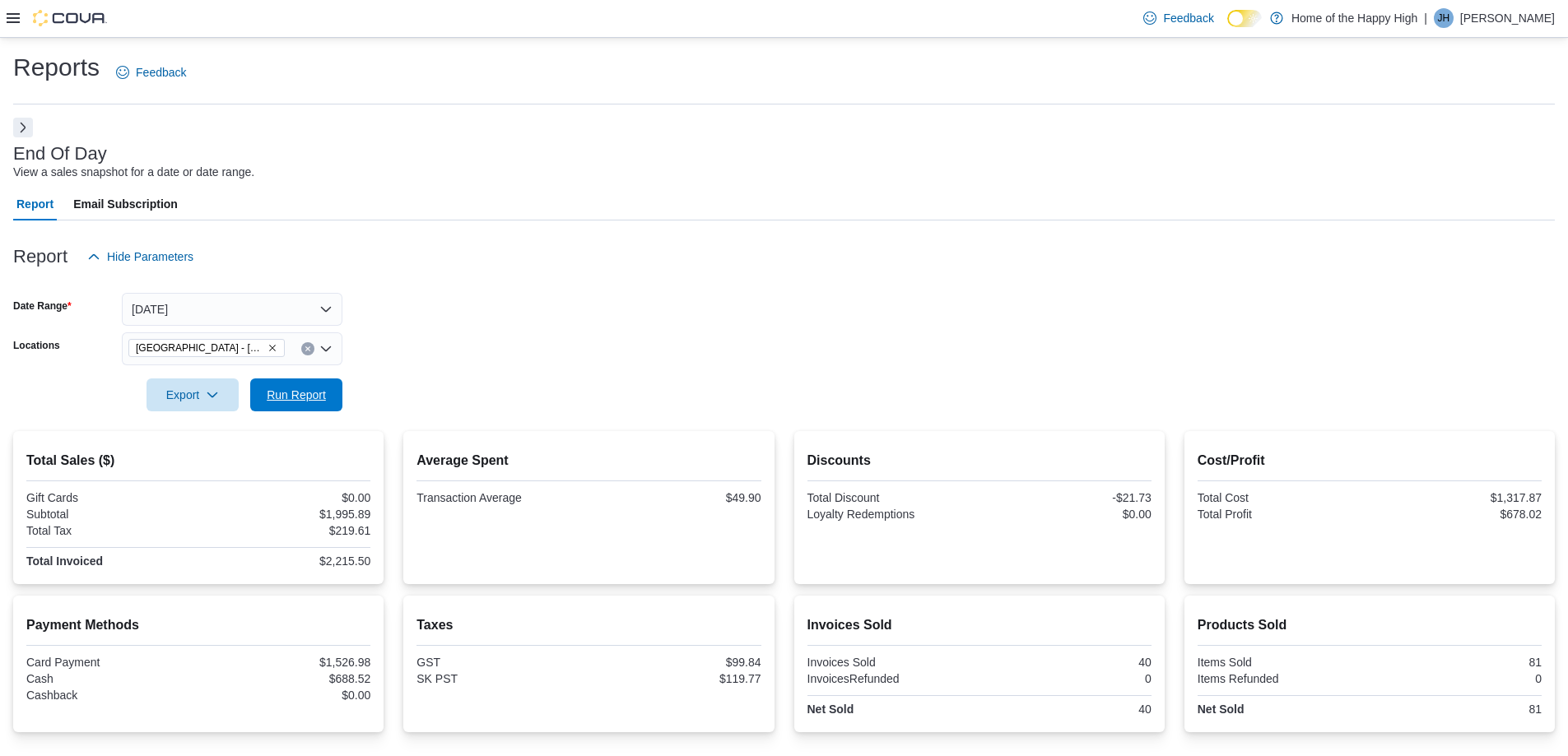
click at [290, 398] on span "Run Report" at bounding box center [296, 395] width 60 height 16
click at [270, 320] on button "[DATE]" at bounding box center [232, 310] width 221 height 33
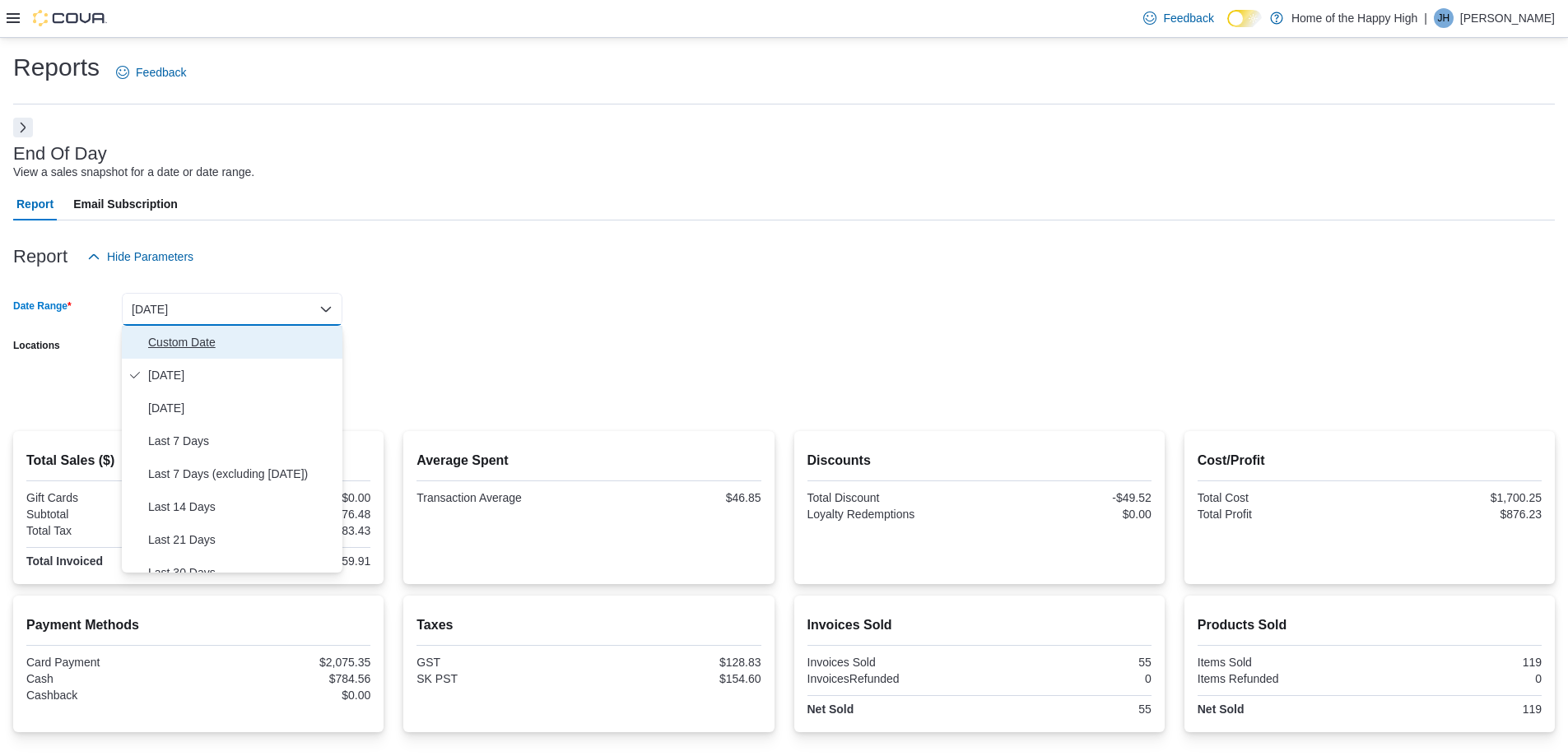
click at [210, 342] on span "Custom Date" at bounding box center [242, 343] width 188 height 20
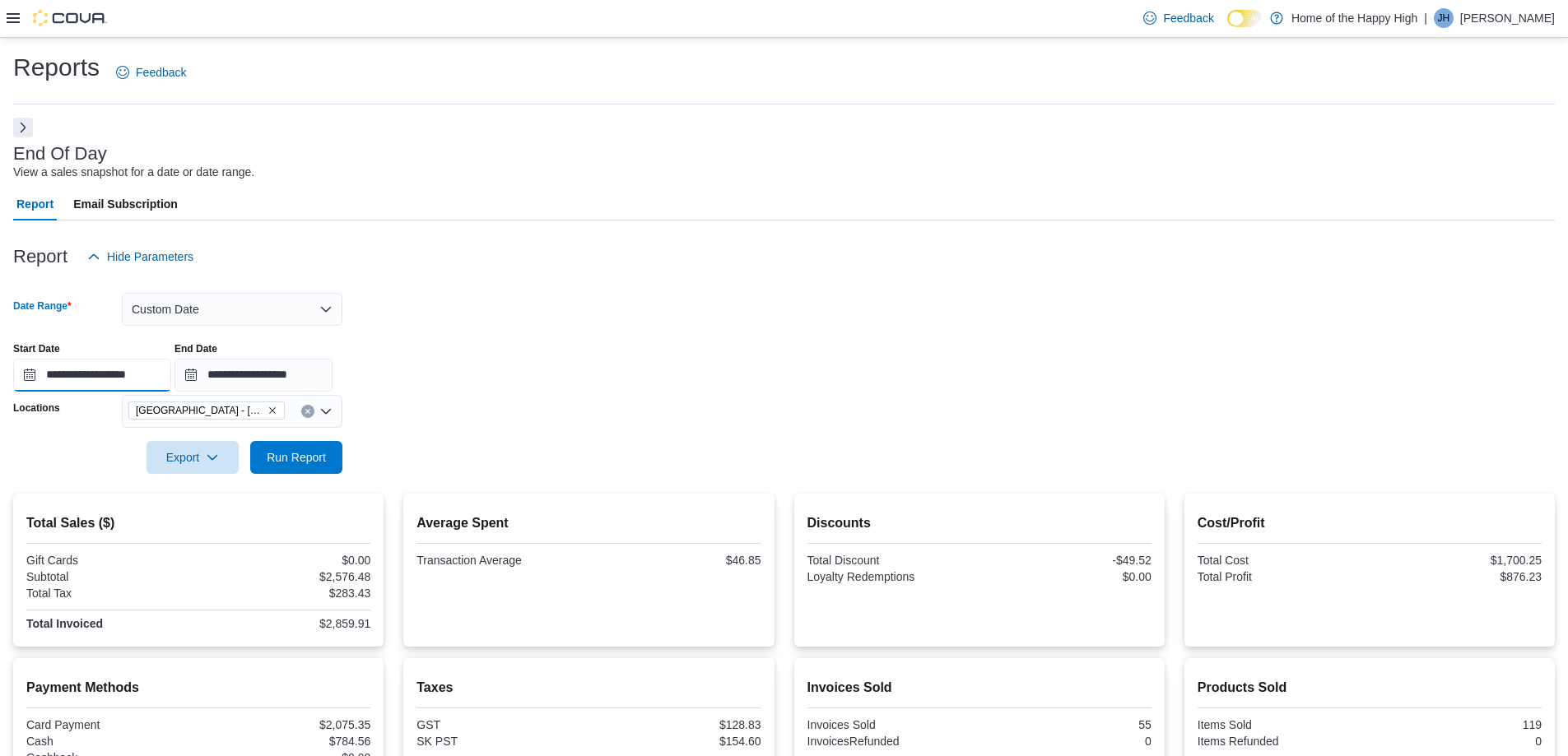
click at [84, 369] on input "**********" at bounding box center [92, 375] width 158 height 33
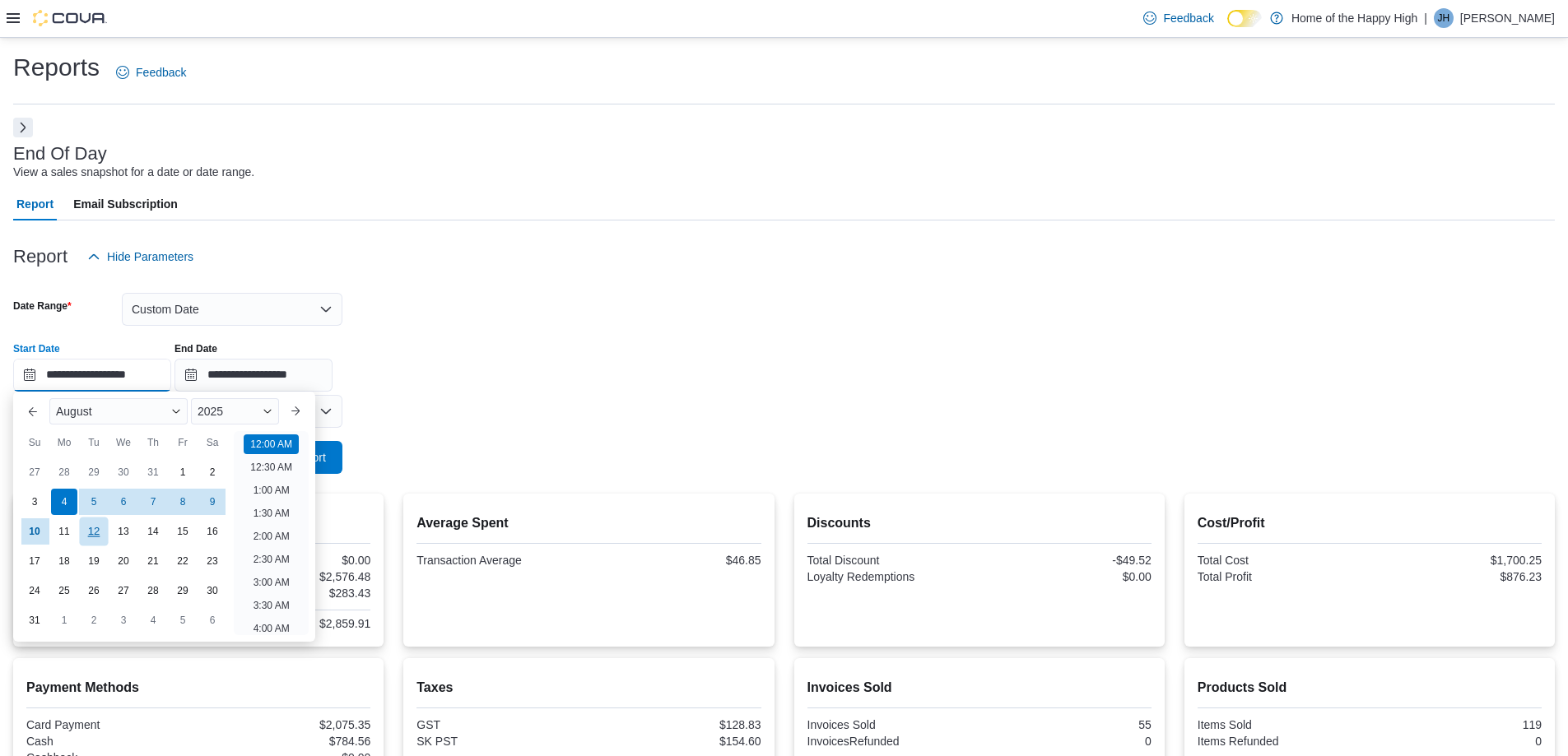
scroll to position [51, 0]
click at [66, 503] on div "4" at bounding box center [63, 500] width 28 height 28
click at [648, 374] on div "**********" at bounding box center [784, 360] width 1542 height 62
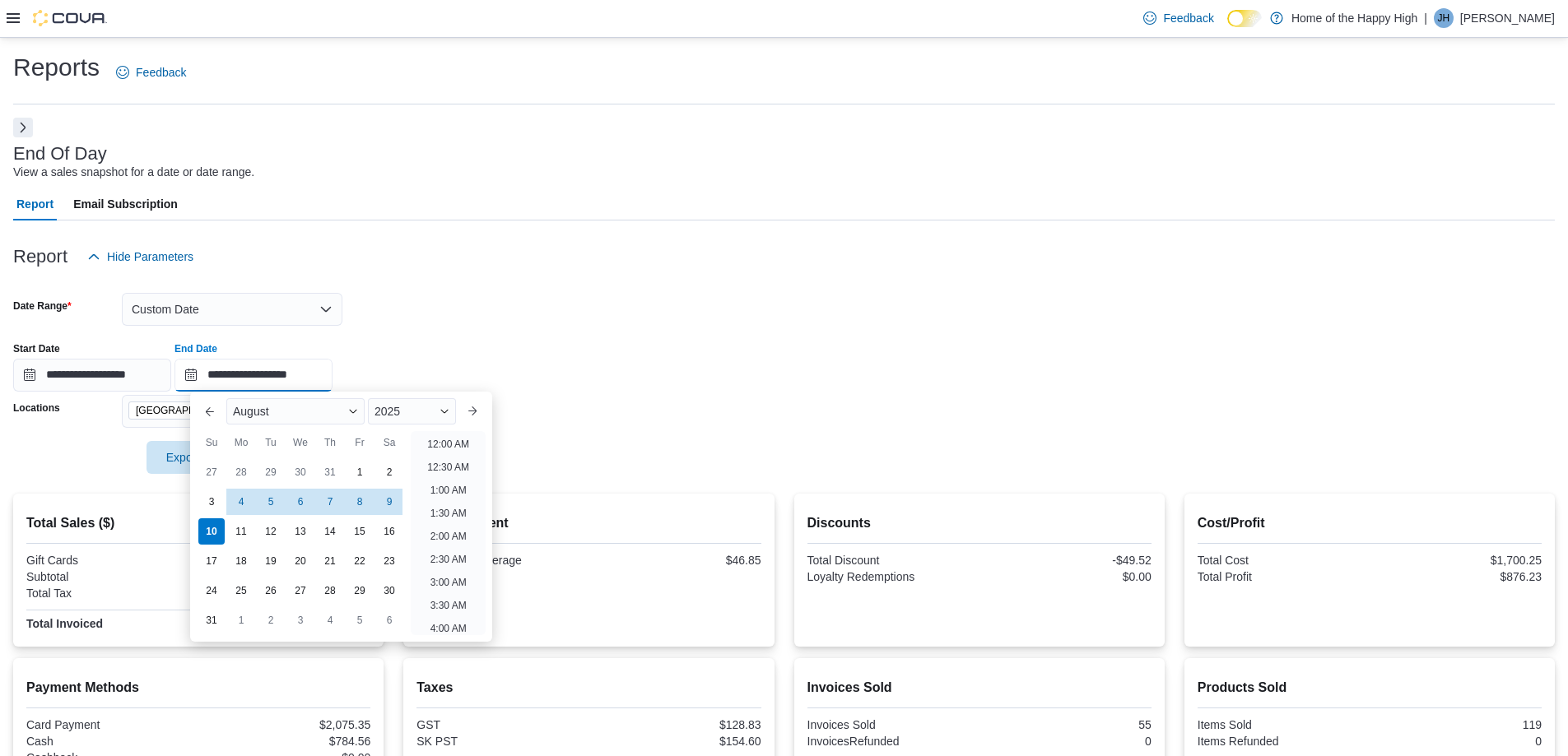
click at [284, 367] on input "**********" at bounding box center [253, 375] width 158 height 33
click at [213, 528] on div "10" at bounding box center [211, 531] width 28 height 28
click at [695, 362] on div "**********" at bounding box center [784, 360] width 1542 height 62
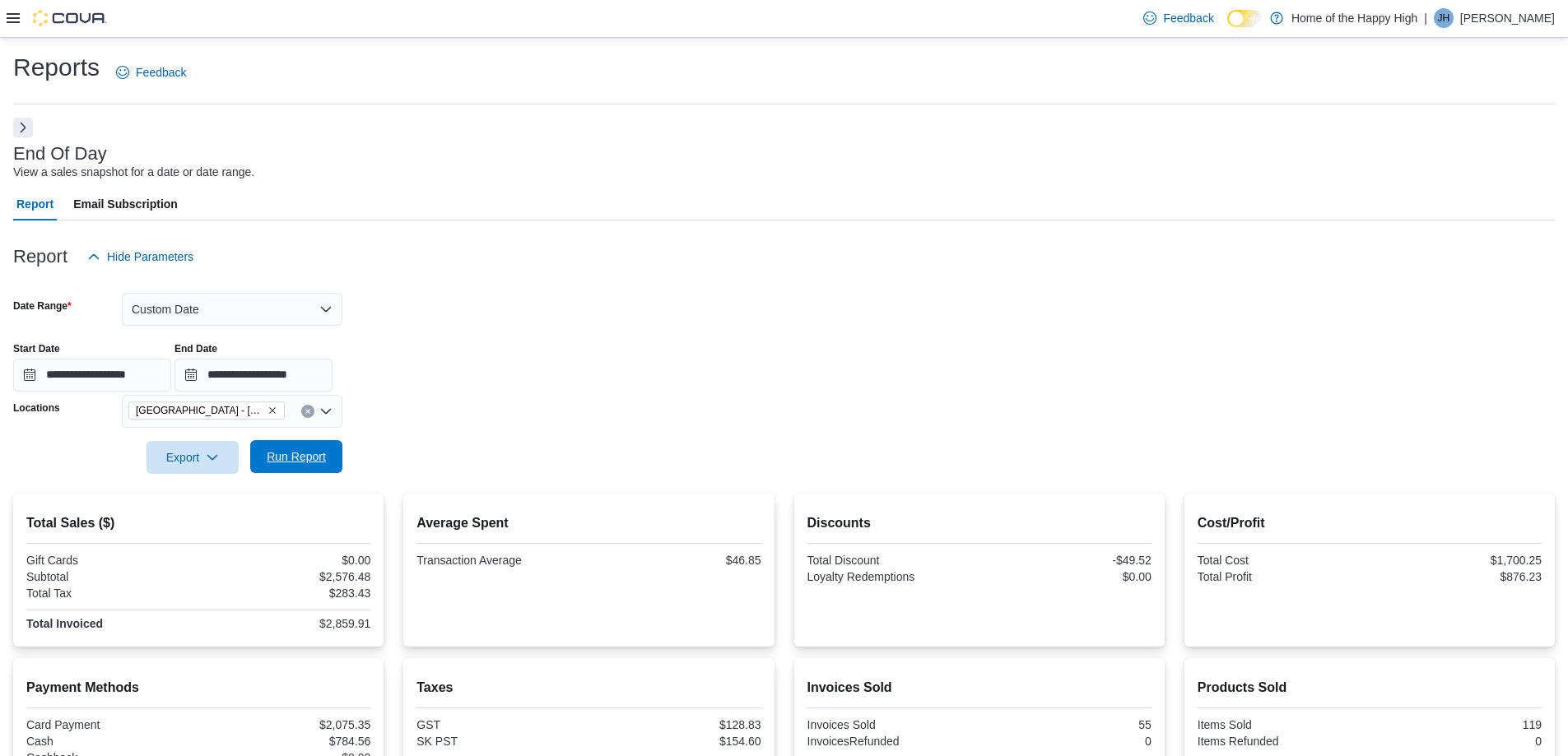
click at [286, 462] on span "Run Report" at bounding box center [296, 456] width 60 height 16
click at [301, 459] on span "Run Report" at bounding box center [296, 456] width 60 height 16
click at [288, 318] on button "Custom Date" at bounding box center [232, 310] width 221 height 33
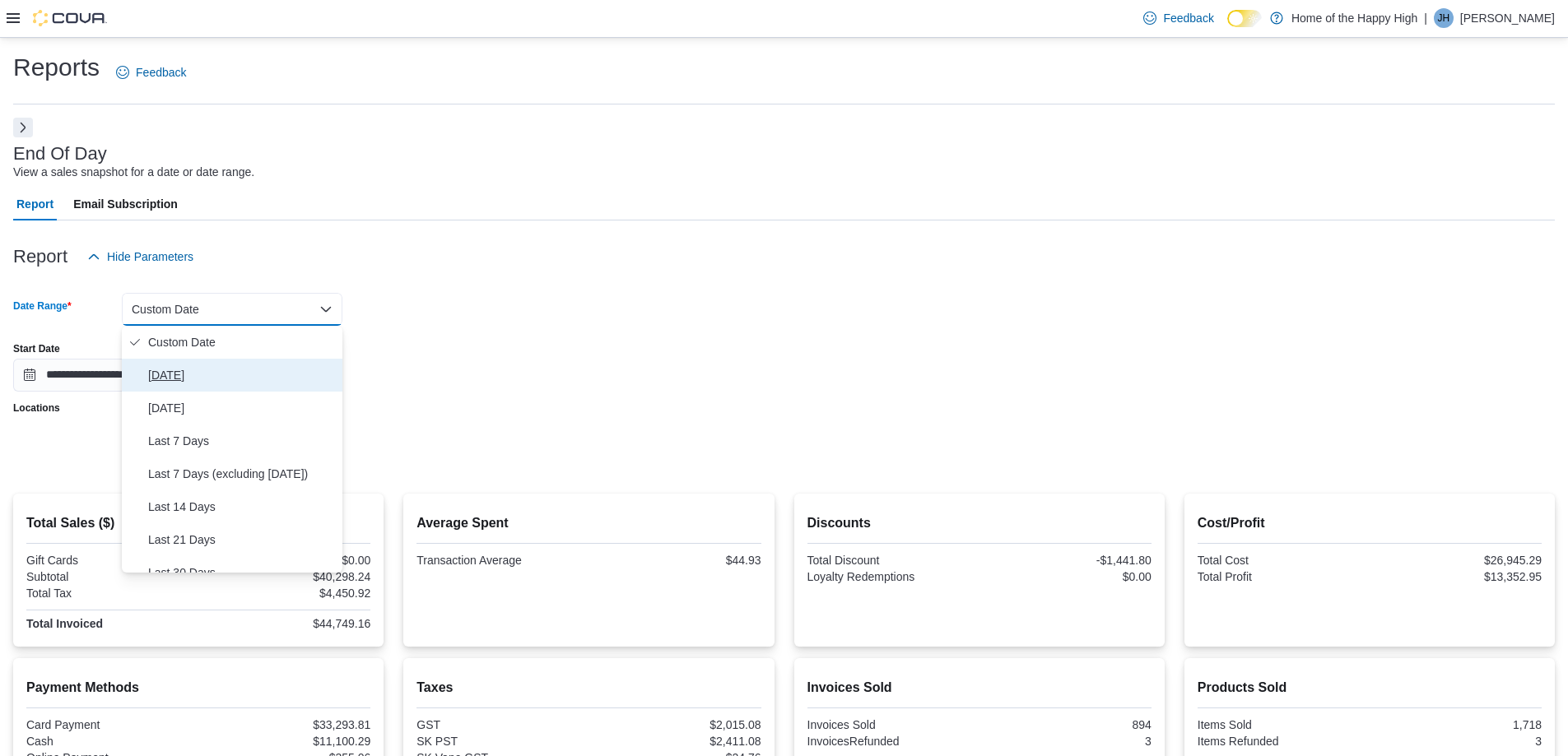
click at [186, 372] on span "[DATE]" at bounding box center [242, 376] width 188 height 20
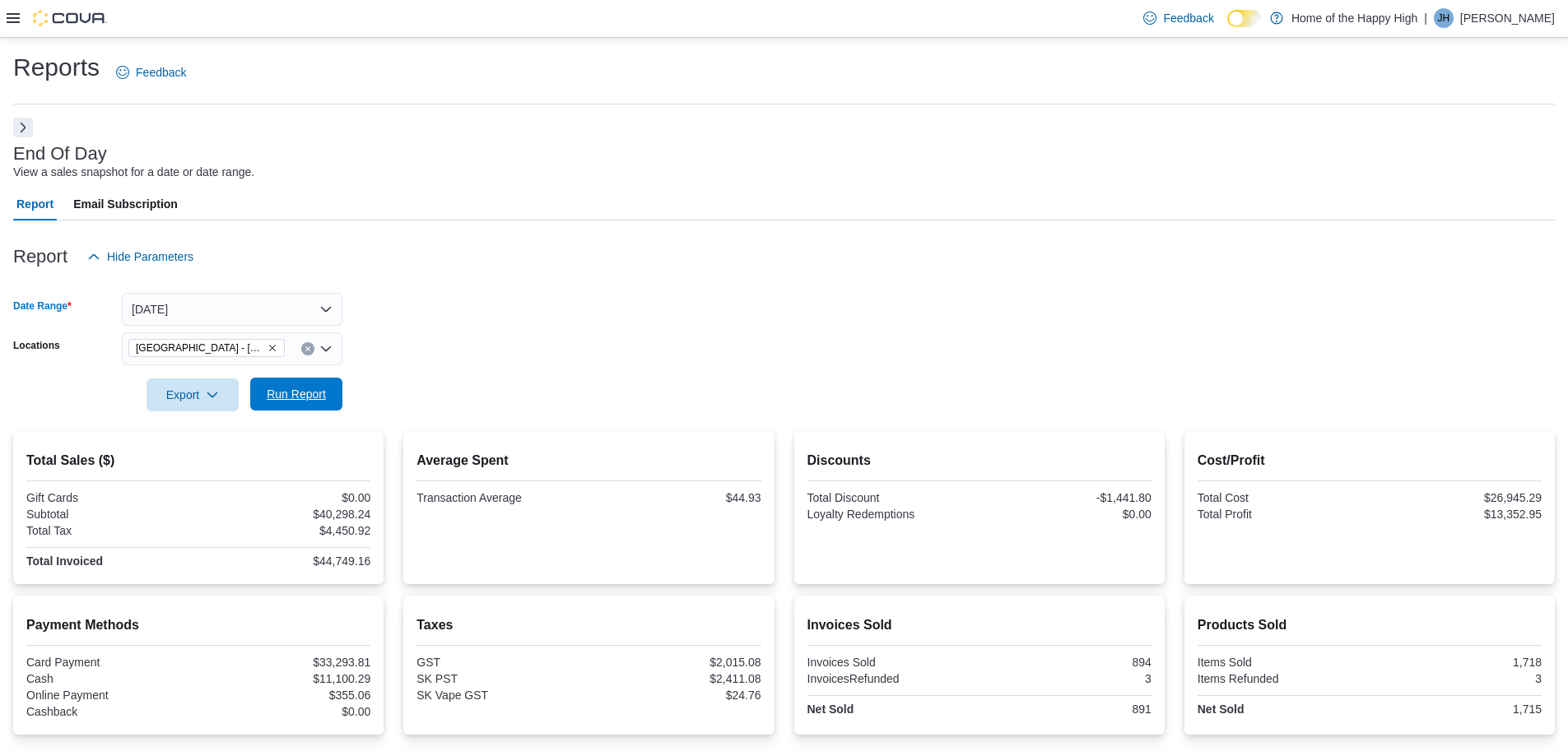
click at [320, 393] on span "Run Report" at bounding box center [296, 394] width 60 height 16
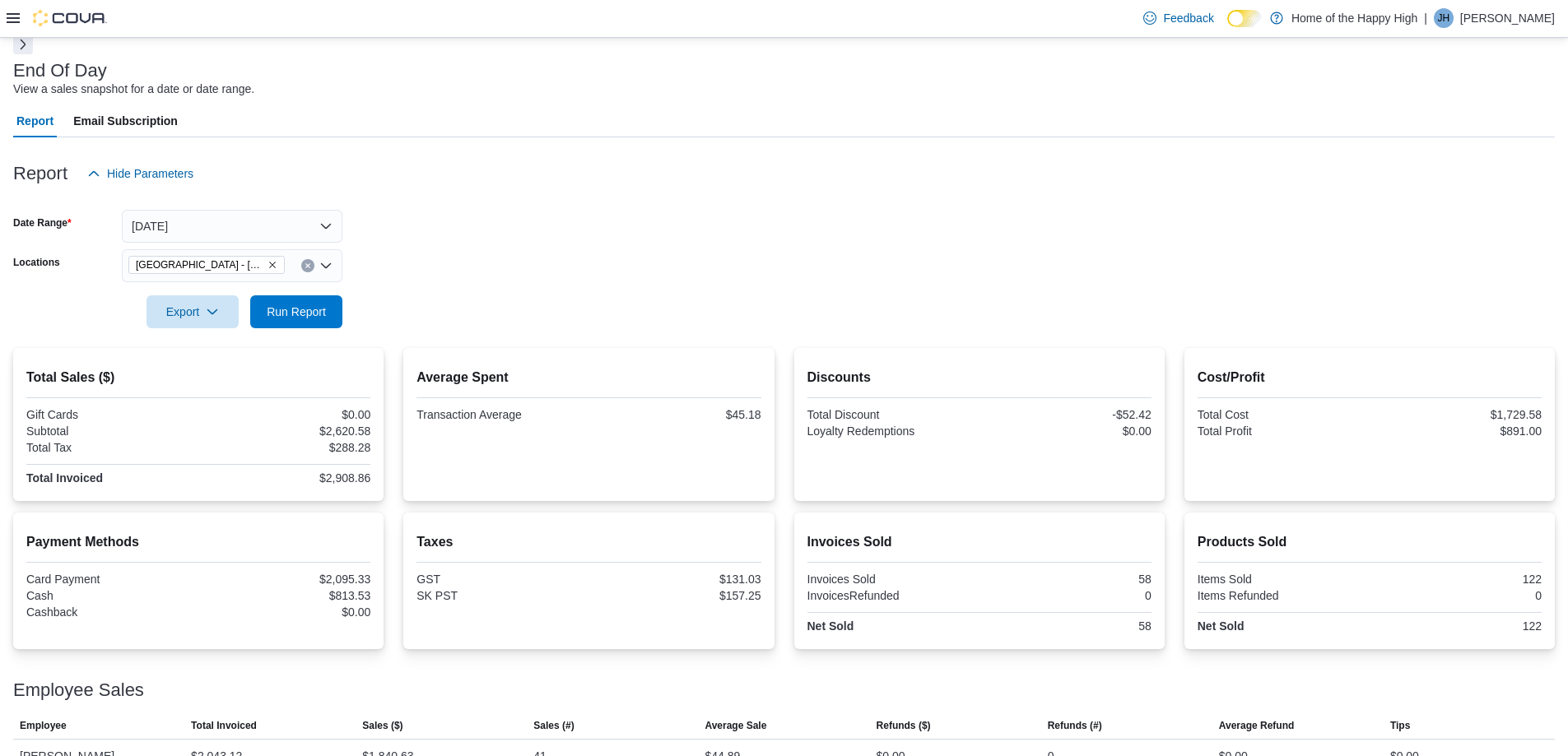
scroll to position [148, 0]
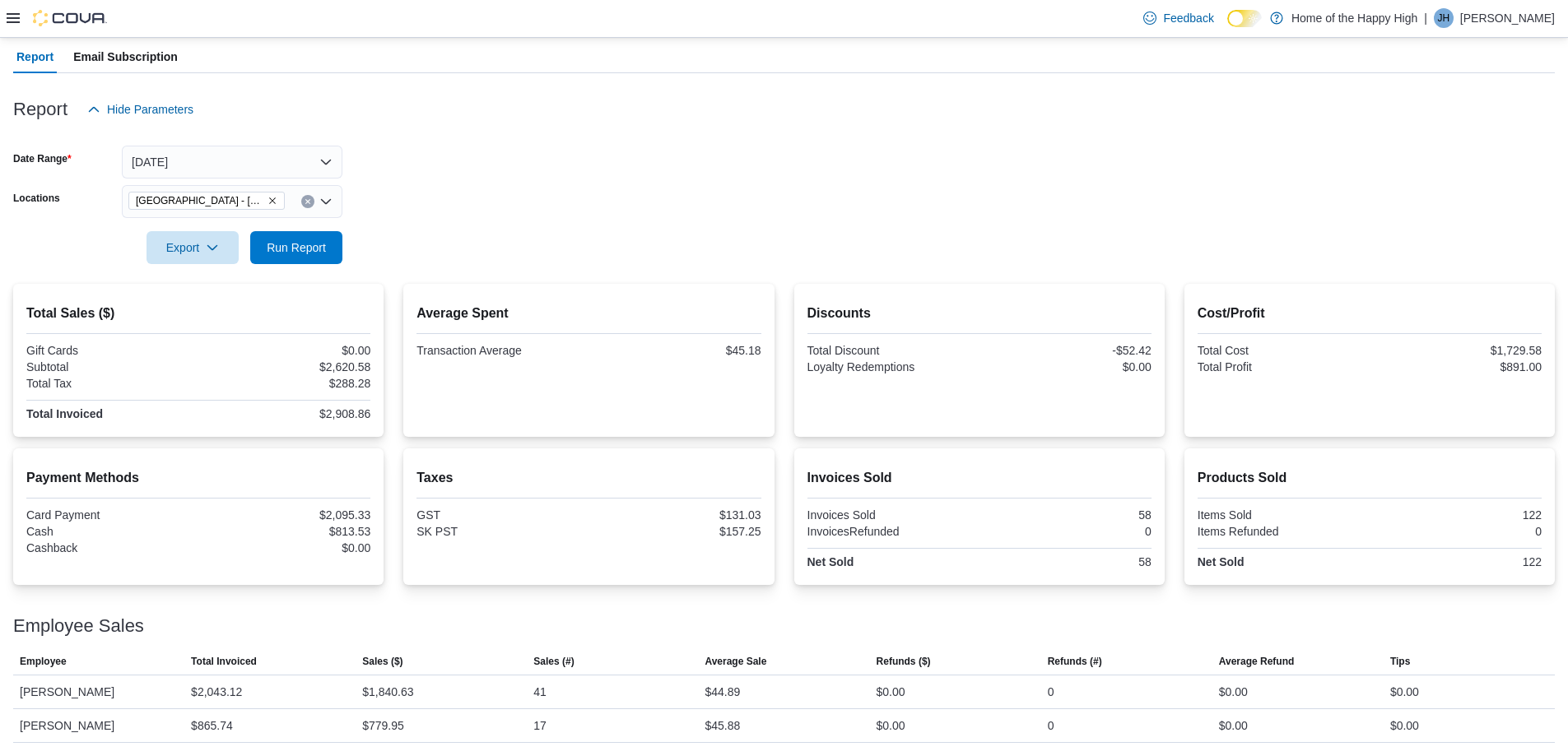
click at [306, 201] on icon "Clear input" at bounding box center [307, 201] width 6 height 6
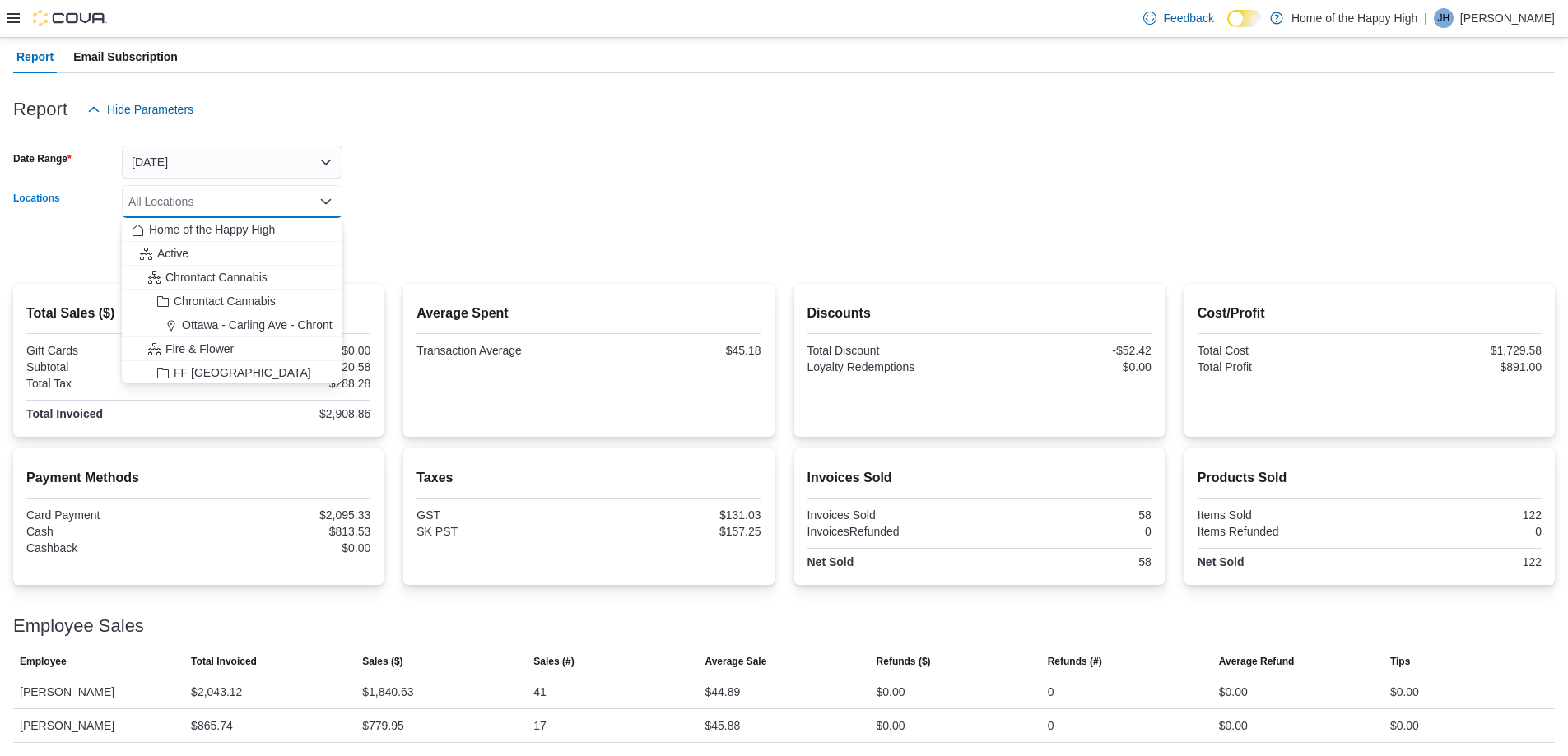
click at [290, 202] on div "All Locations Combo box. Selected. Combo box input. All Locations. Type some te…" at bounding box center [232, 202] width 221 height 33
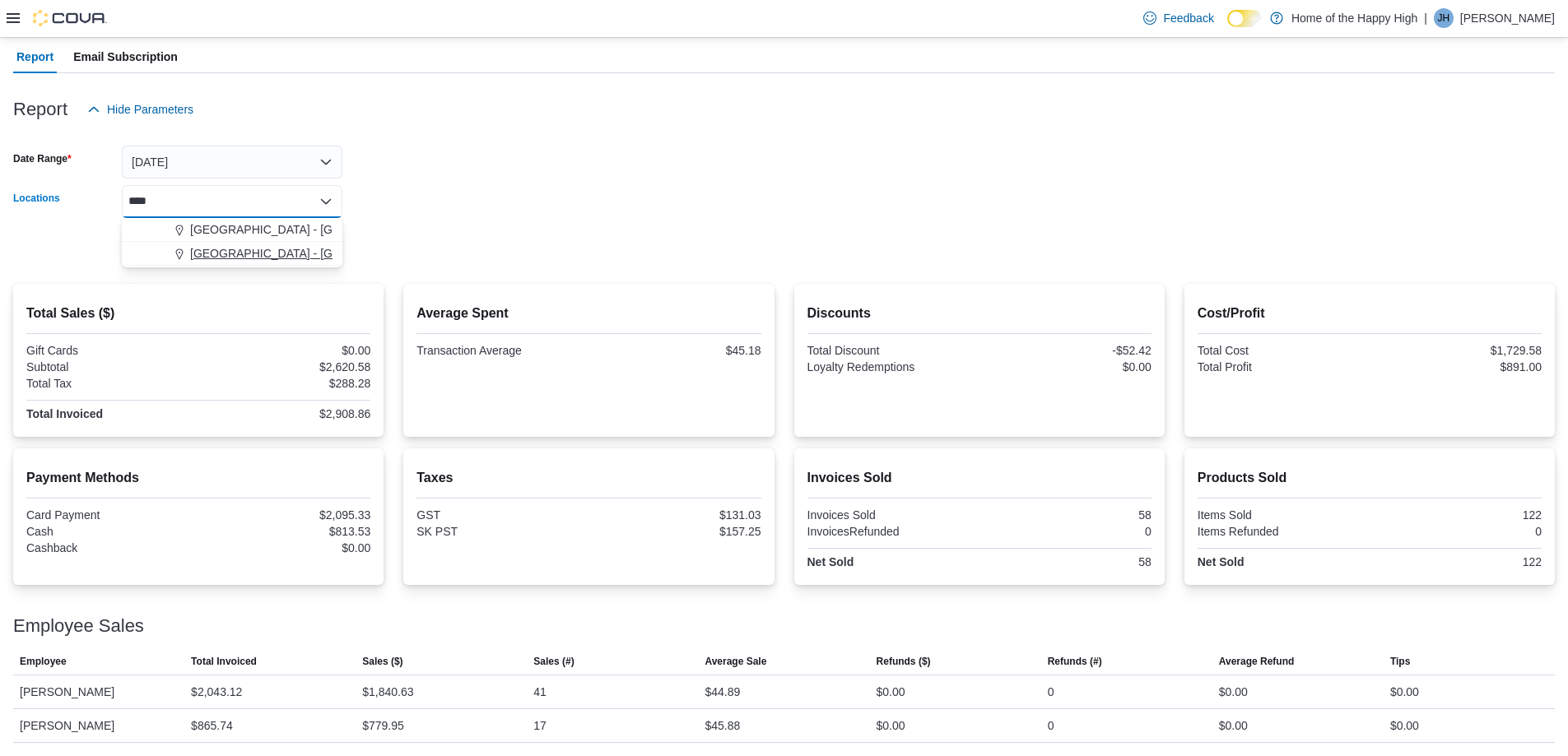
type input "****"
click at [248, 251] on span "[GEOGRAPHIC_DATA] - [GEOGRAPHIC_DATA] - Fire & Flower" at bounding box center [354, 254] width 329 height 16
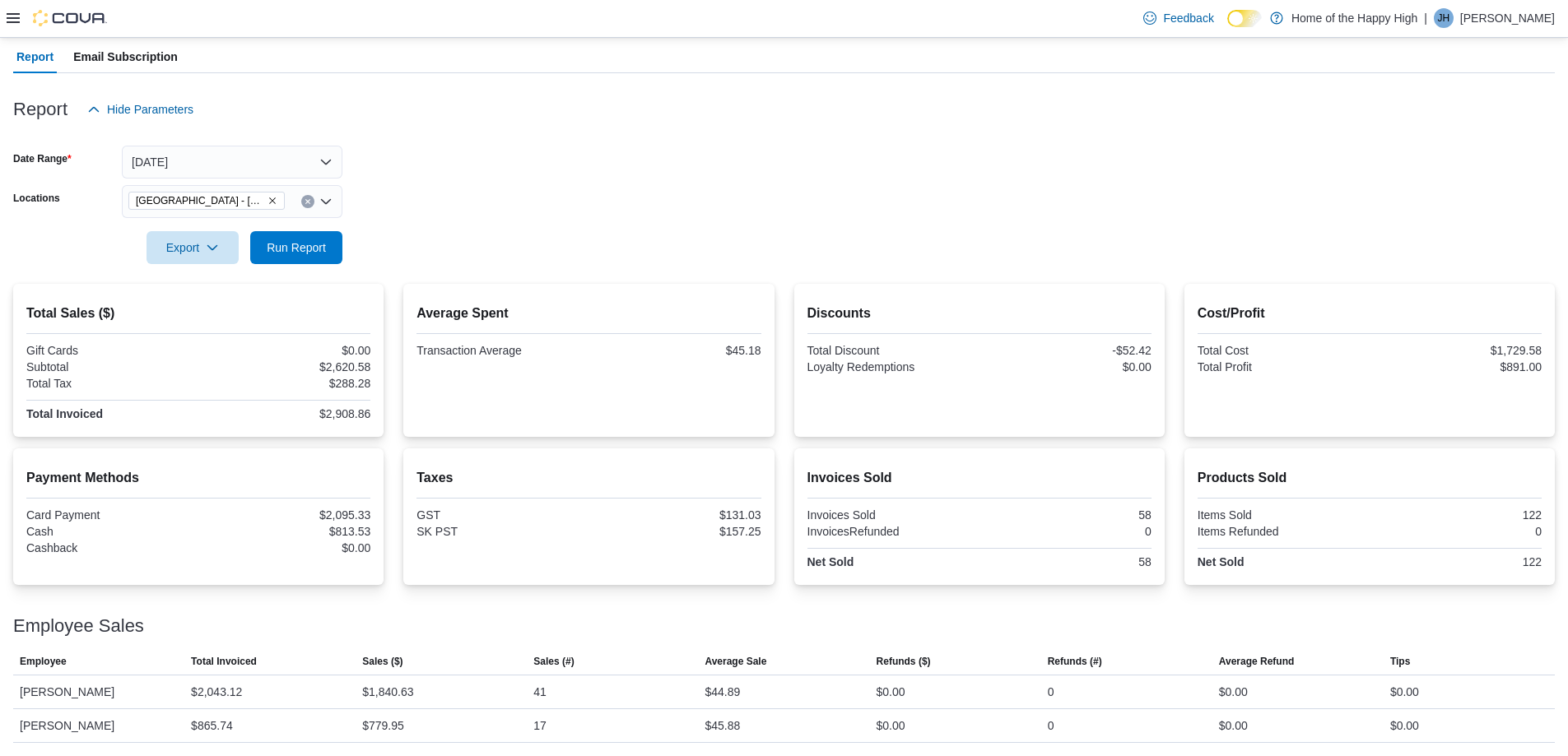
click at [513, 181] on form "Date Range [DATE] Locations [GEOGRAPHIC_DATA] - [GEOGRAPHIC_DATA] - Fire & Flow…" at bounding box center [784, 194] width 1542 height 138
click at [297, 237] on span "Run Report" at bounding box center [296, 247] width 72 height 33
click at [309, 204] on icon "Clear input" at bounding box center [307, 201] width 6 height 6
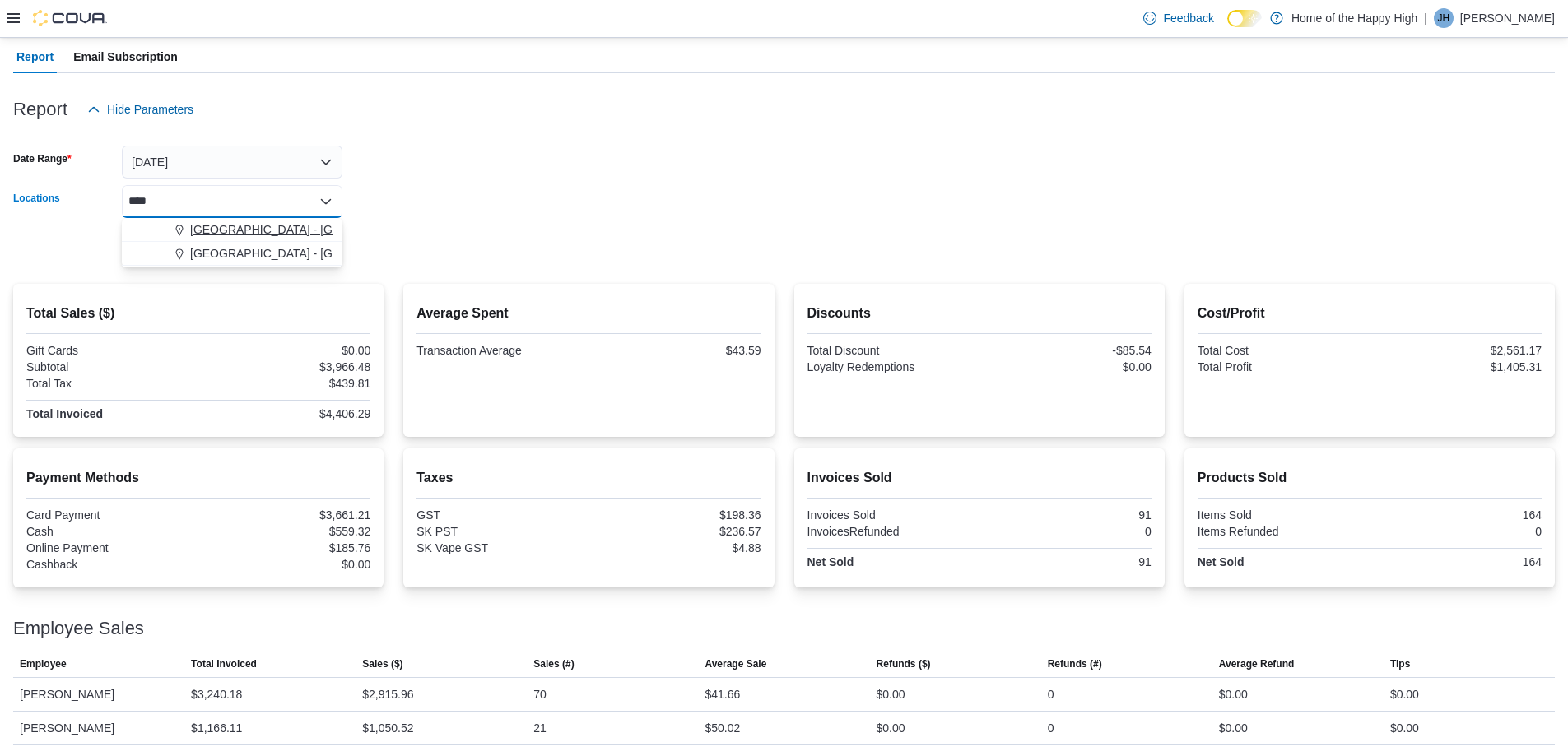
type input "****"
click at [240, 225] on span "[GEOGRAPHIC_DATA] - [GEOGRAPHIC_DATA] - Fire & Flower" at bounding box center [354, 230] width 329 height 16
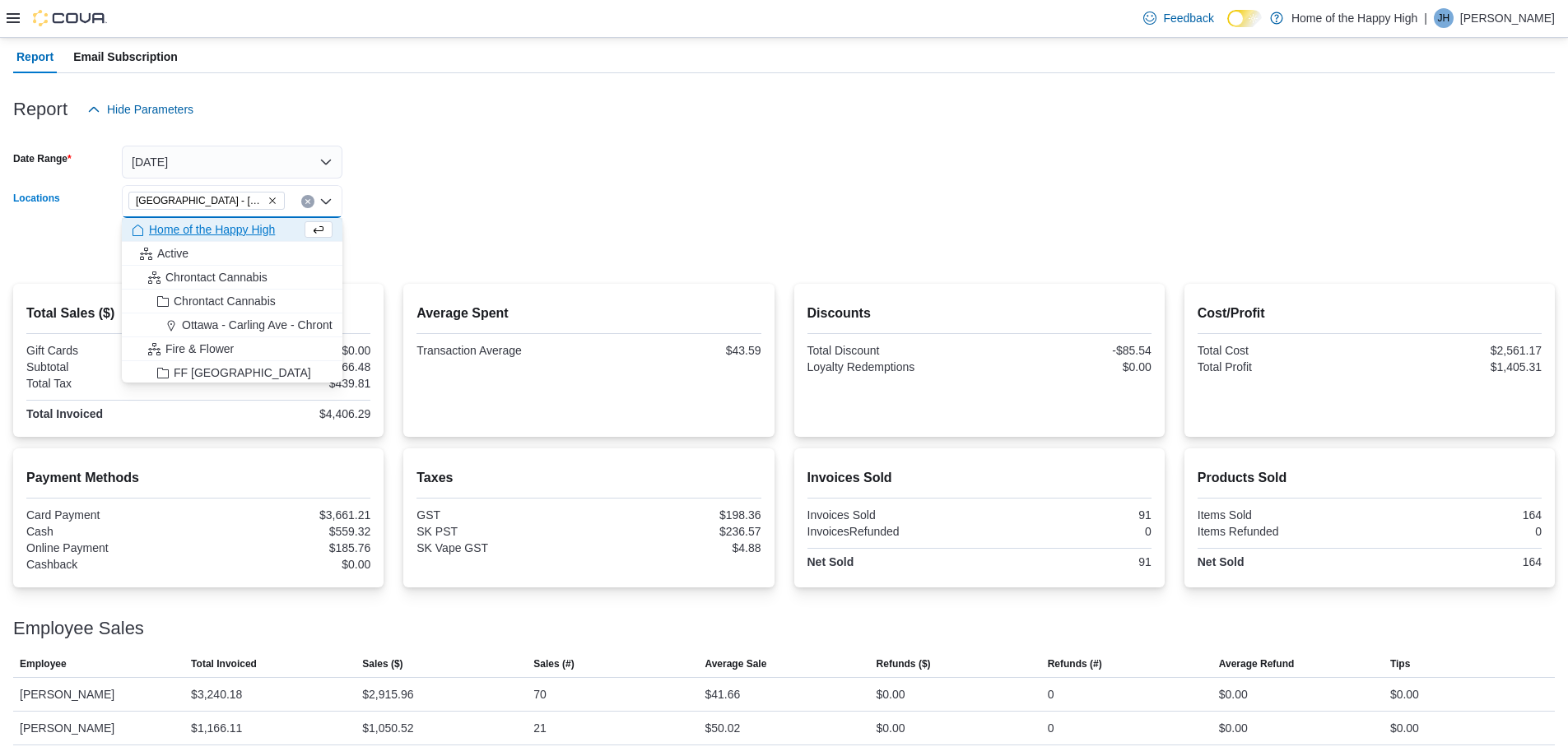
click at [423, 190] on form "Date Range [DATE] Locations [GEOGRAPHIC_DATA] - [GEOGRAPHIC_DATA] - Fire & Flow…" at bounding box center [784, 194] width 1542 height 138
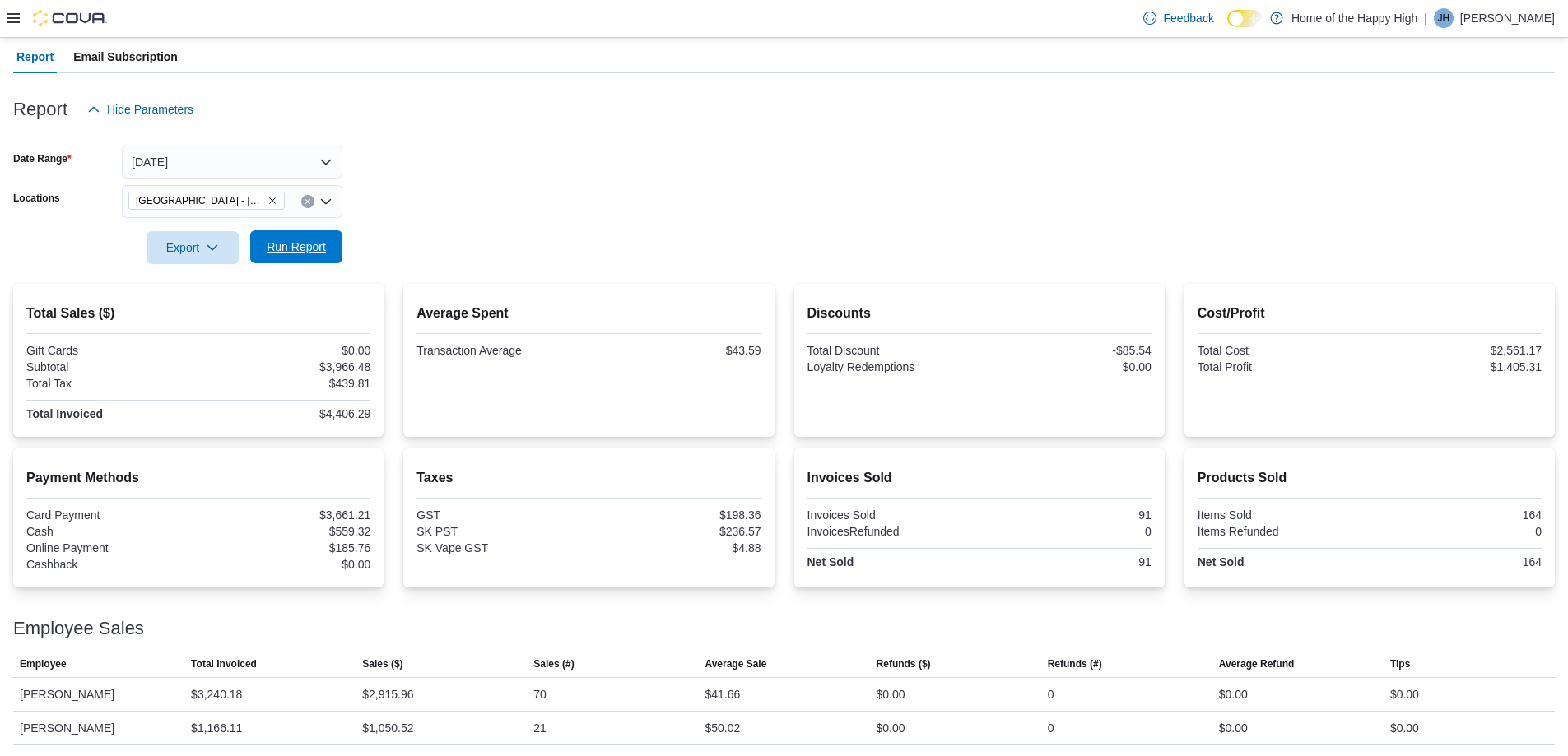
click at [303, 250] on span "Run Report" at bounding box center [296, 247] width 60 height 16
click at [315, 238] on span "Run Report" at bounding box center [296, 247] width 72 height 33
click at [313, 158] on button "[DATE]" at bounding box center [232, 162] width 221 height 33
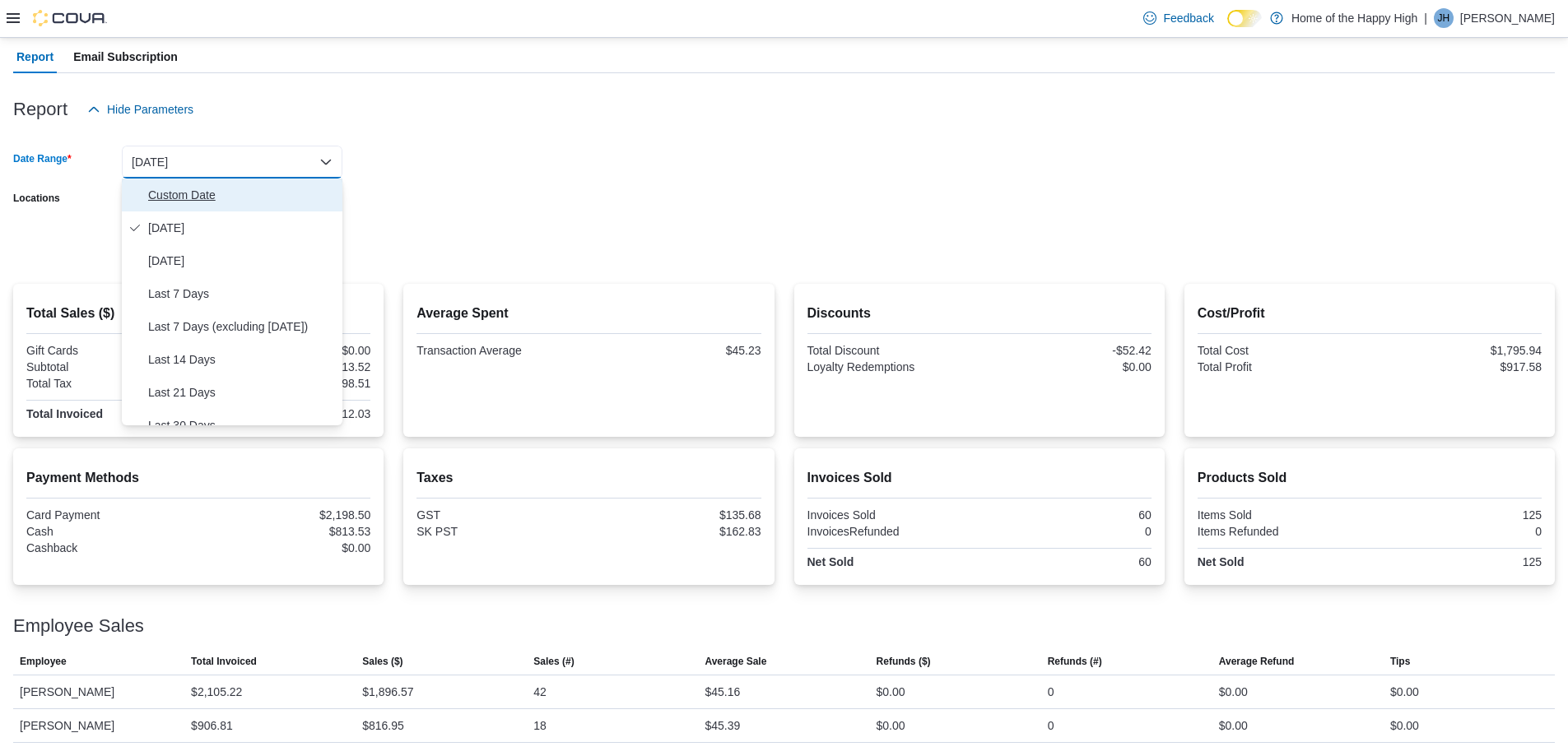
click at [200, 194] on span "Custom Date" at bounding box center [242, 195] width 188 height 20
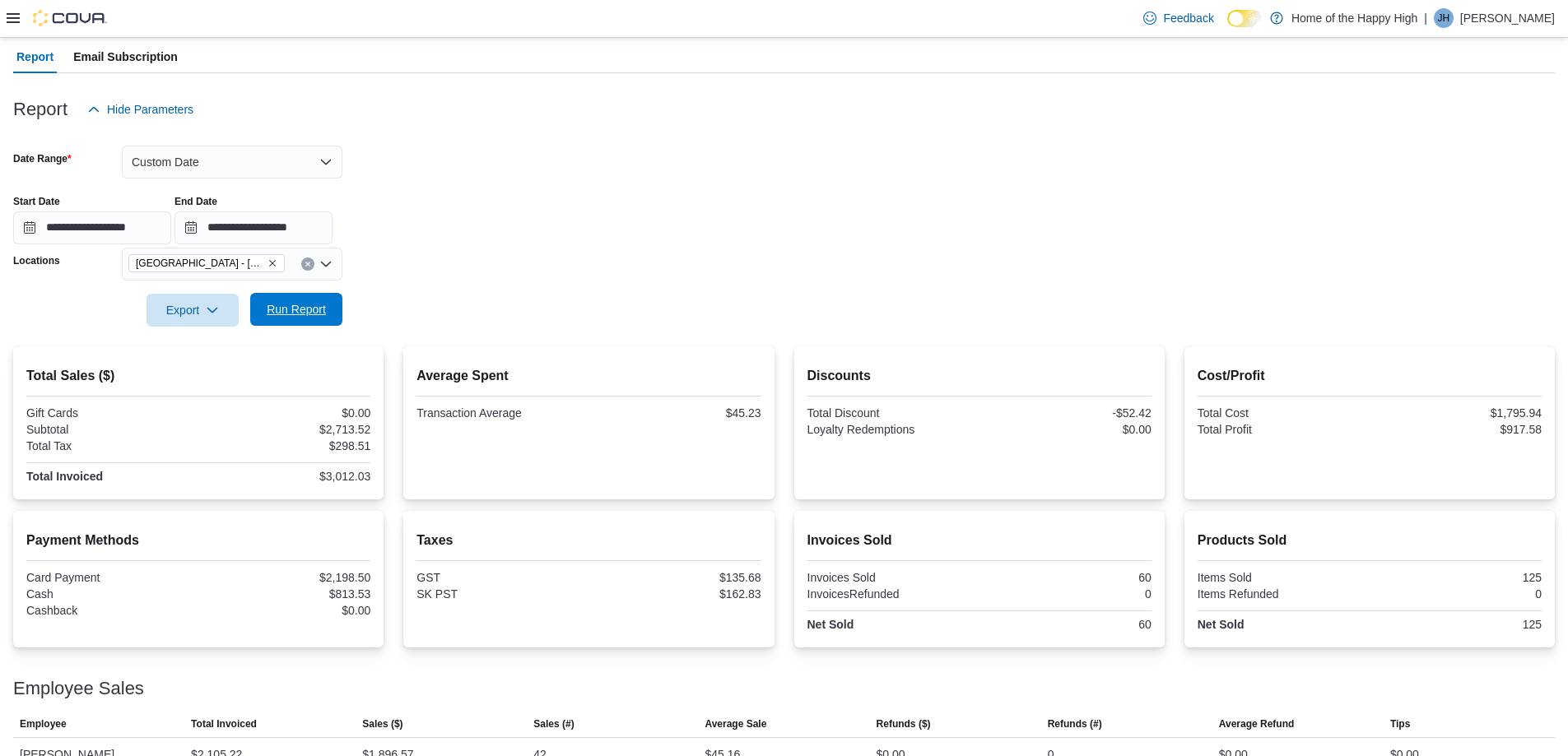
click at [322, 306] on span "Run Report" at bounding box center [296, 310] width 60 height 16
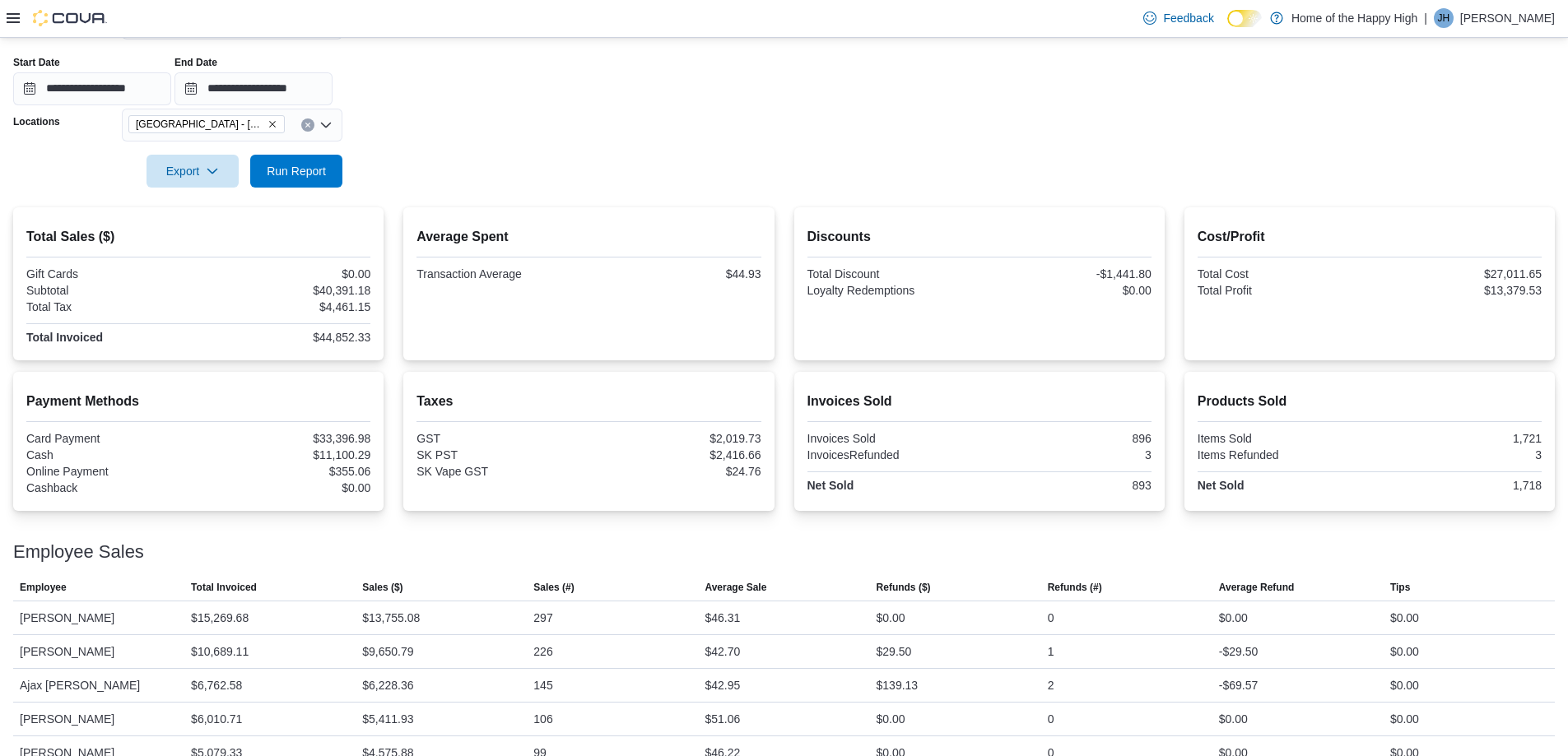
scroll to position [182, 0]
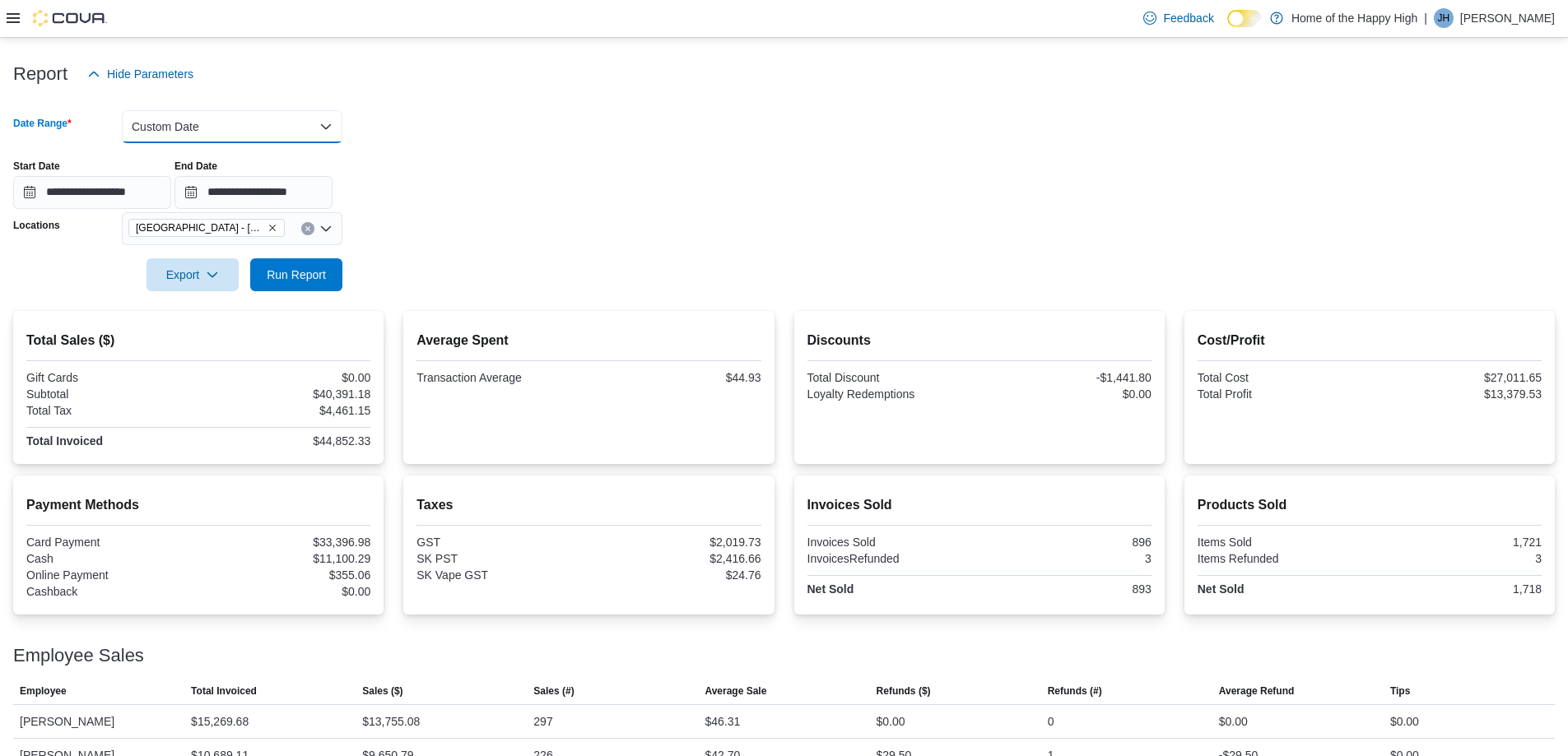
click at [224, 126] on button "Custom Date" at bounding box center [232, 126] width 221 height 33
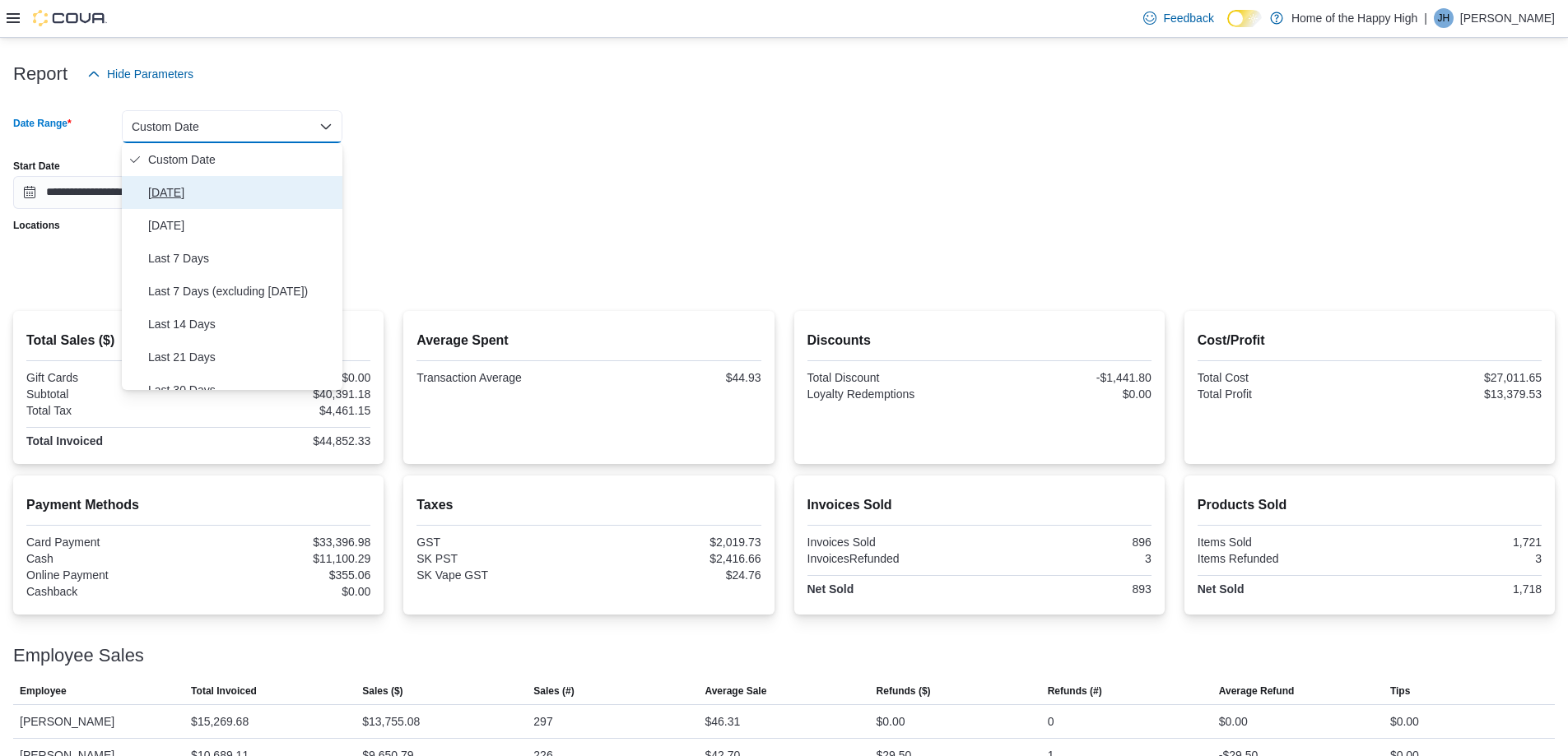
click at [178, 188] on span "[DATE]" at bounding box center [242, 192] width 188 height 20
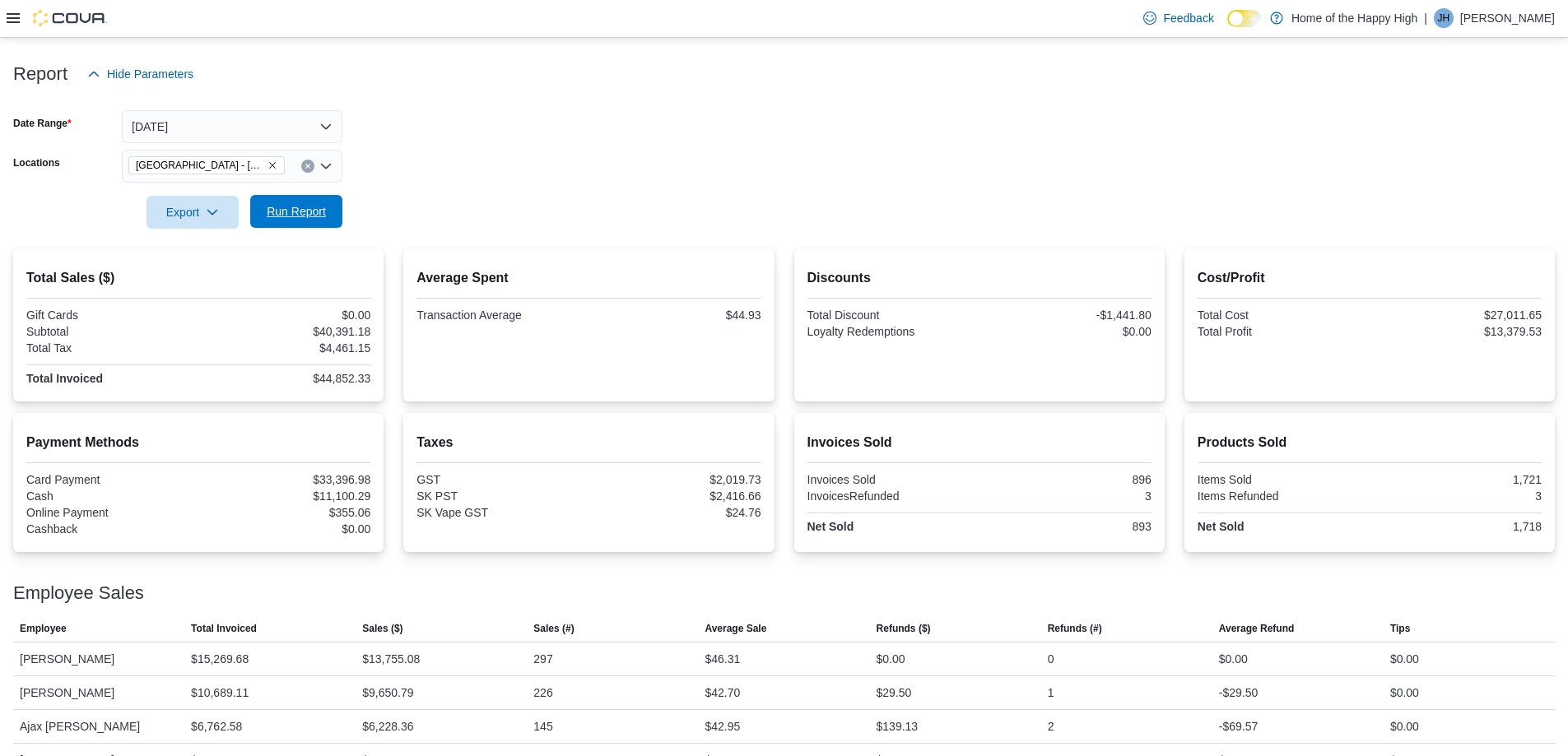
click at [321, 213] on span "Run Report" at bounding box center [296, 212] width 60 height 16
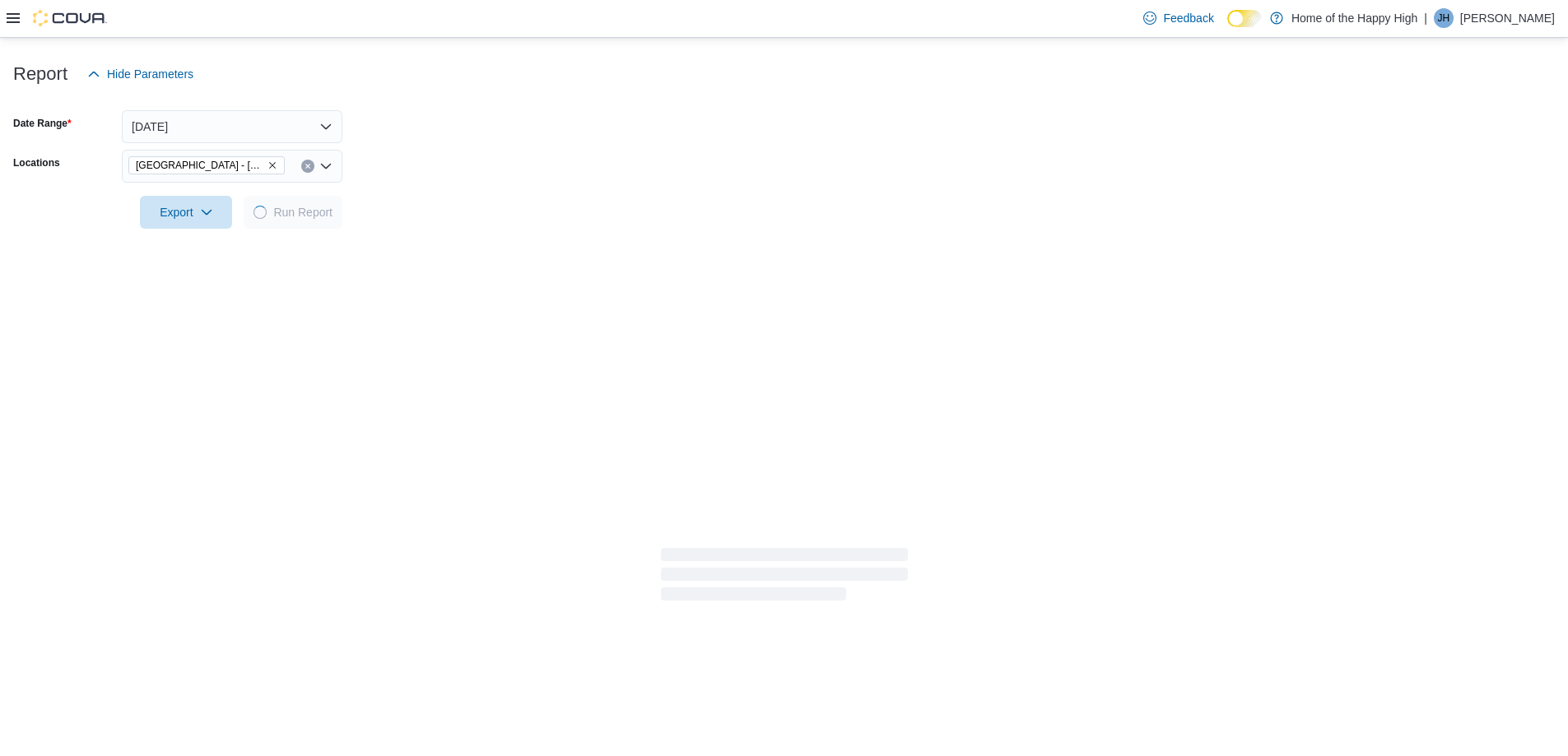
scroll to position [148, 0]
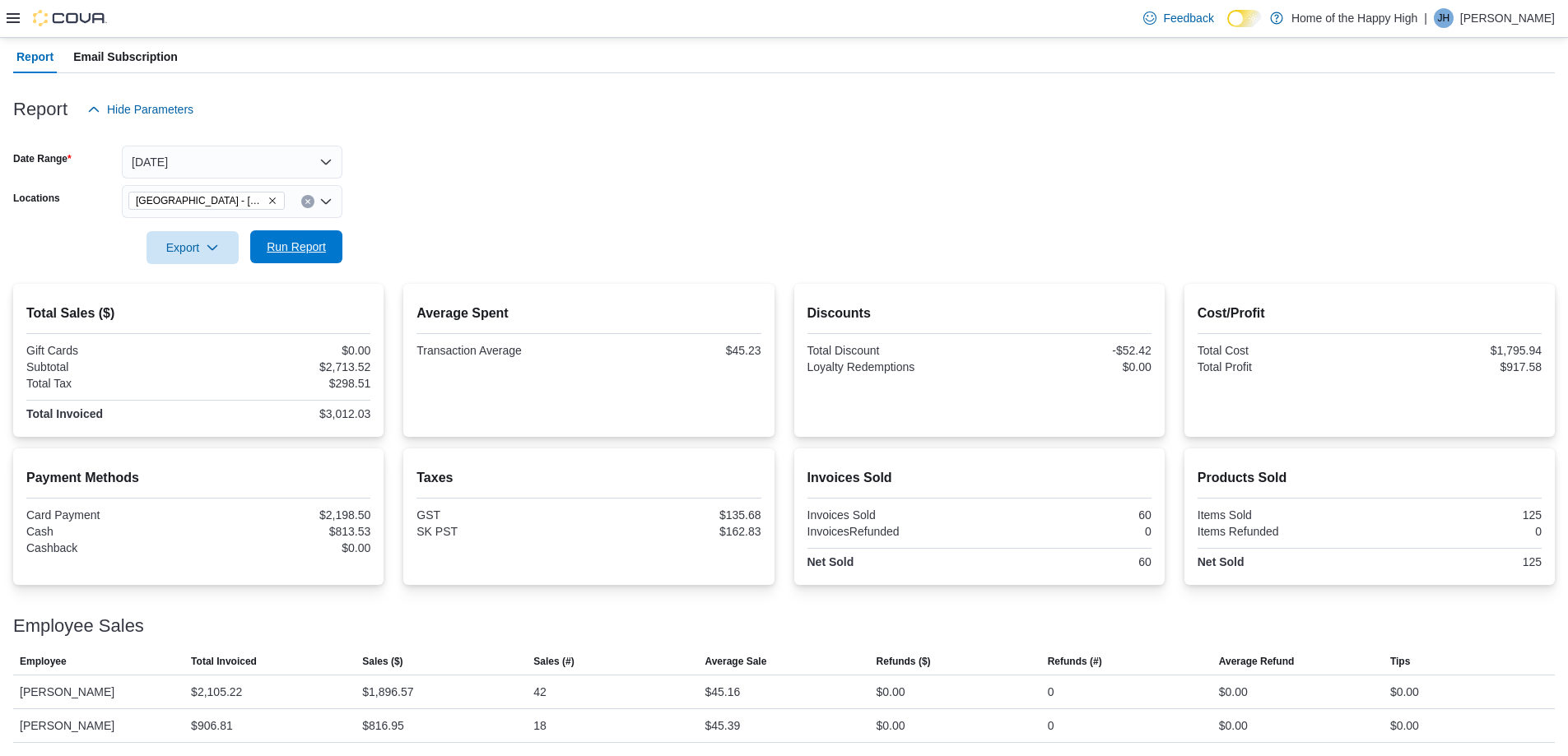
click at [315, 260] on span "Run Report" at bounding box center [296, 247] width 72 height 33
click at [311, 169] on button "[DATE]" at bounding box center [232, 162] width 221 height 33
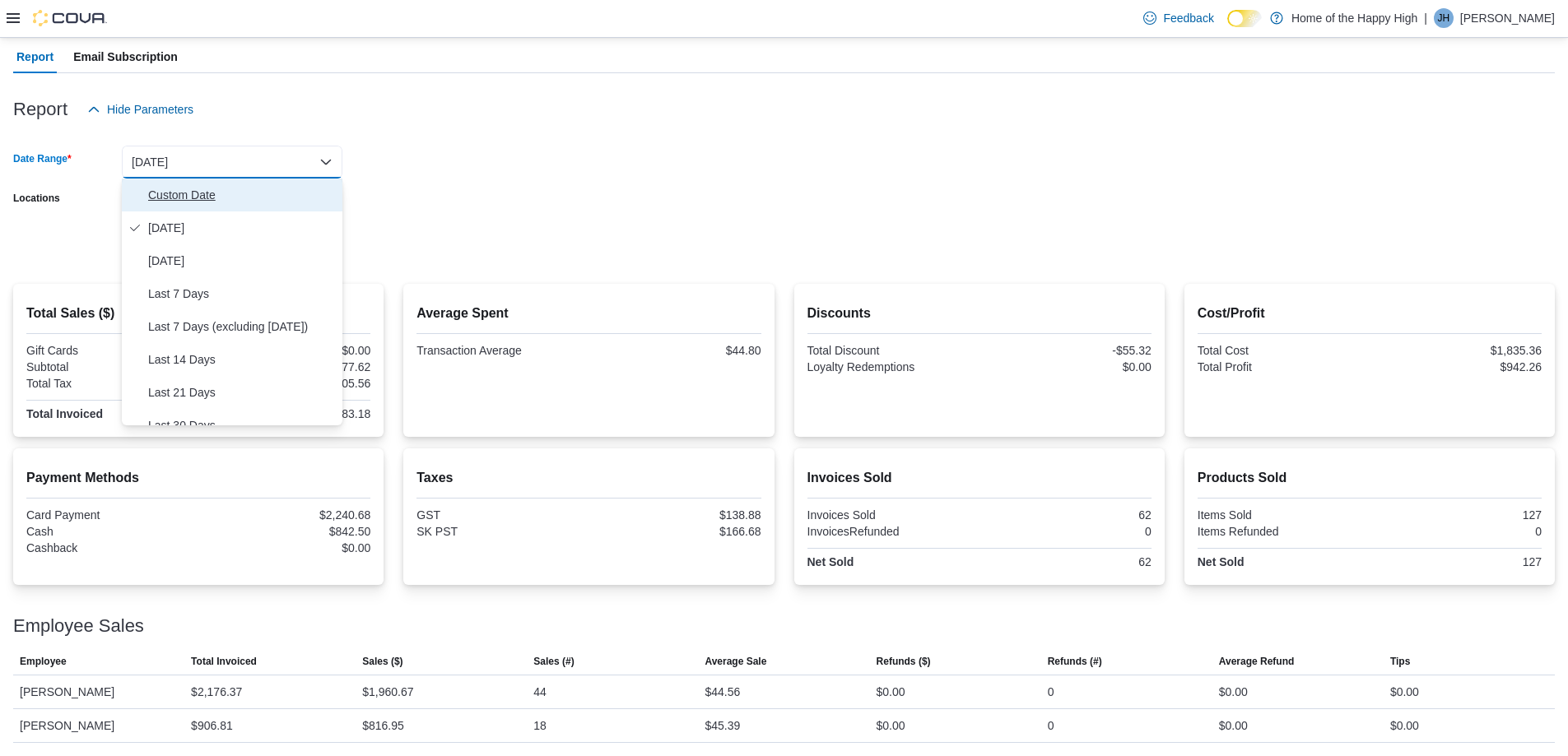
click at [177, 197] on span "Custom Date" at bounding box center [242, 195] width 188 height 20
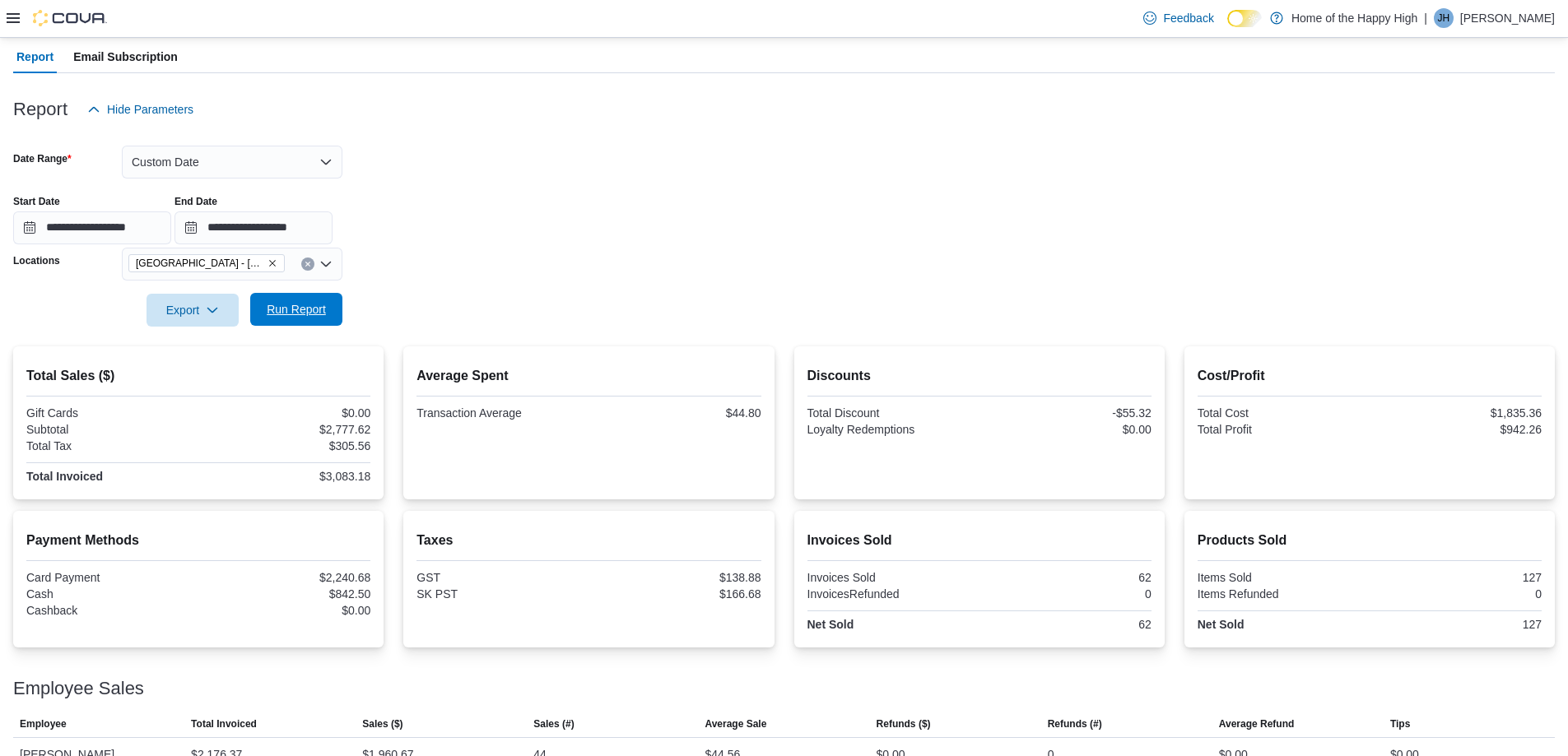
drag, startPoint x: 293, startPoint y: 312, endPoint x: 304, endPoint y: 301, distance: 15.6
click at [293, 312] on span "Run Report" at bounding box center [296, 310] width 60 height 16
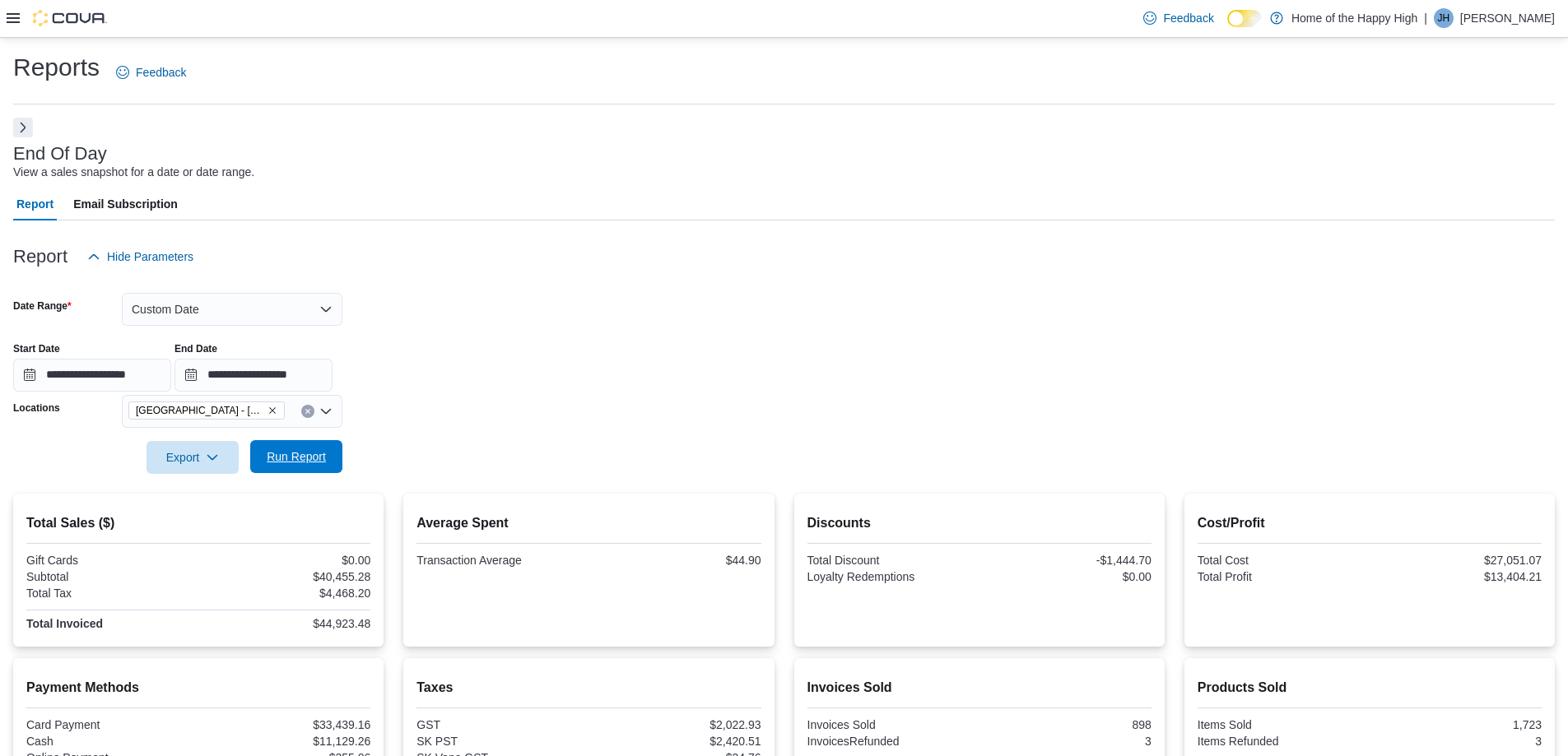
click at [278, 455] on span "Run Report" at bounding box center [296, 456] width 60 height 16
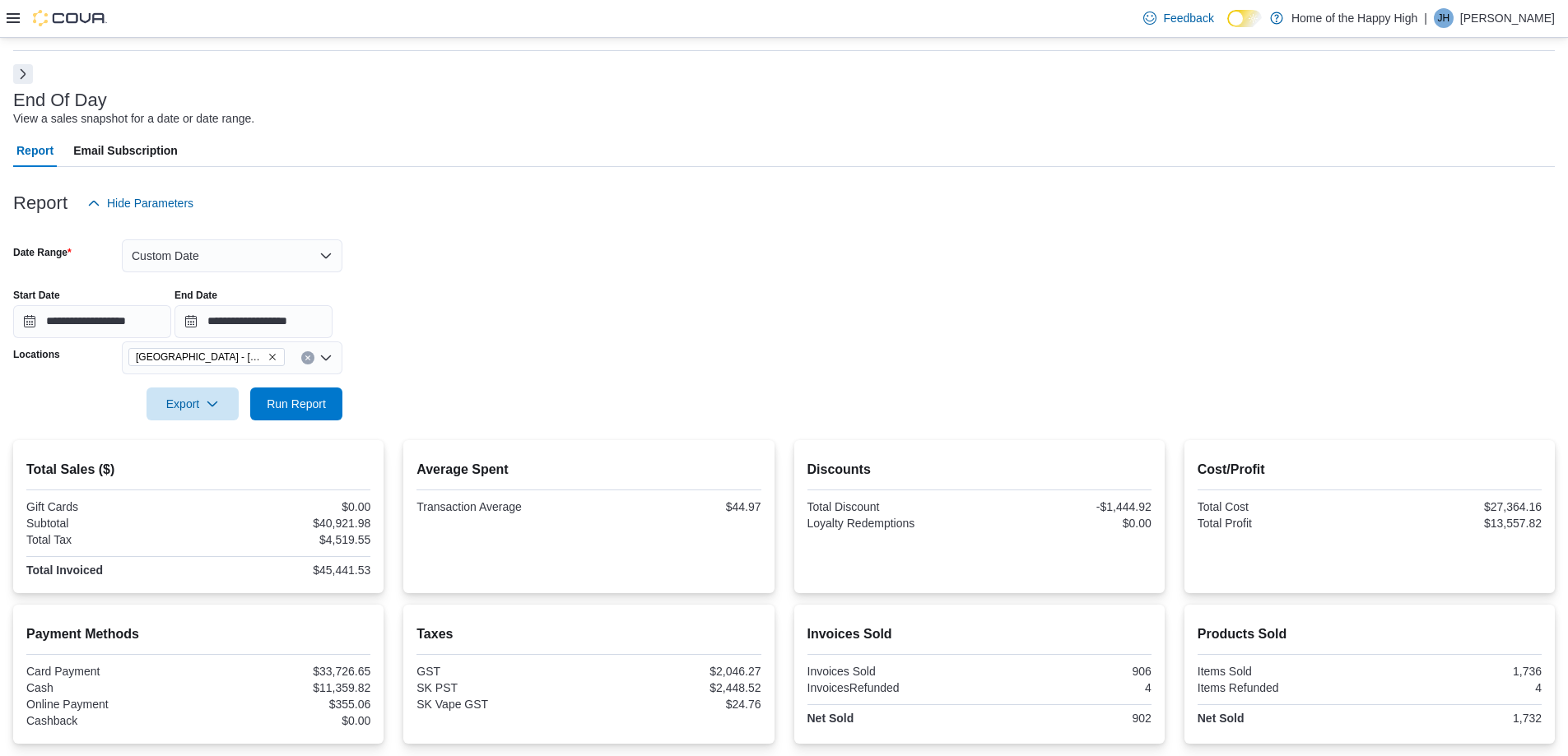
scroll to position [82, 0]
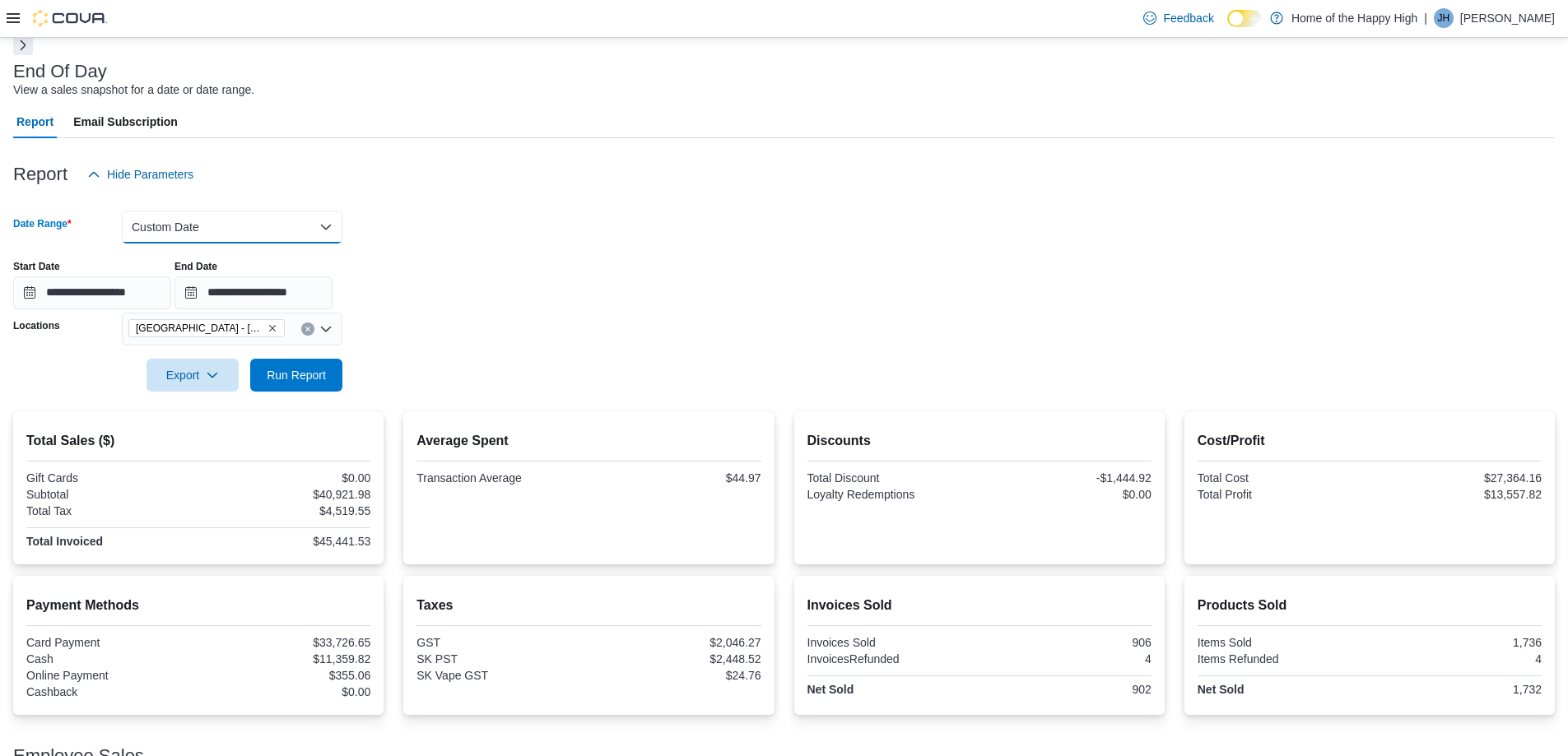
click at [298, 224] on button "Custom Date" at bounding box center [232, 227] width 221 height 33
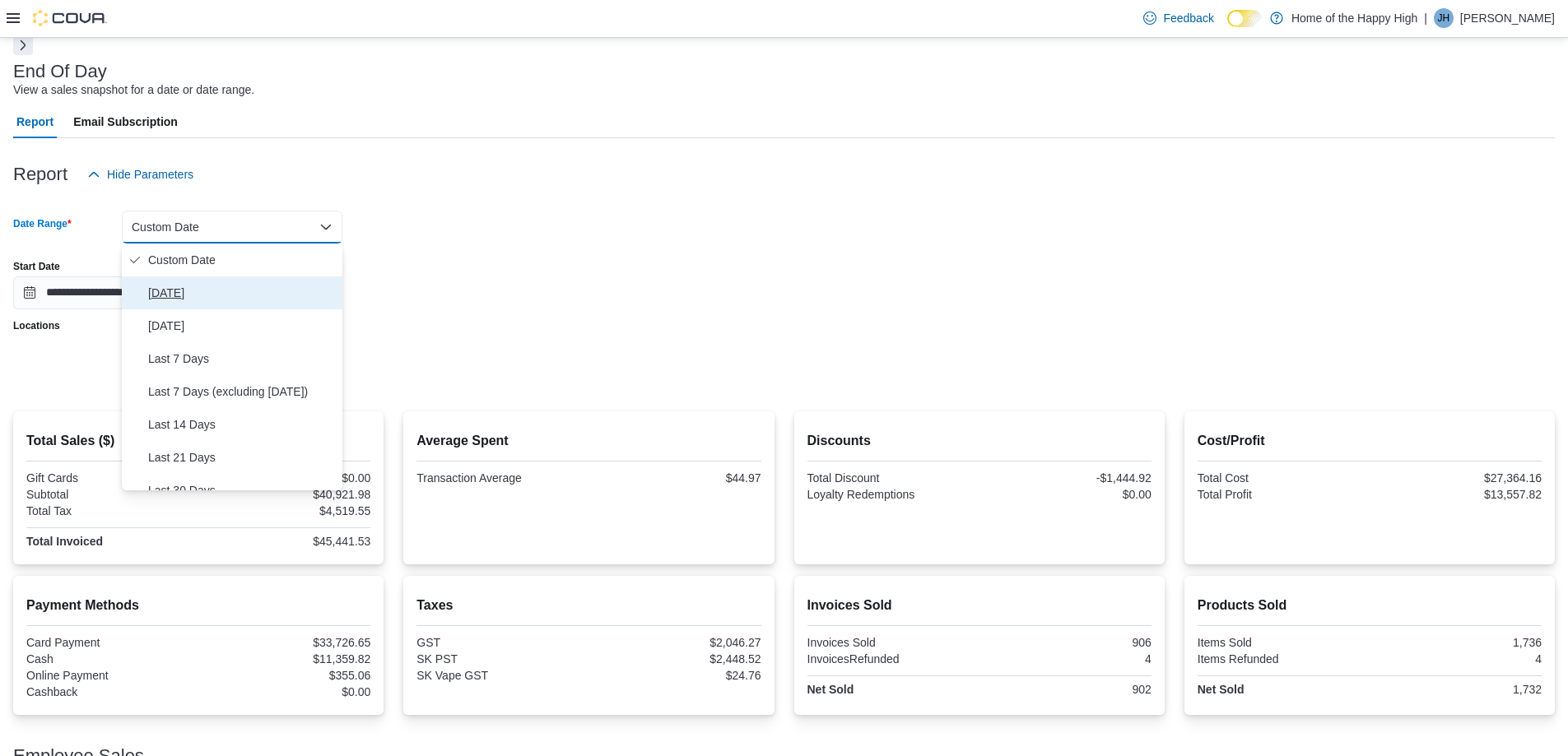
click at [182, 296] on span "[DATE]" at bounding box center [242, 293] width 188 height 20
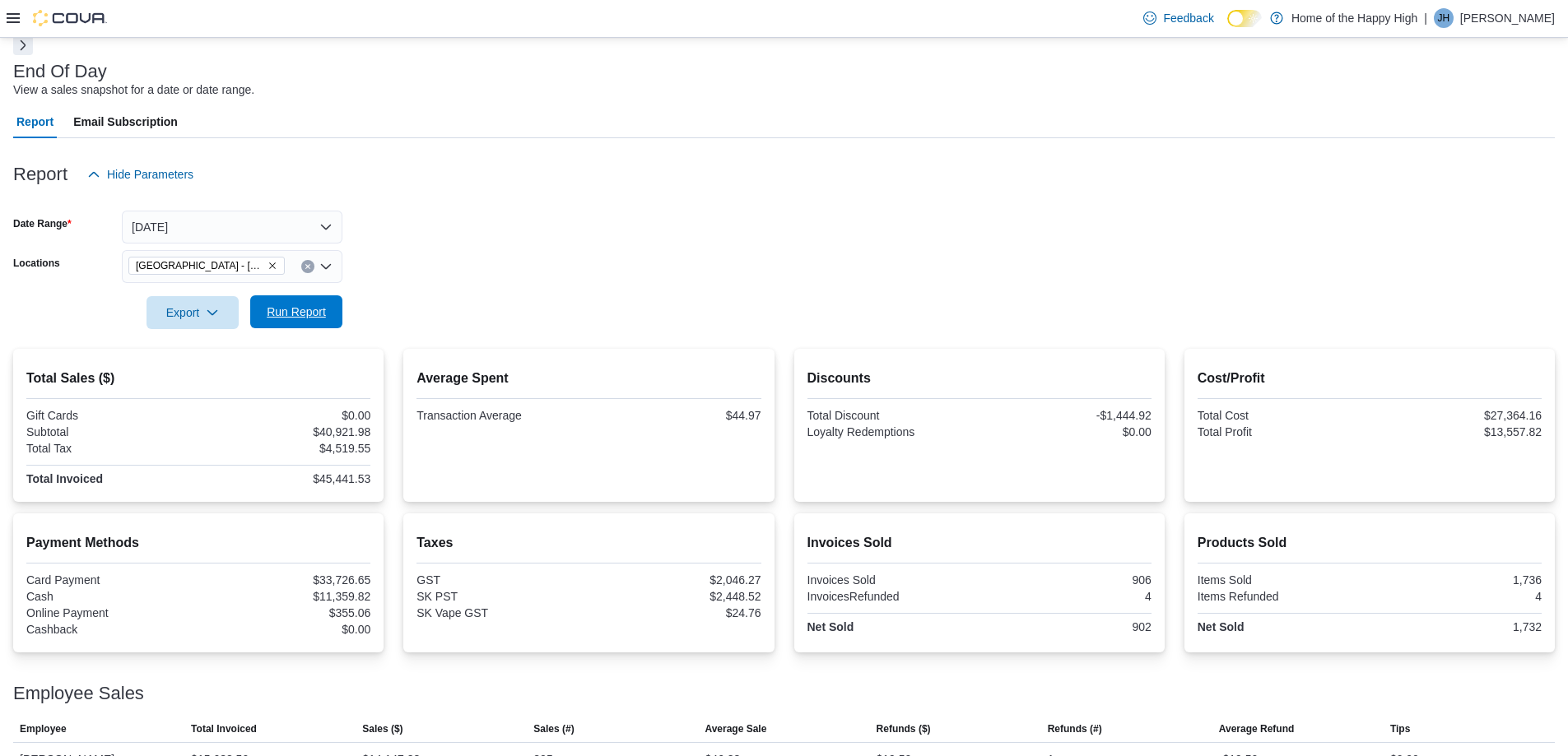
click at [306, 305] on span "Run Report" at bounding box center [296, 312] width 60 height 16
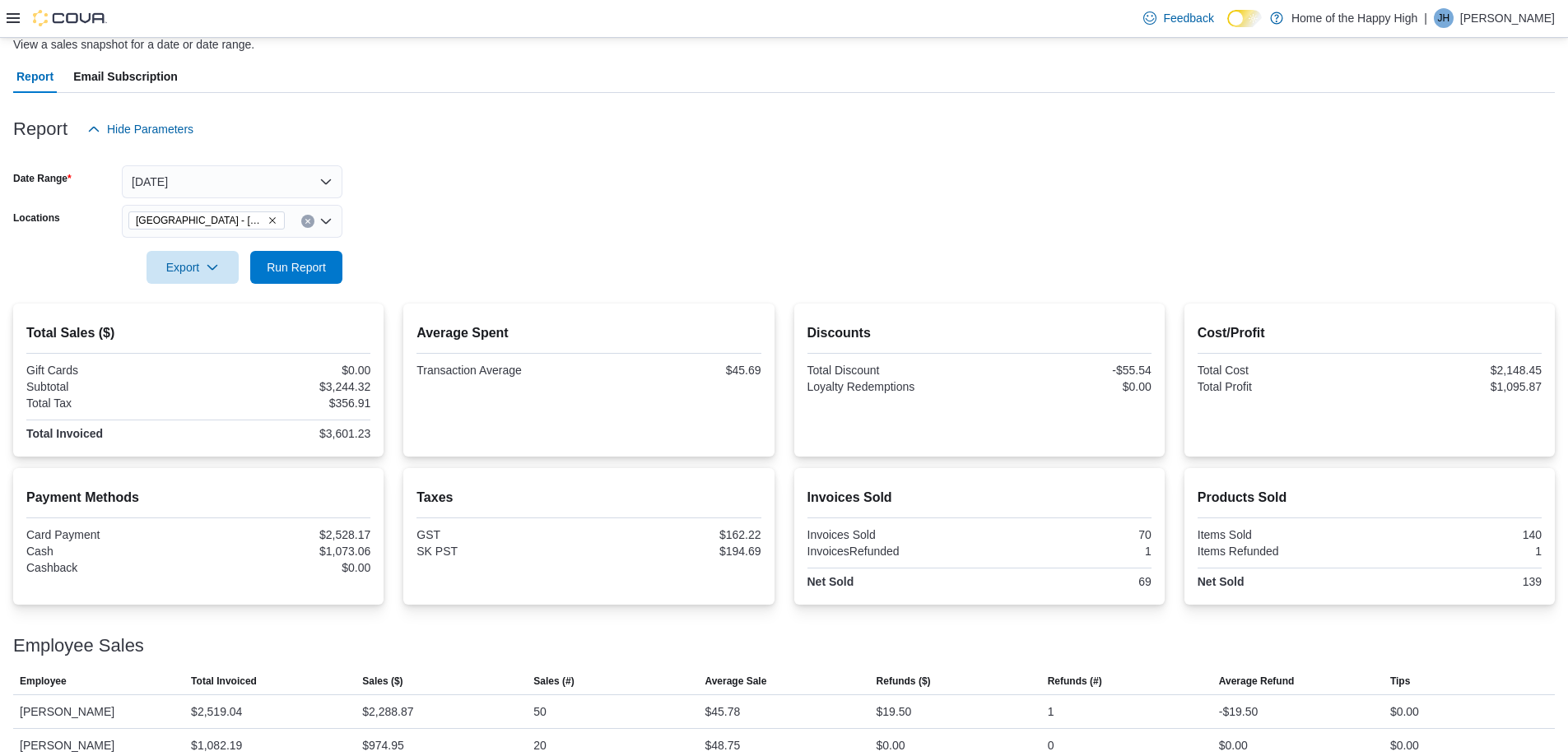
scroll to position [148, 0]
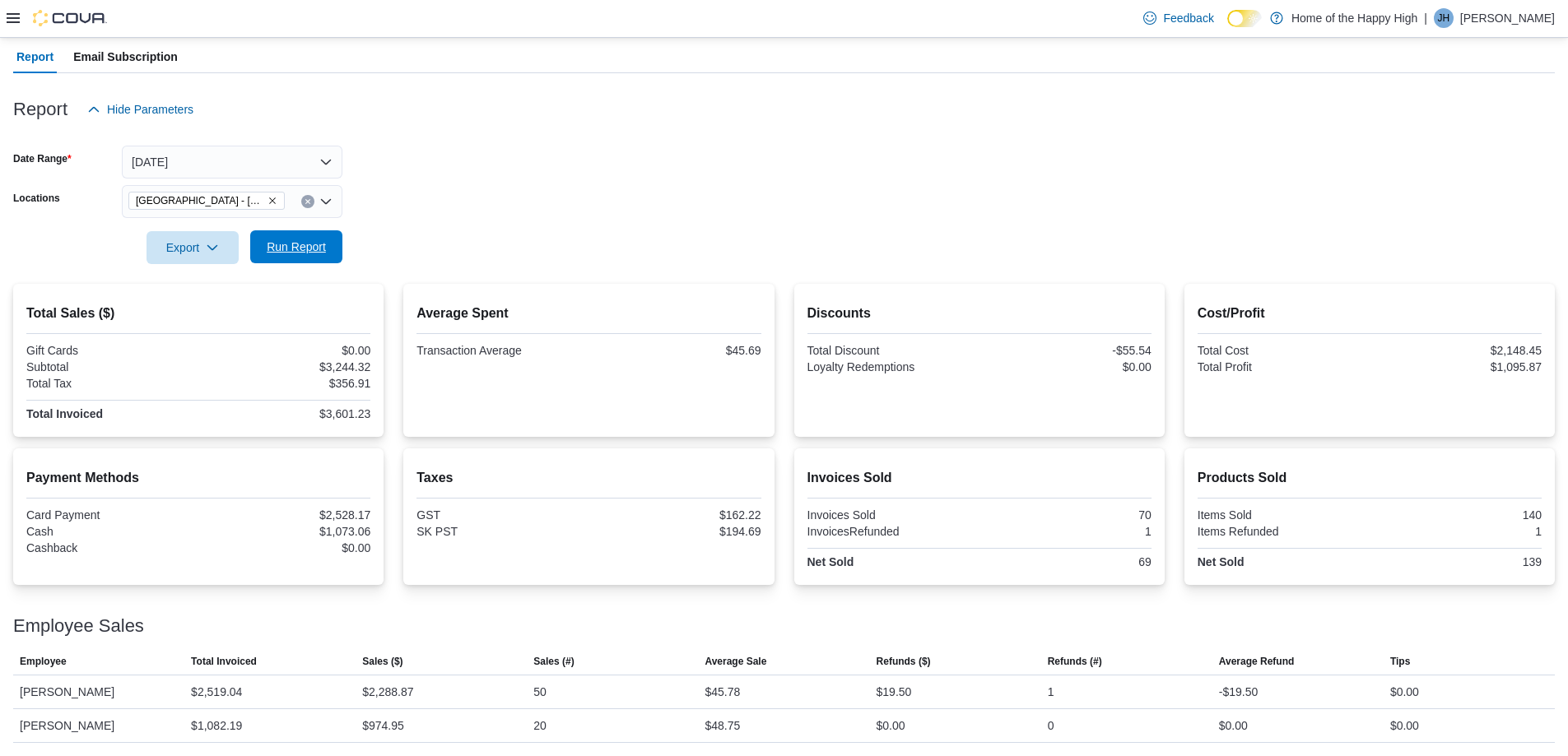
click at [287, 253] on span "Run Report" at bounding box center [296, 247] width 60 height 16
click at [305, 157] on button "[DATE]" at bounding box center [232, 162] width 221 height 33
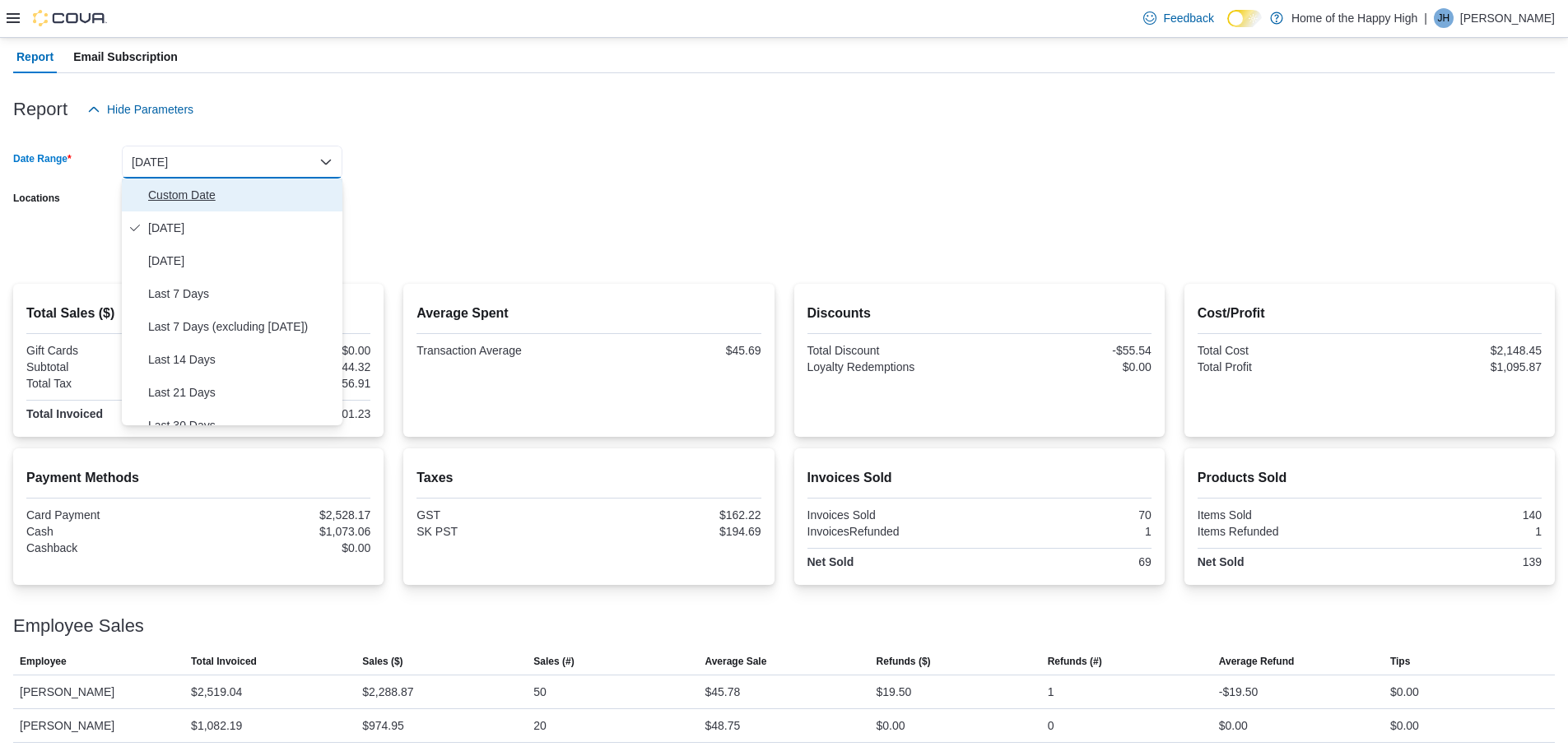
click at [189, 187] on span "Custom Date" at bounding box center [242, 195] width 188 height 20
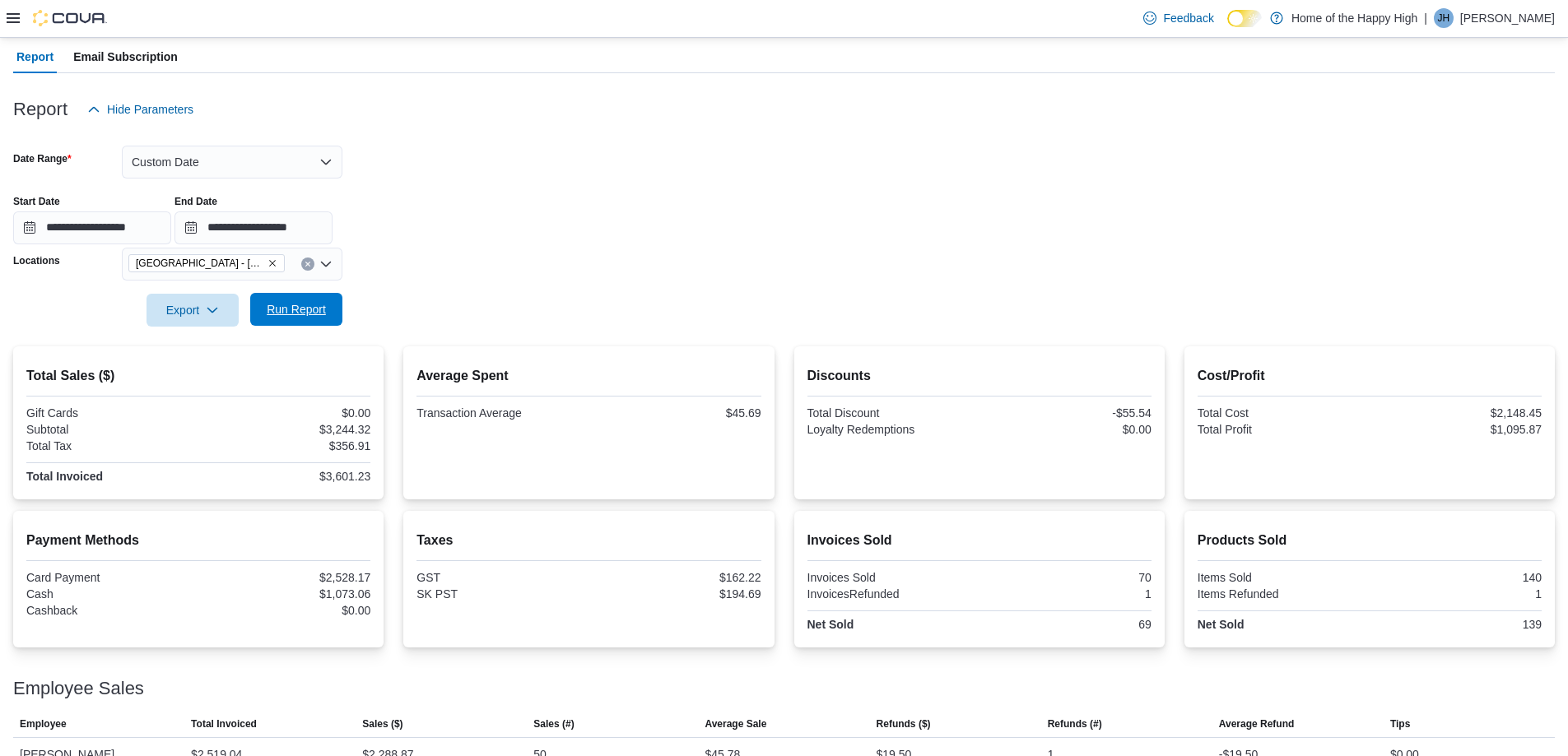
drag, startPoint x: 576, startPoint y: 239, endPoint x: 318, endPoint y: 294, distance: 263.8
click at [571, 239] on div "**********" at bounding box center [784, 213] width 1542 height 62
click at [313, 297] on span "Run Report" at bounding box center [296, 310] width 72 height 33
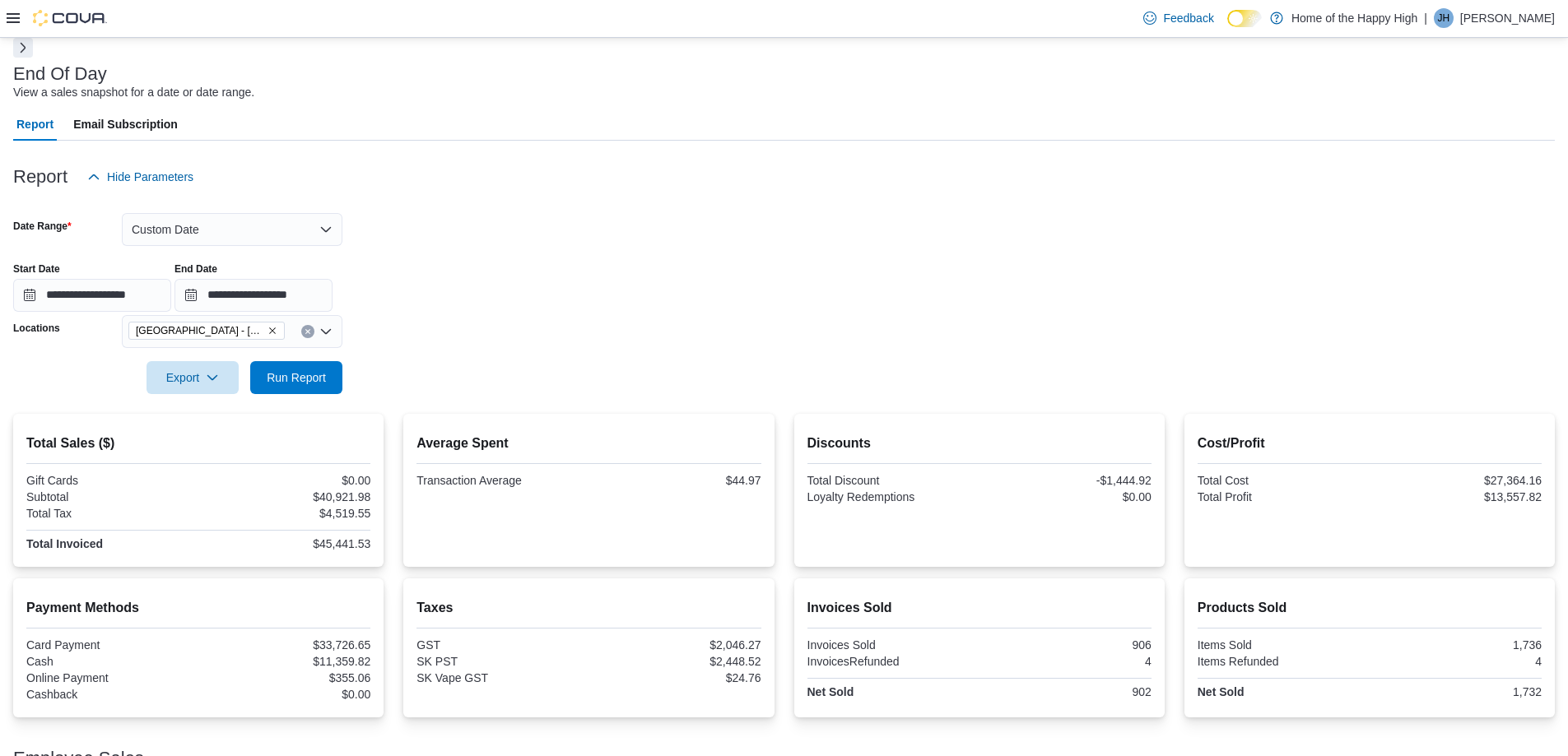
scroll to position [18, 0]
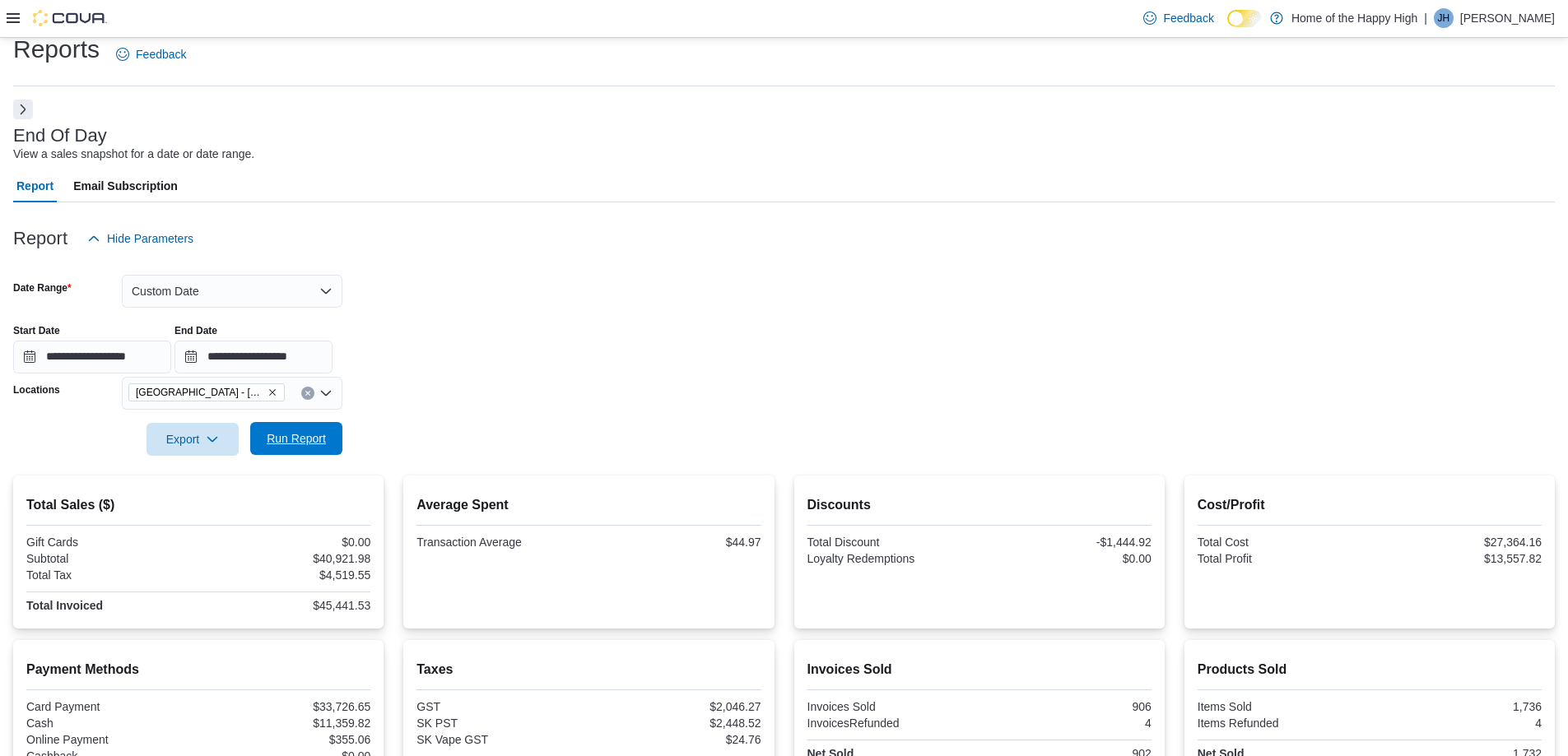
click at [290, 431] on span "Run Report" at bounding box center [296, 439] width 72 height 33
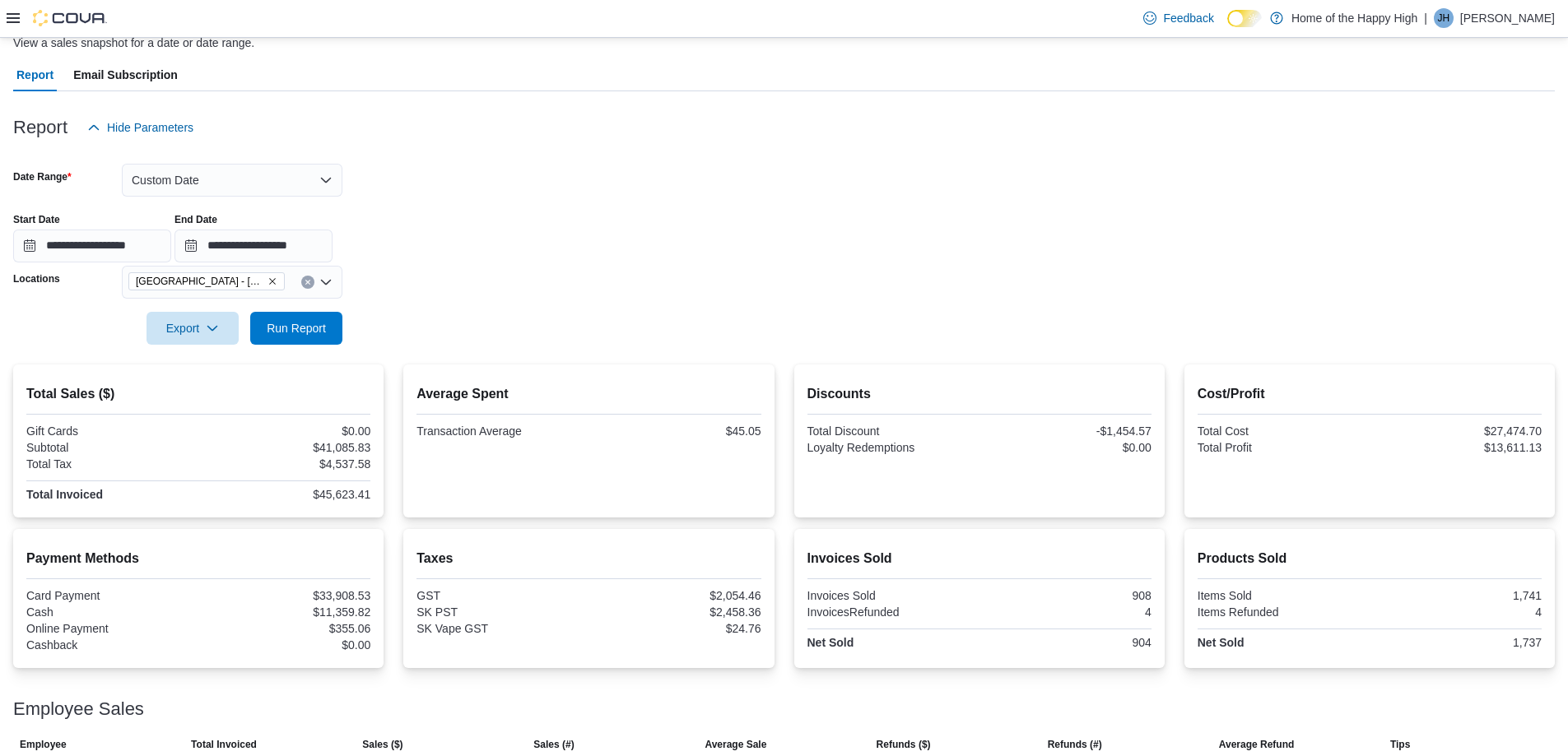
scroll to position [101, 0]
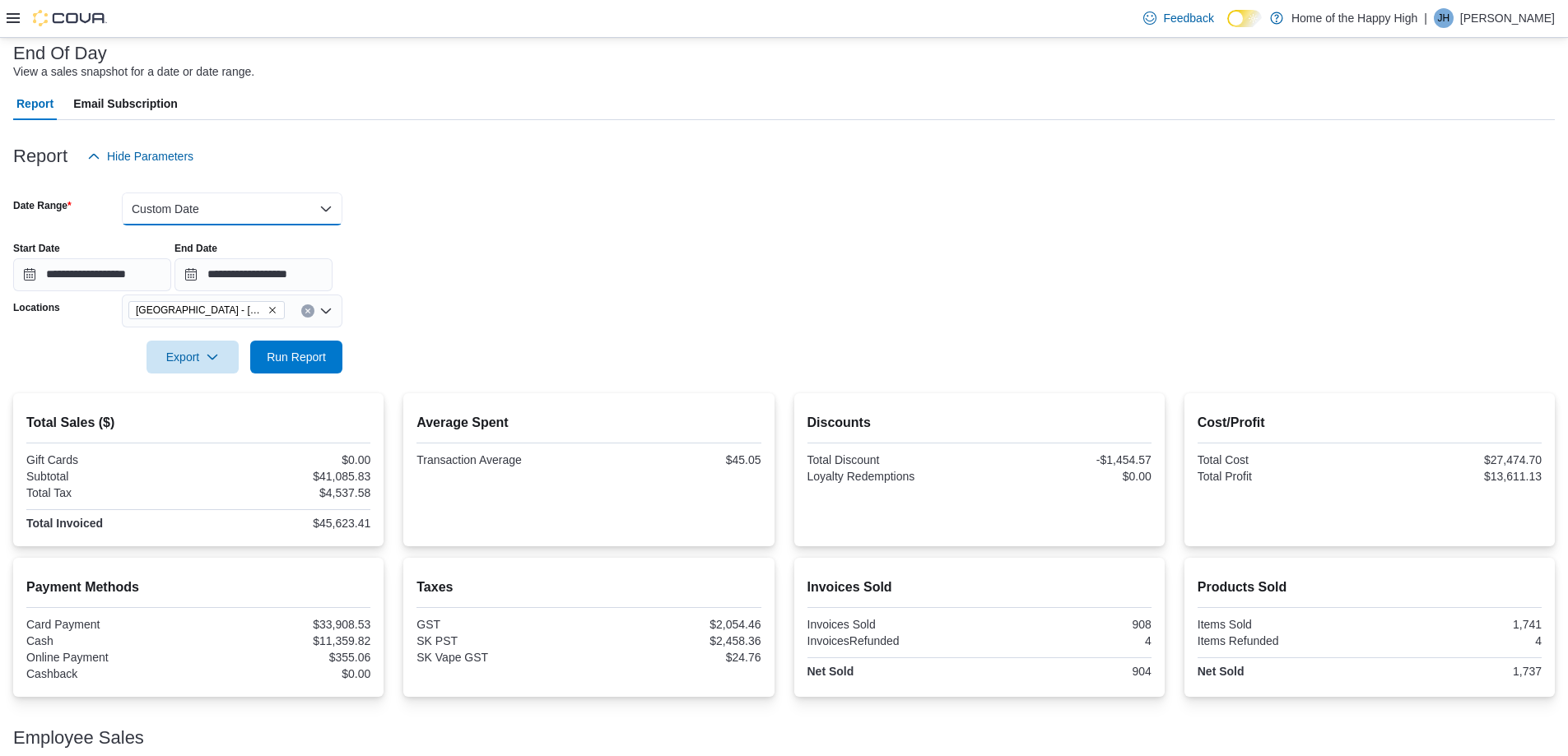
click at [232, 201] on button "Custom Date" at bounding box center [232, 209] width 221 height 33
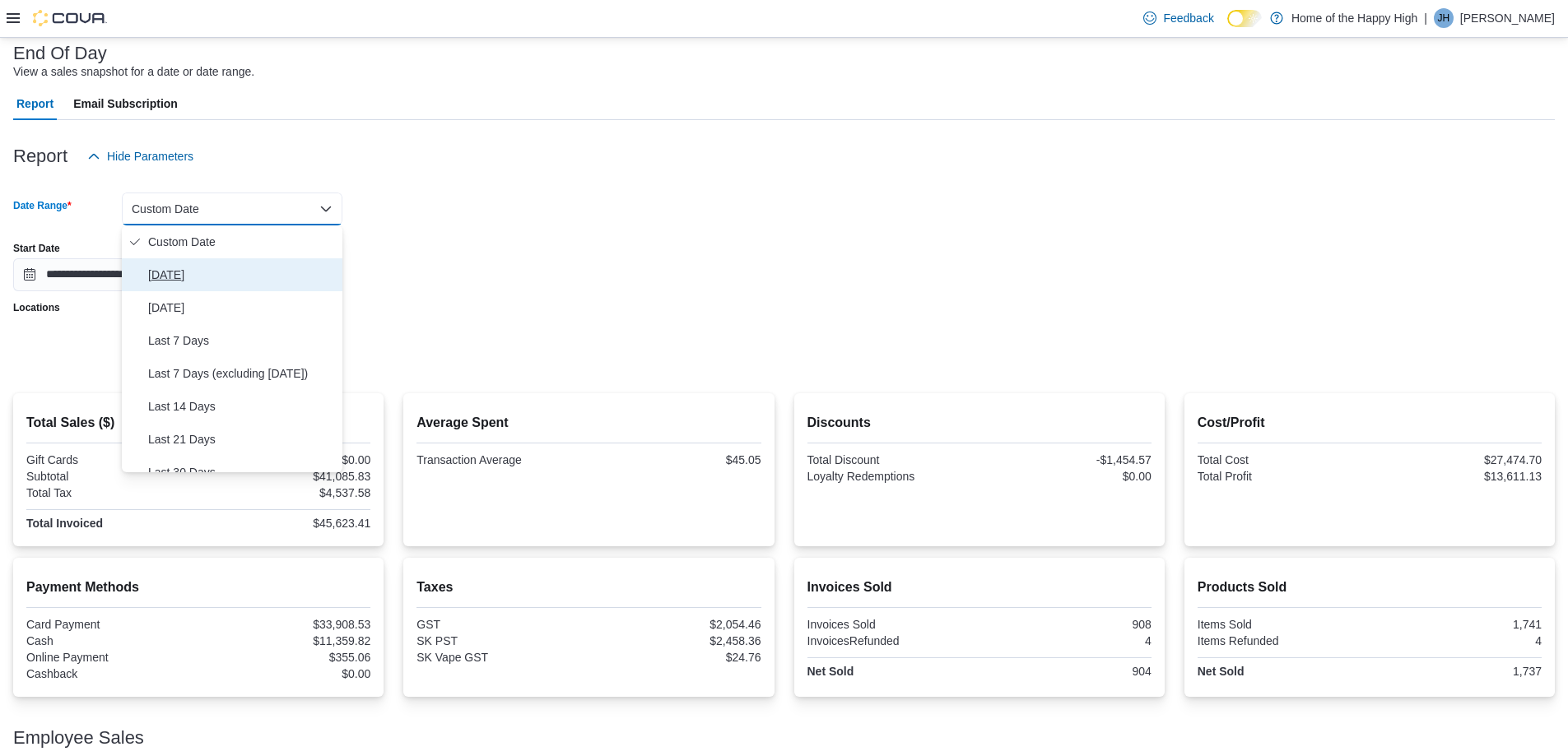
click at [170, 277] on span "[DATE]" at bounding box center [242, 275] width 188 height 20
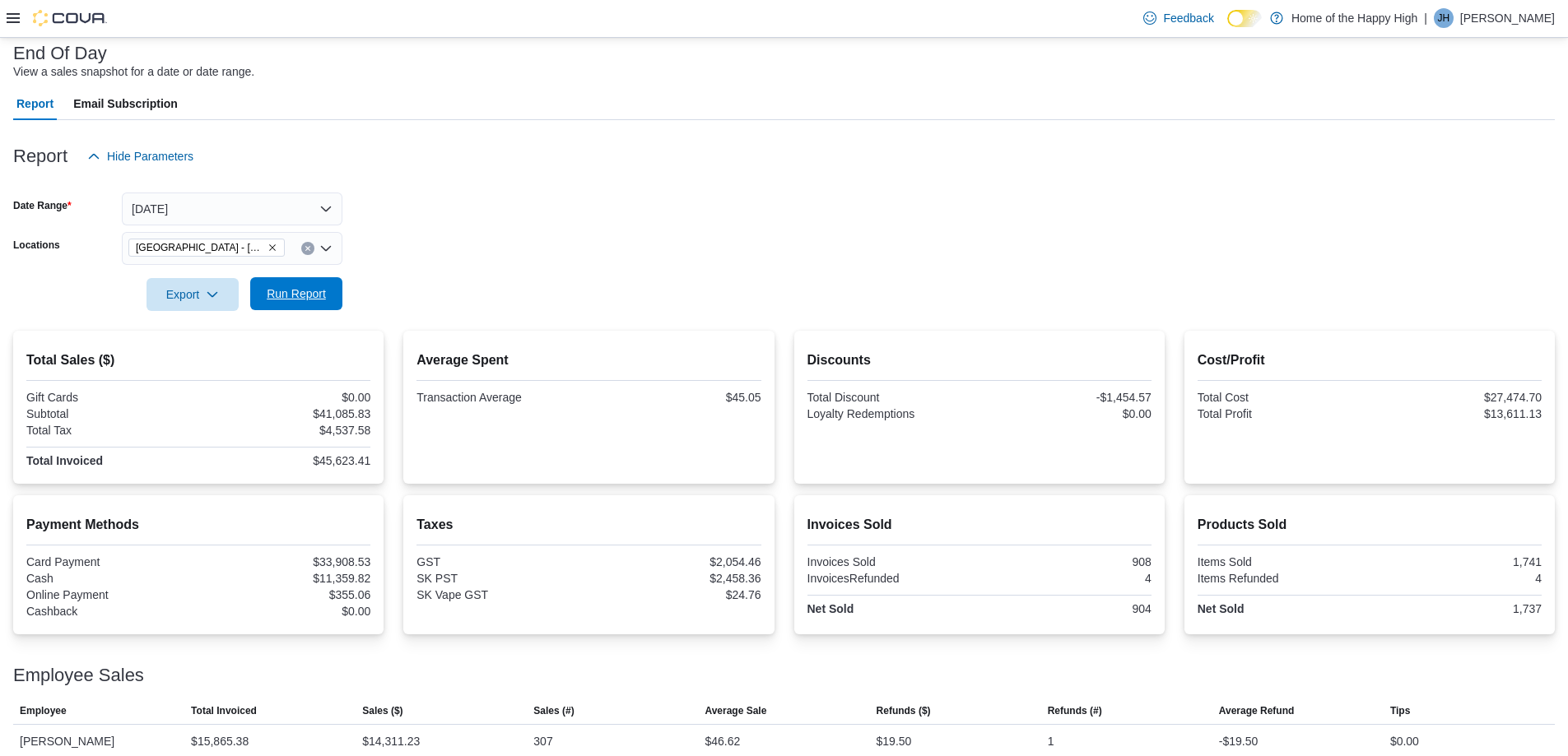
click at [328, 293] on span "Run Report" at bounding box center [296, 294] width 72 height 33
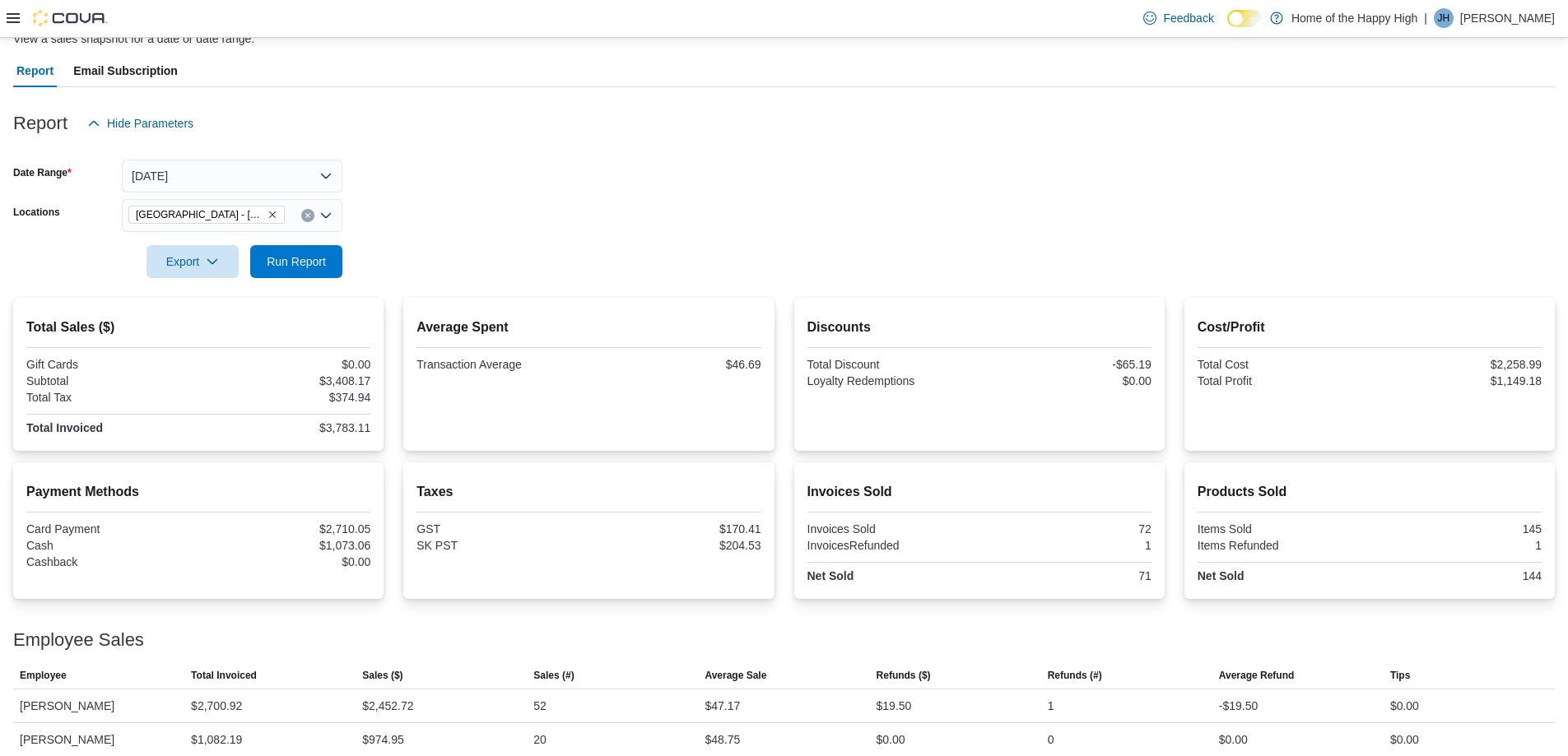
scroll to position [148, 0]
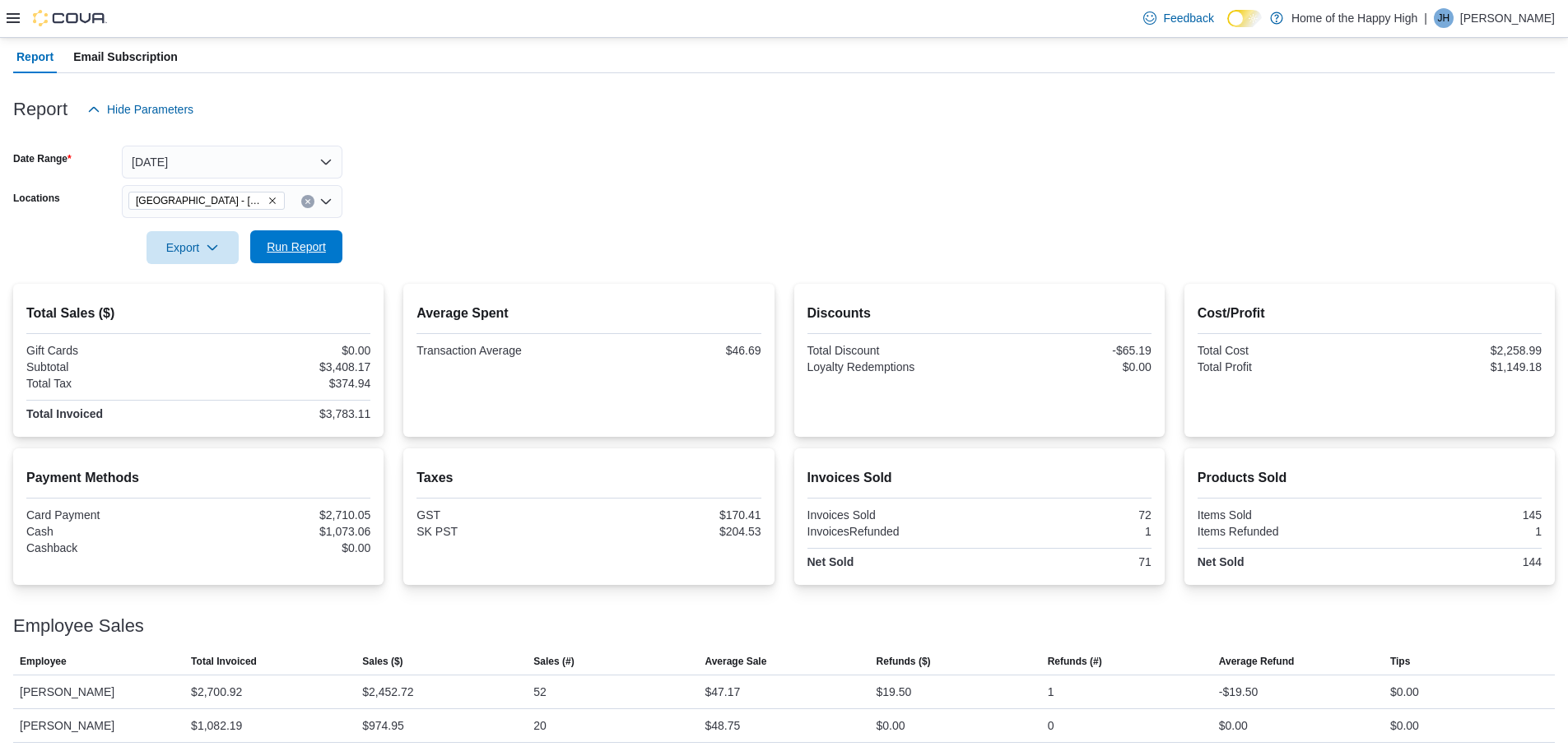
click at [304, 251] on span "Run Report" at bounding box center [296, 247] width 60 height 16
click at [295, 166] on button "[DATE]" at bounding box center [232, 162] width 221 height 33
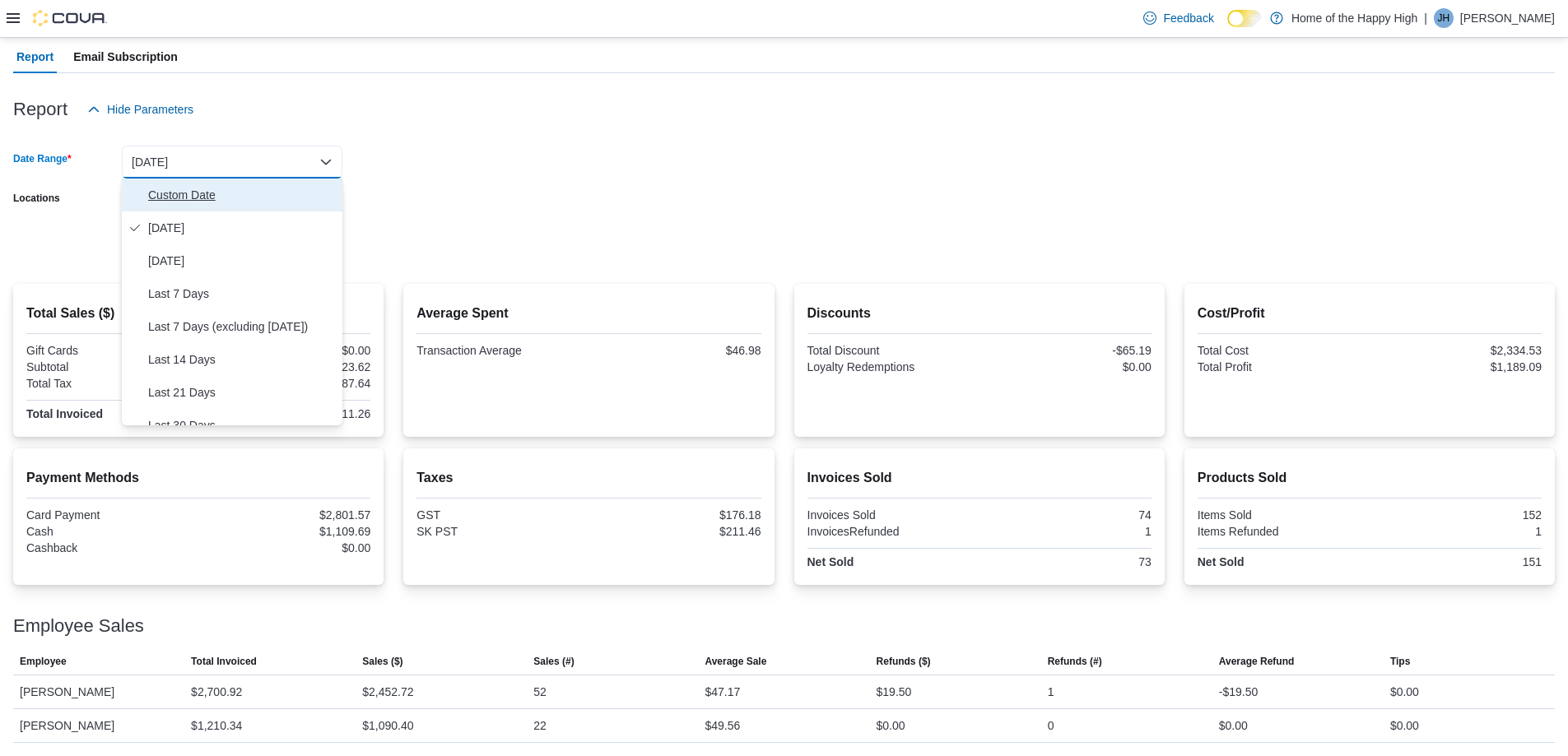
click at [181, 200] on span "Custom Date" at bounding box center [242, 195] width 188 height 20
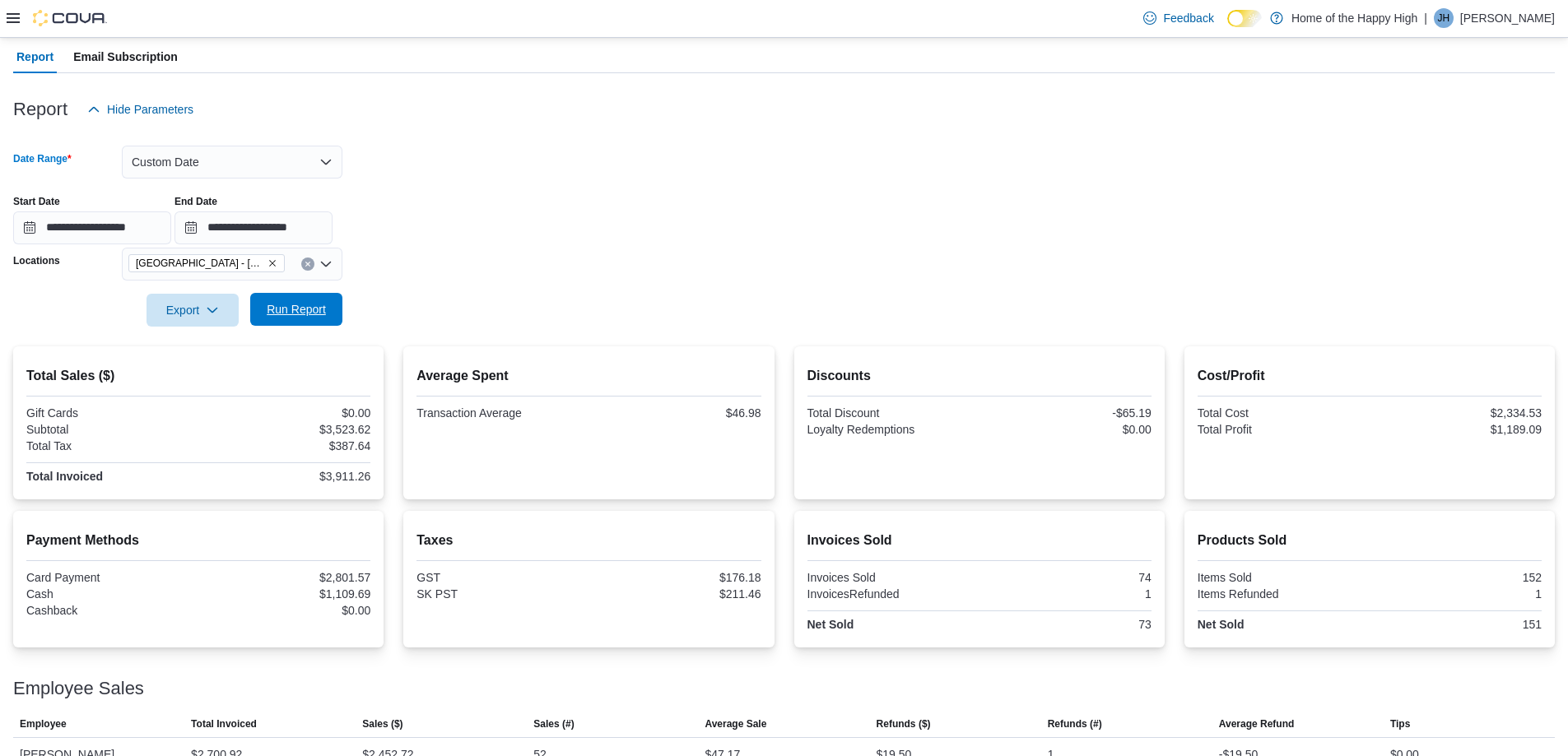
click at [307, 311] on span "Run Report" at bounding box center [296, 310] width 60 height 16
click at [232, 162] on button "Custom Date" at bounding box center [232, 162] width 221 height 33
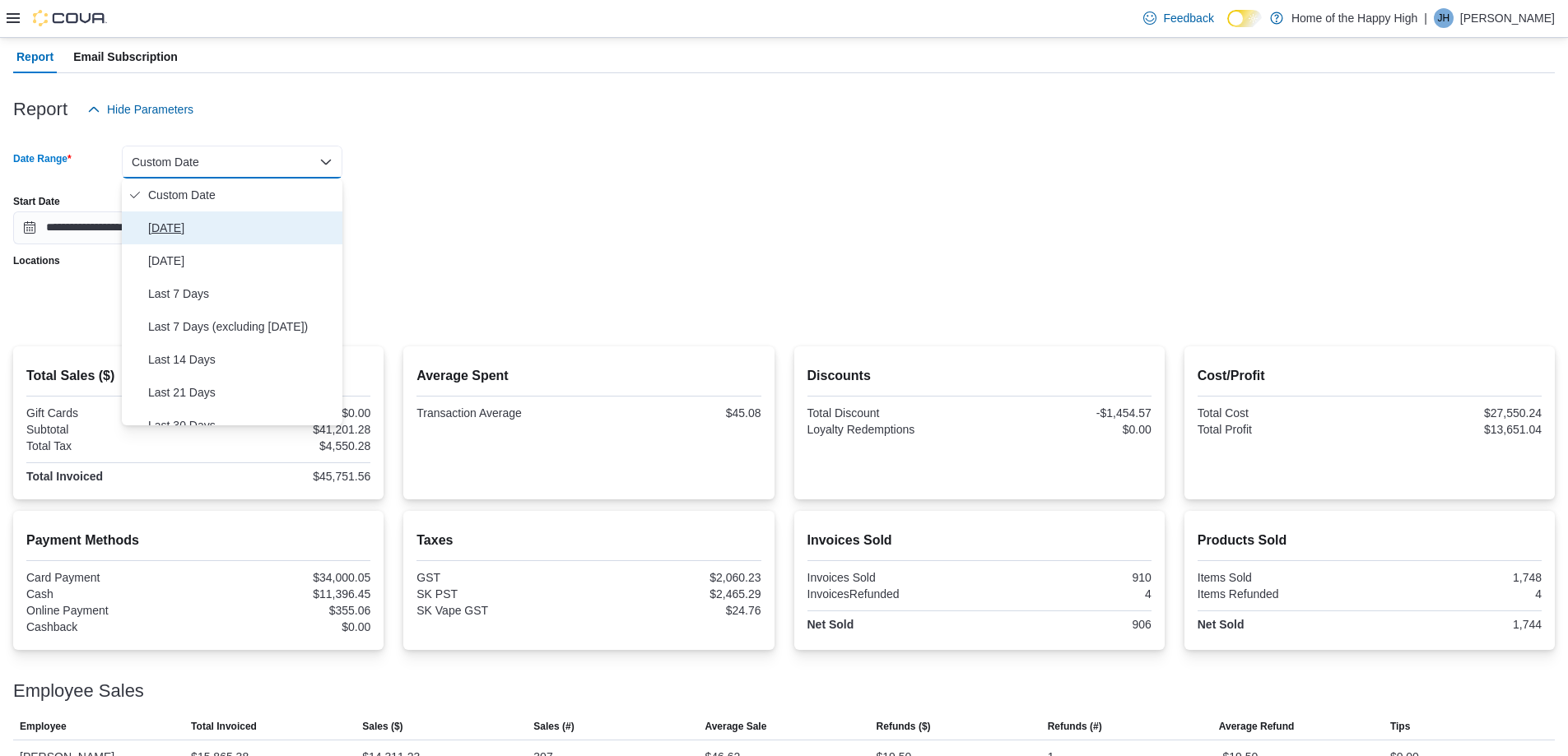
click at [193, 229] on span "[DATE]" at bounding box center [242, 228] width 188 height 20
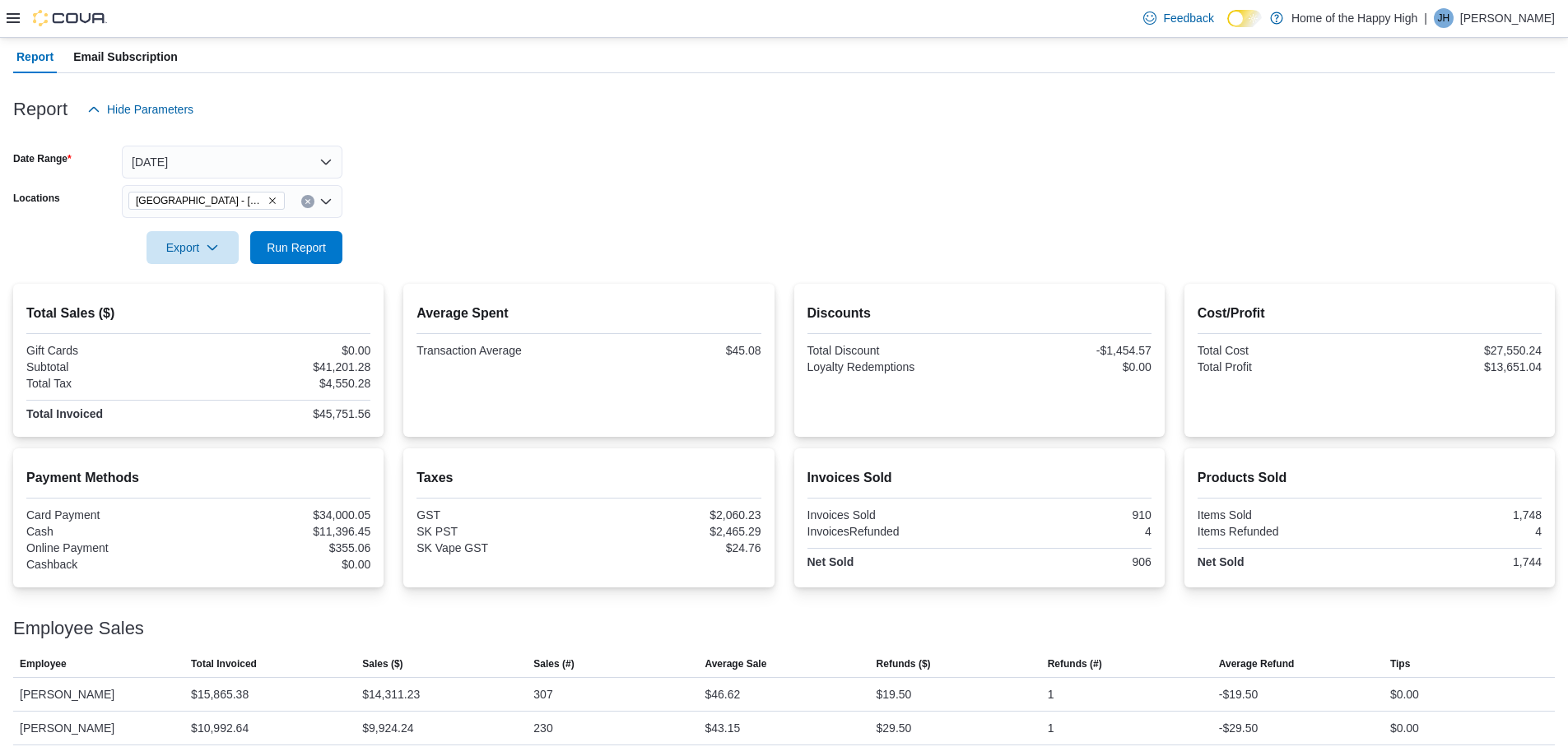
click at [356, 267] on div at bounding box center [784, 274] width 1542 height 20
click at [311, 258] on span "Run Report" at bounding box center [296, 247] width 72 height 33
click at [247, 160] on button "[DATE]" at bounding box center [232, 162] width 221 height 33
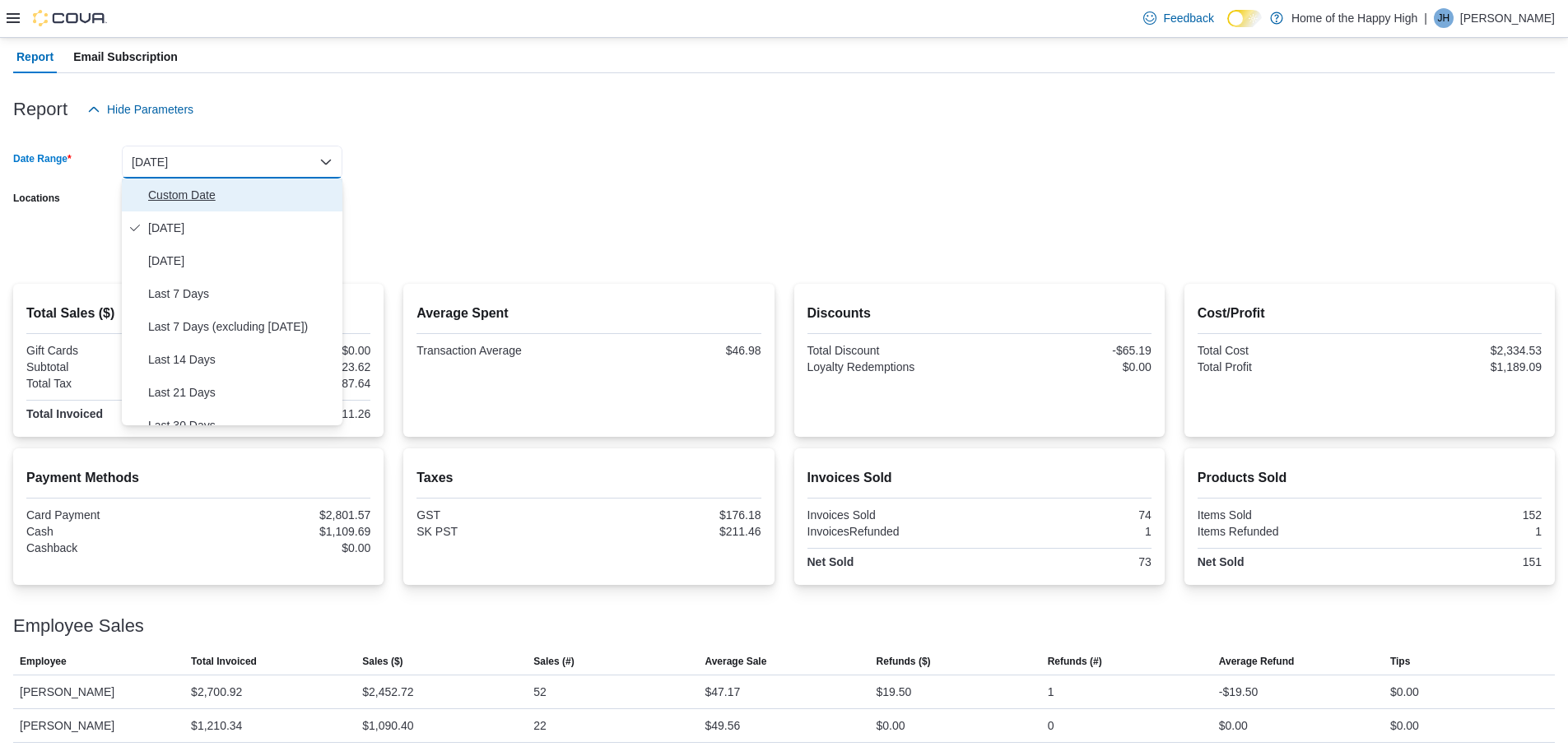
click at [189, 205] on button "Custom Date" at bounding box center [232, 195] width 221 height 33
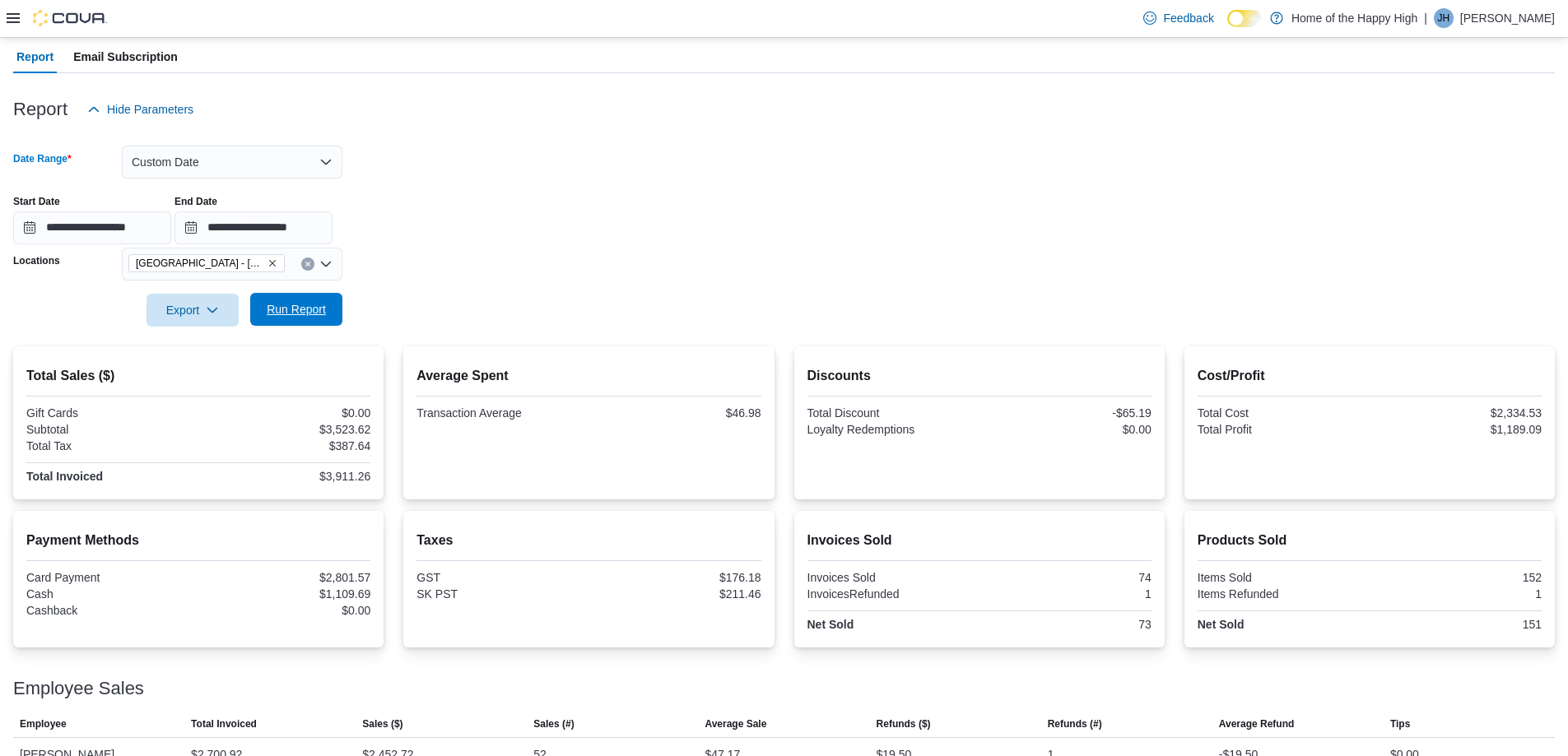
click at [281, 310] on span "Run Report" at bounding box center [296, 310] width 60 height 16
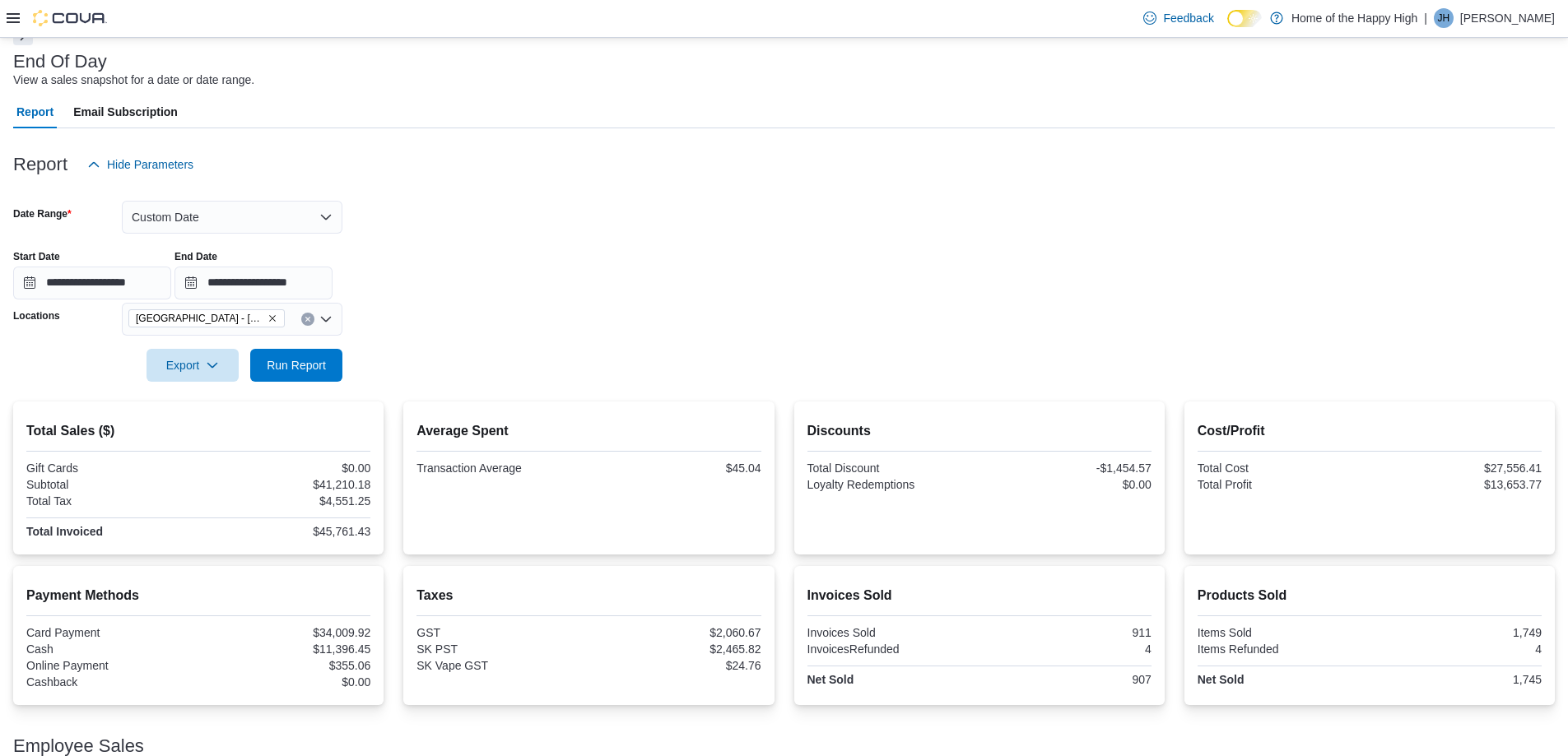
scroll to position [18, 0]
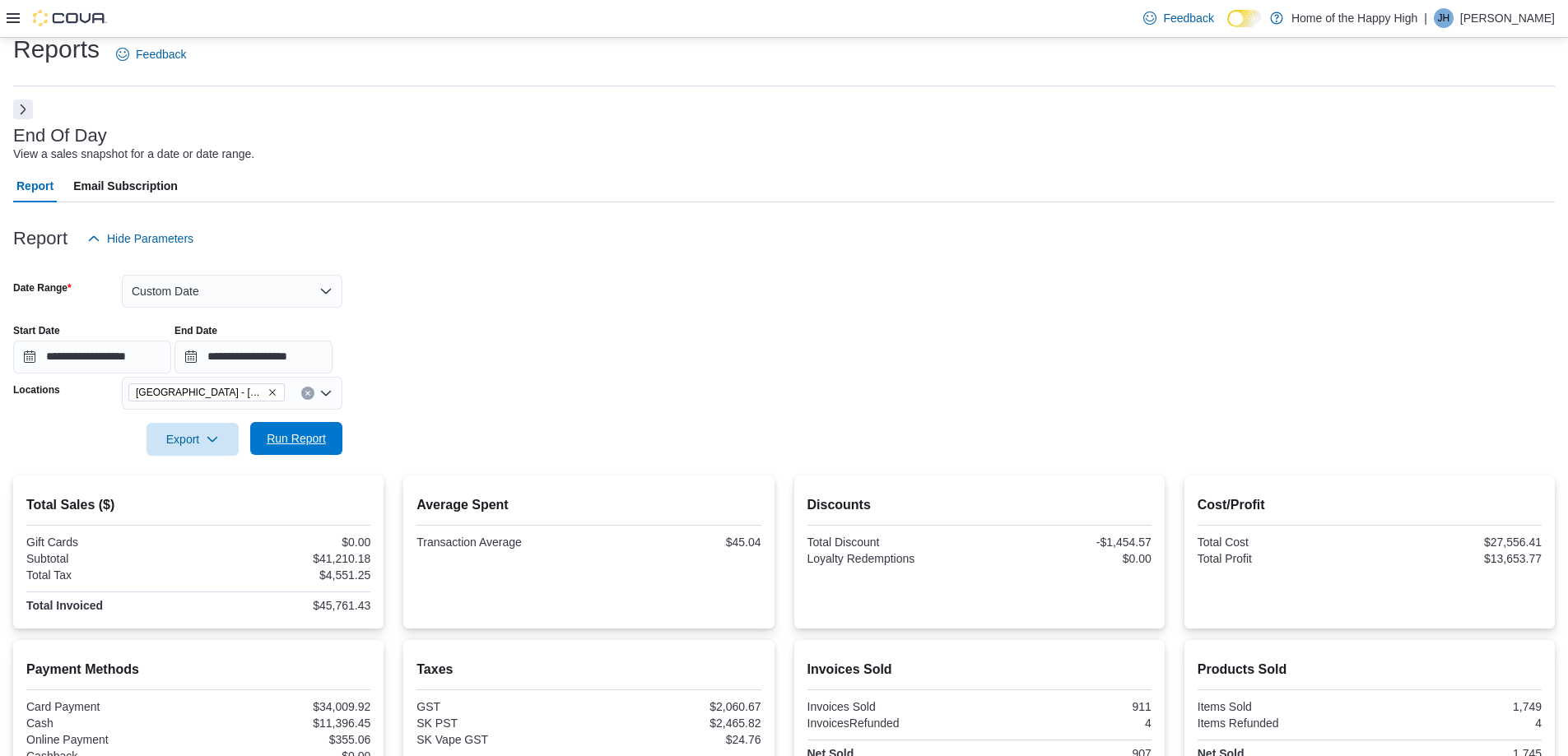
click at [288, 426] on span "Run Report" at bounding box center [296, 439] width 72 height 33
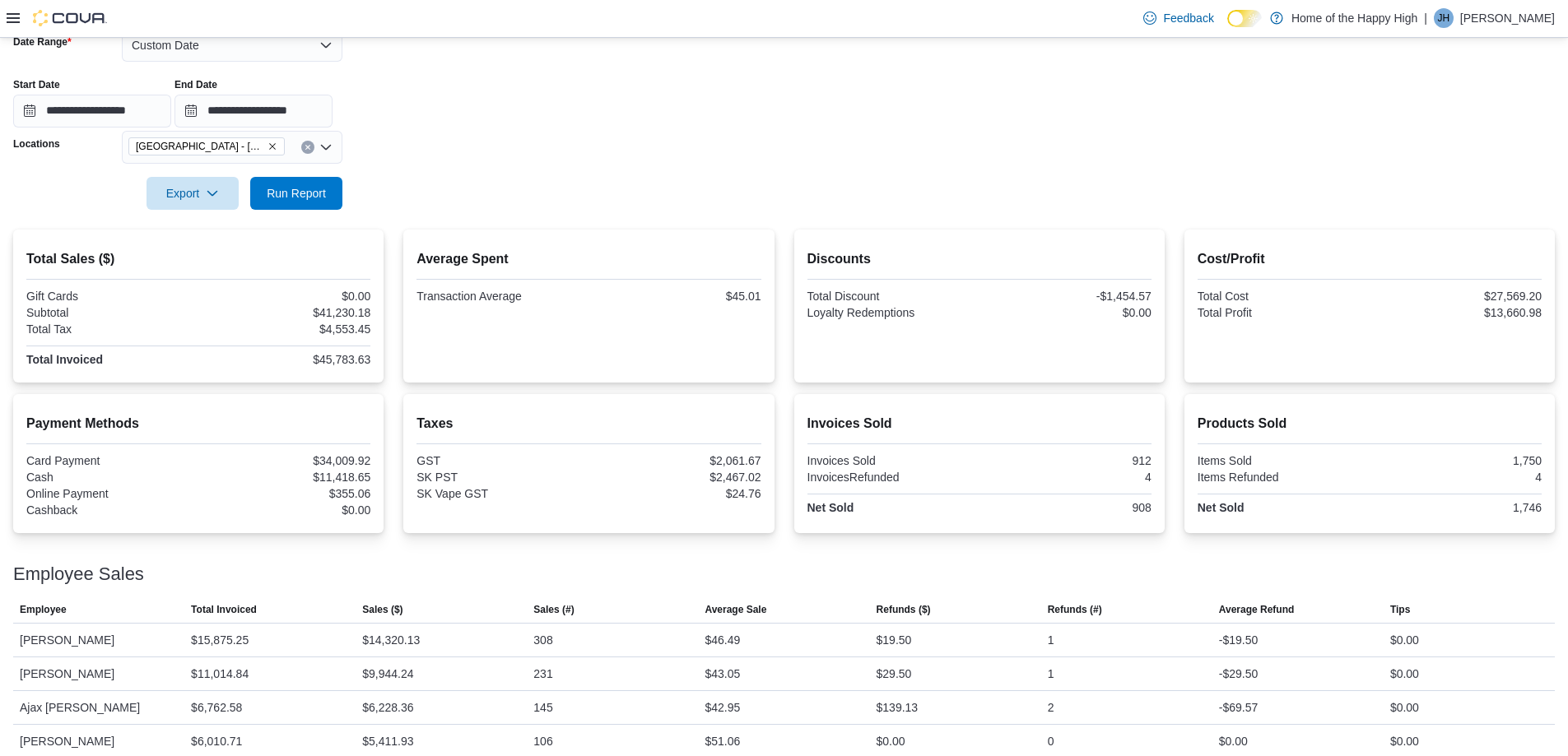
scroll to position [265, 0]
click at [310, 194] on span "Run Report" at bounding box center [296, 192] width 60 height 16
click at [292, 190] on span "Run Report" at bounding box center [296, 192] width 60 height 16
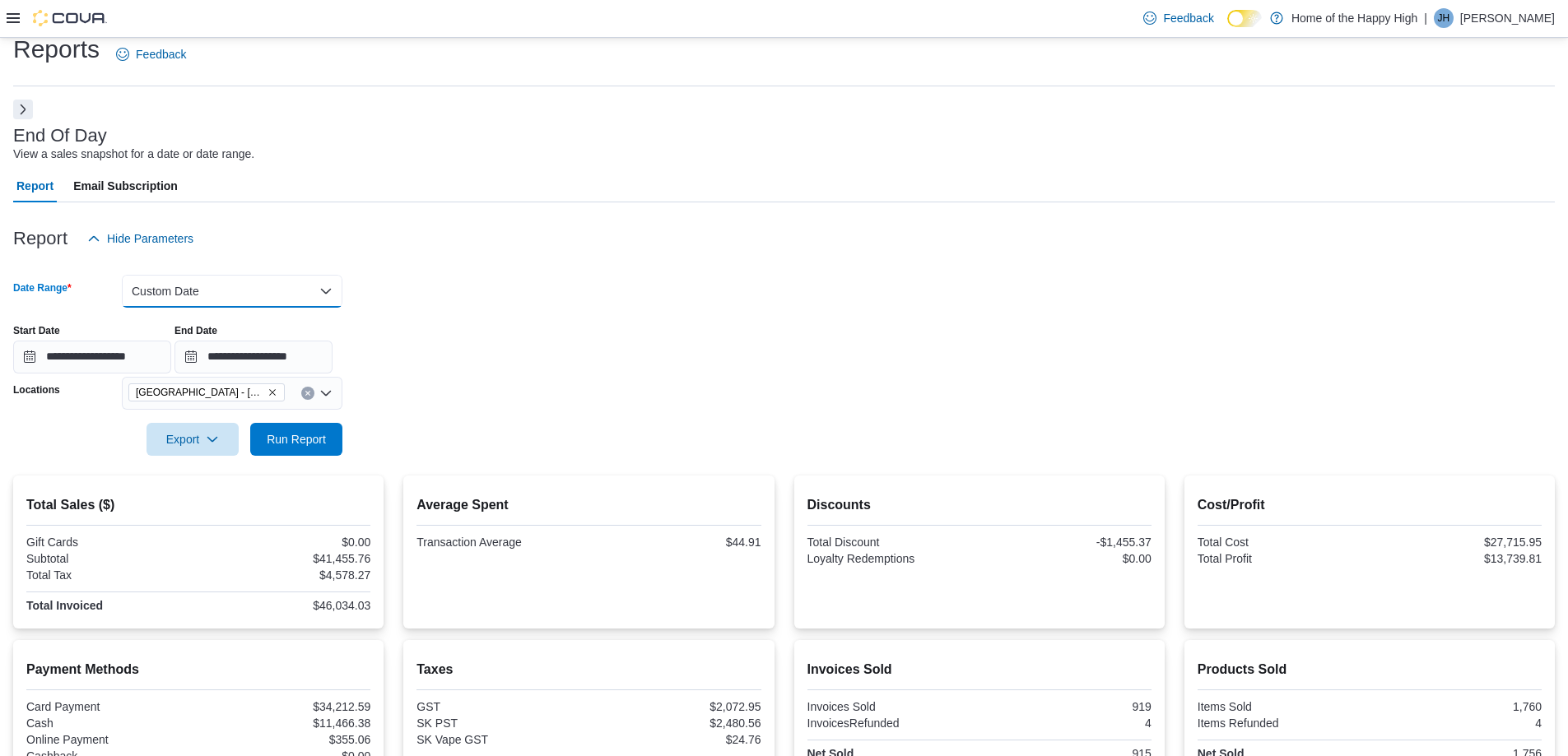
click at [184, 296] on button "Custom Date" at bounding box center [232, 291] width 221 height 33
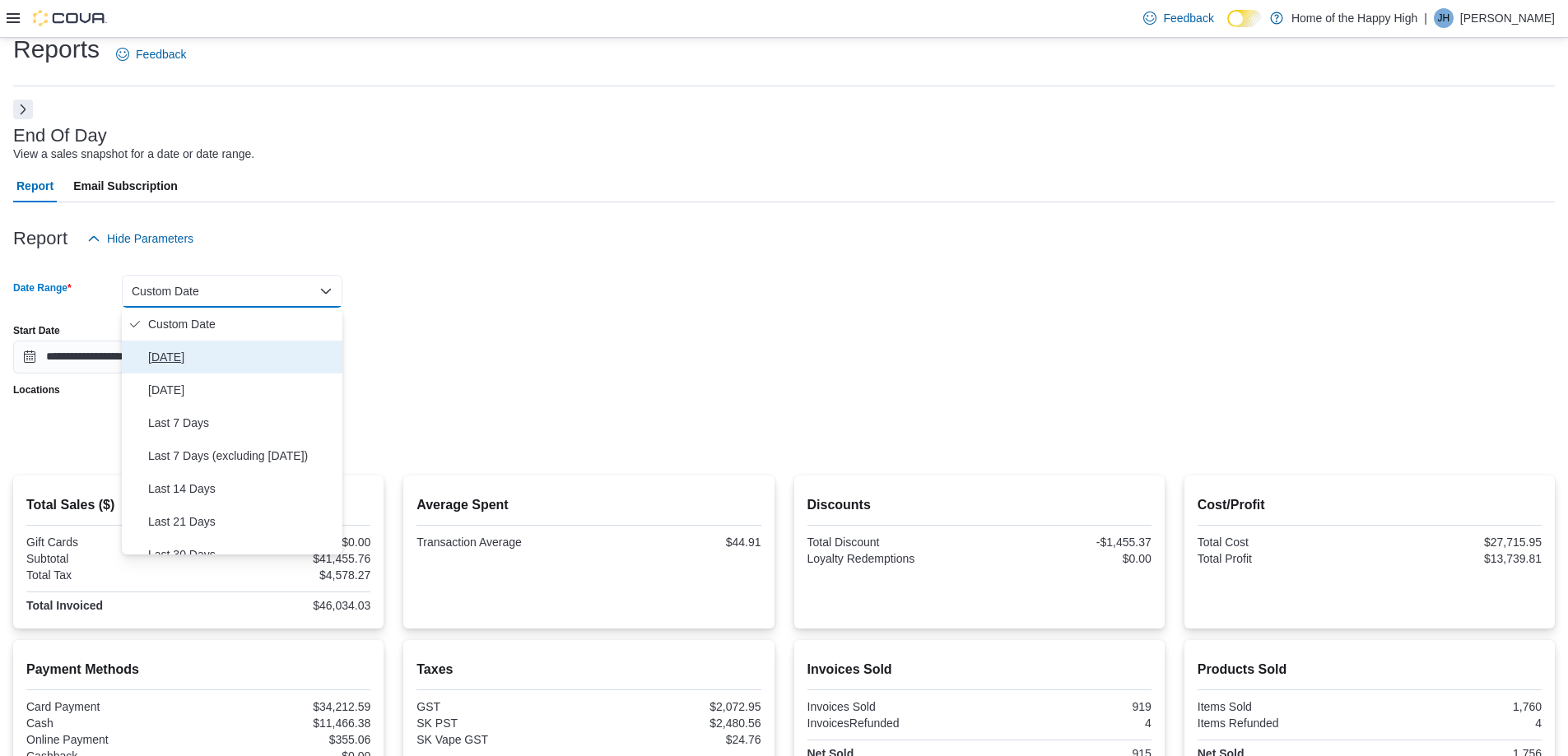
click at [147, 357] on button "[DATE]" at bounding box center [232, 357] width 221 height 33
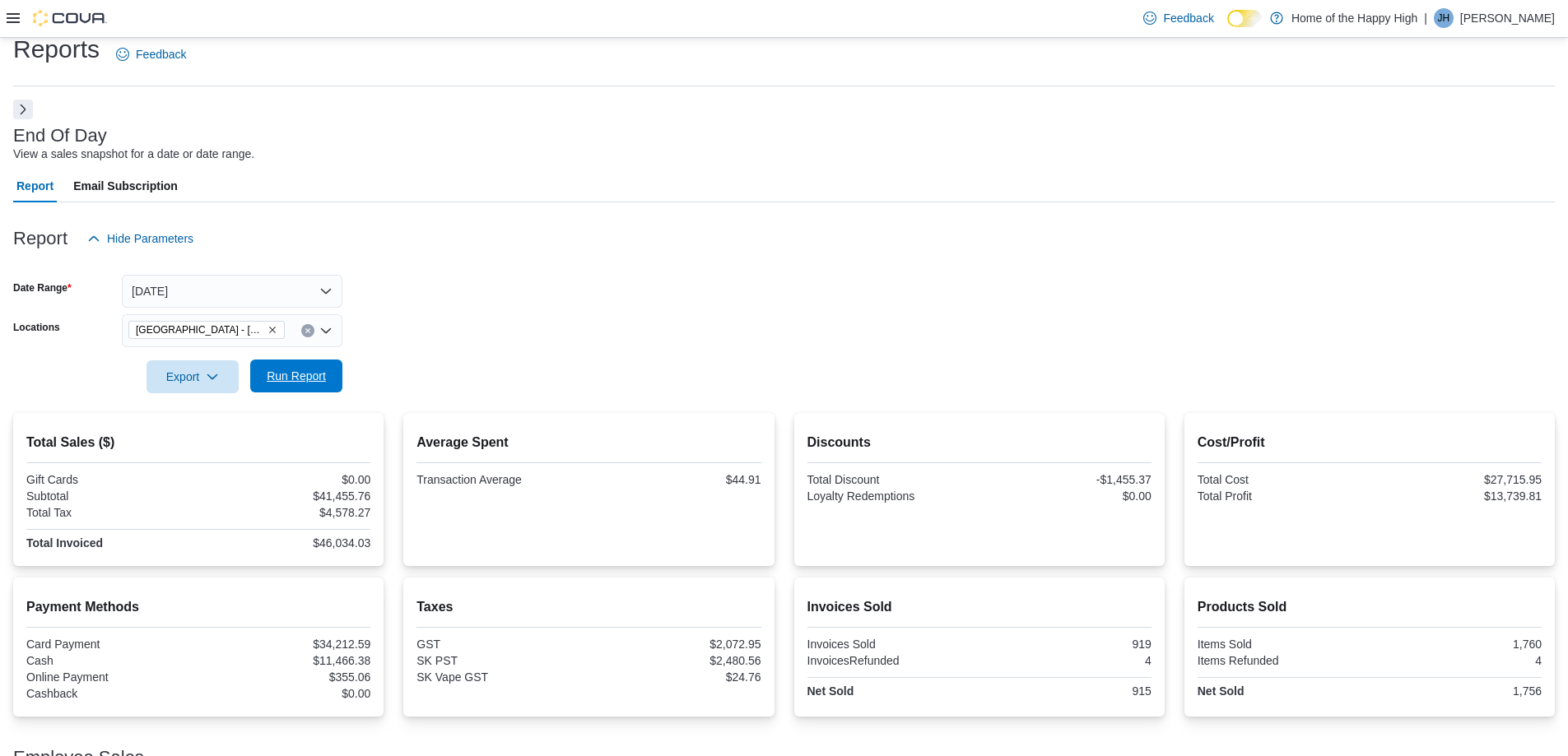
click at [307, 372] on span "Run Report" at bounding box center [296, 376] width 60 height 16
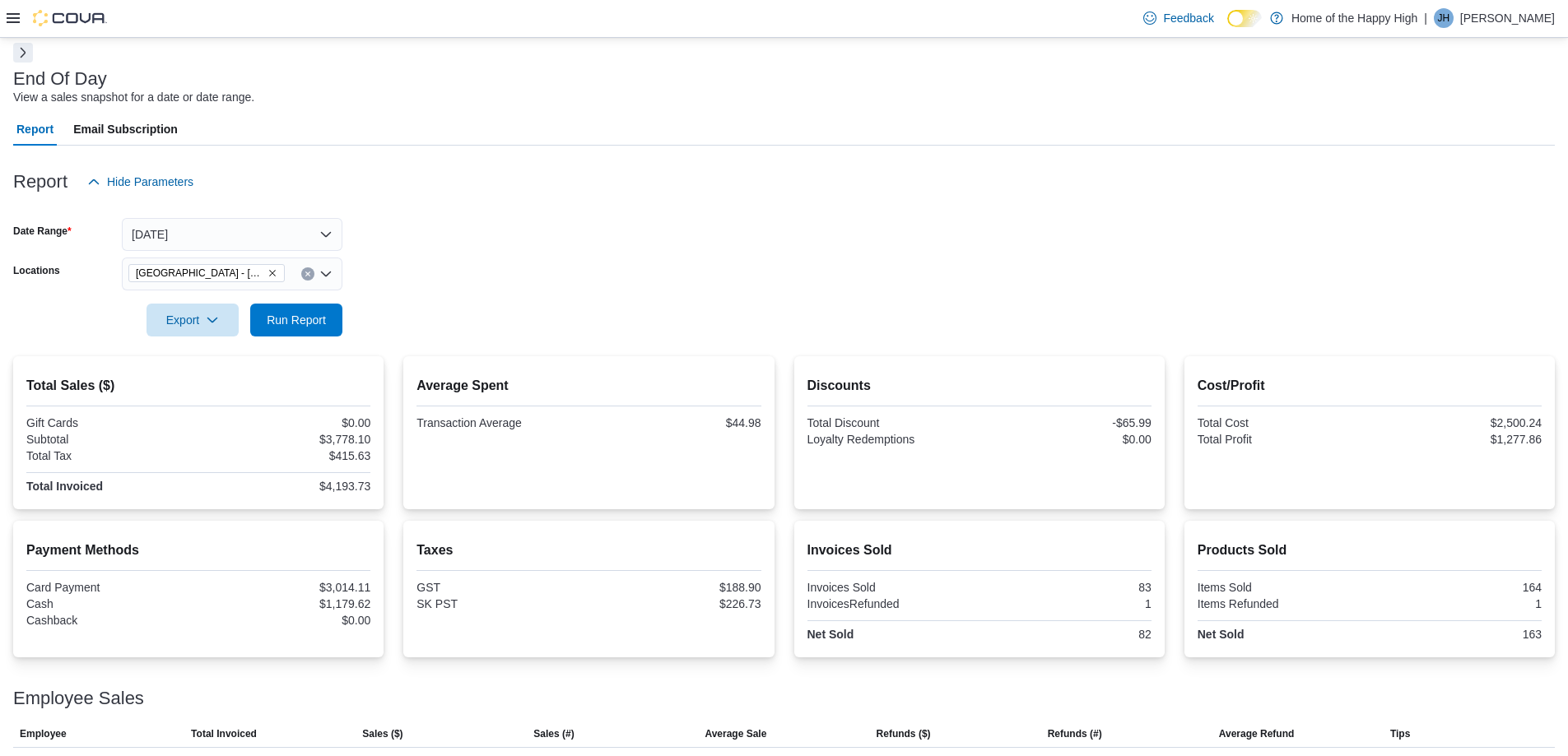
scroll to position [148, 0]
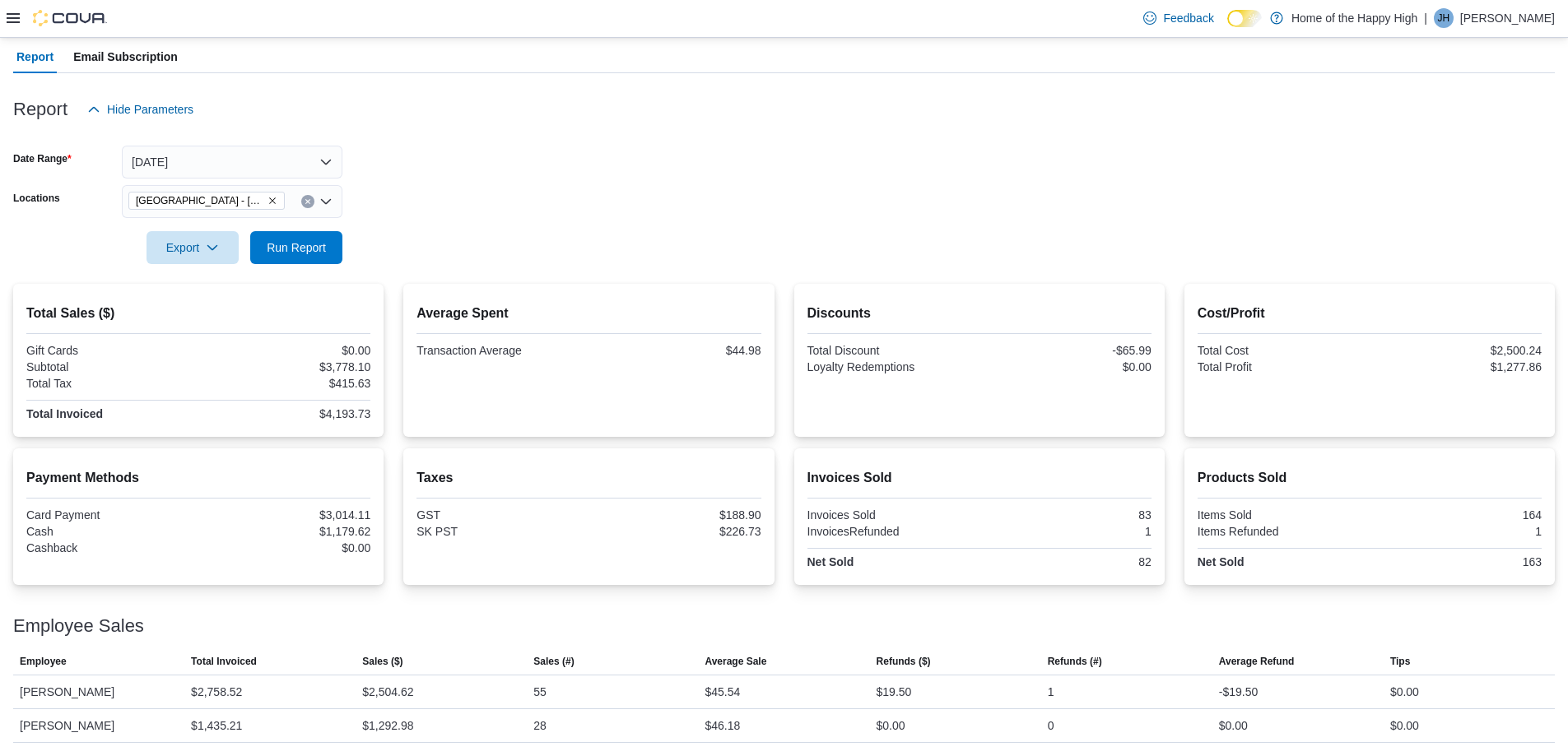
click at [289, 273] on div at bounding box center [784, 274] width 1542 height 20
click at [293, 246] on span "Run Report" at bounding box center [296, 247] width 60 height 16
drag, startPoint x: 318, startPoint y: 163, endPoint x: 294, endPoint y: 169, distance: 24.7
click at [318, 162] on button "[DATE]" at bounding box center [232, 162] width 221 height 33
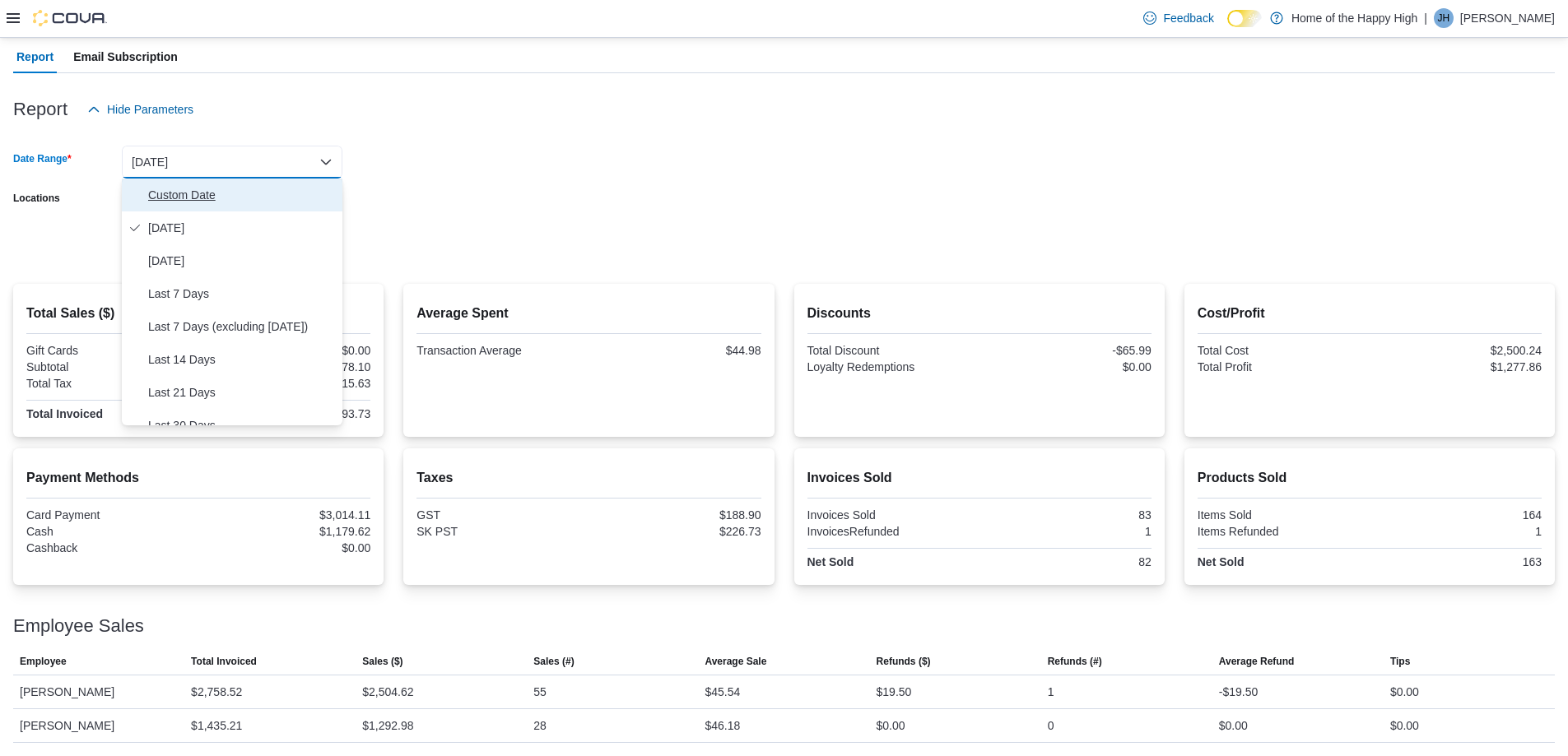
click at [186, 186] on span "Custom Date" at bounding box center [242, 195] width 188 height 20
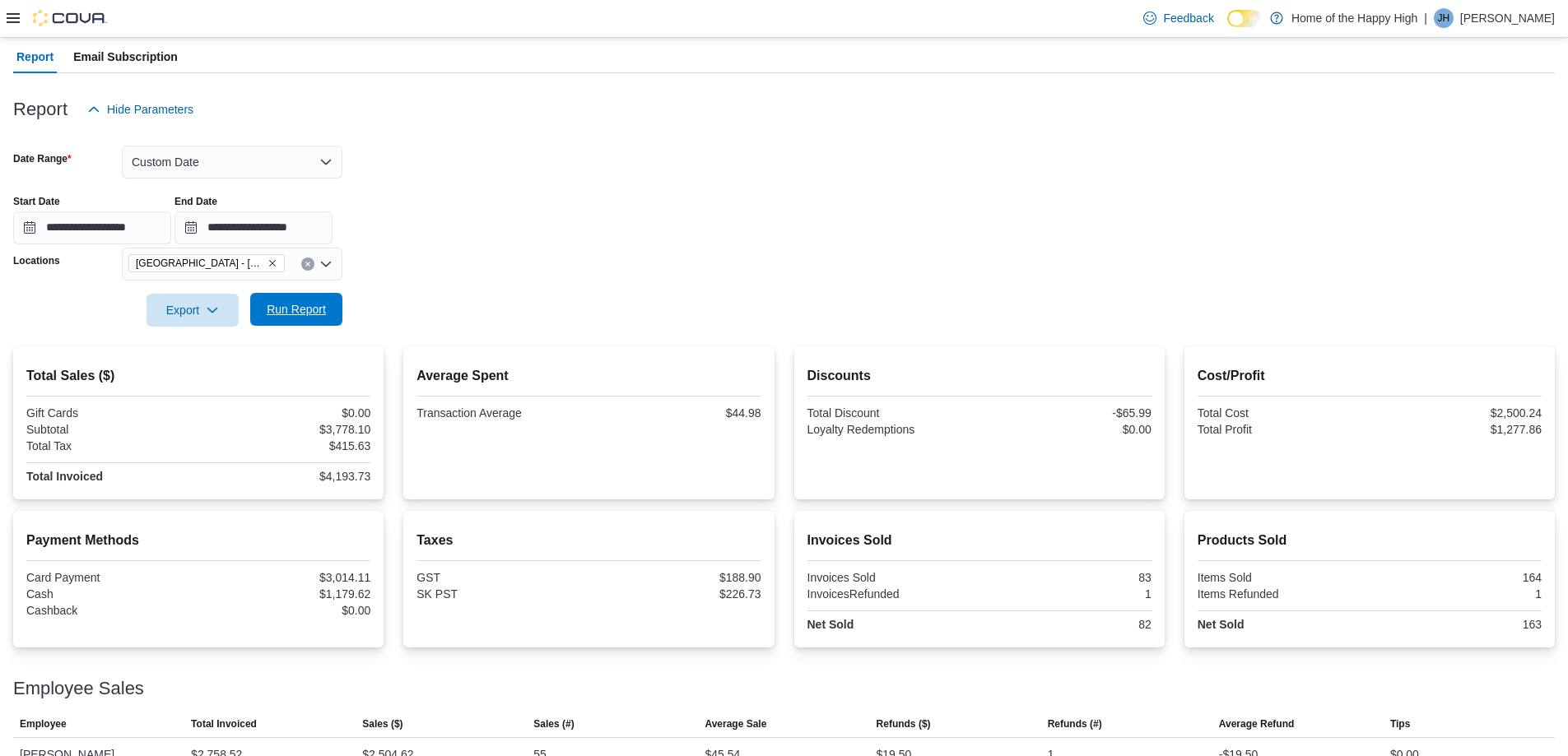
click at [331, 298] on span "Run Report" at bounding box center [296, 310] width 72 height 33
click at [270, 148] on button "Custom Date" at bounding box center [232, 162] width 221 height 33
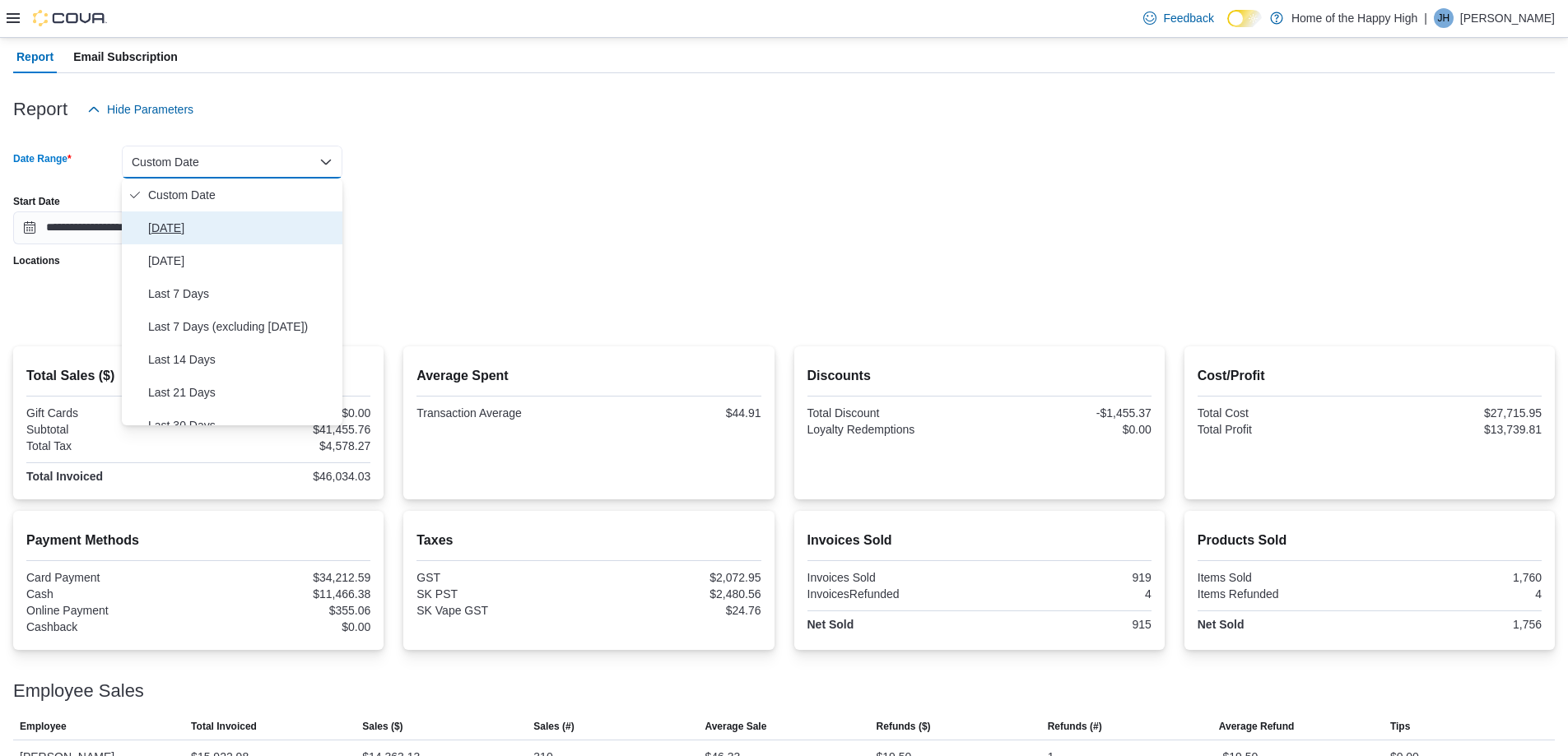
click at [154, 229] on span "[DATE]" at bounding box center [242, 228] width 188 height 20
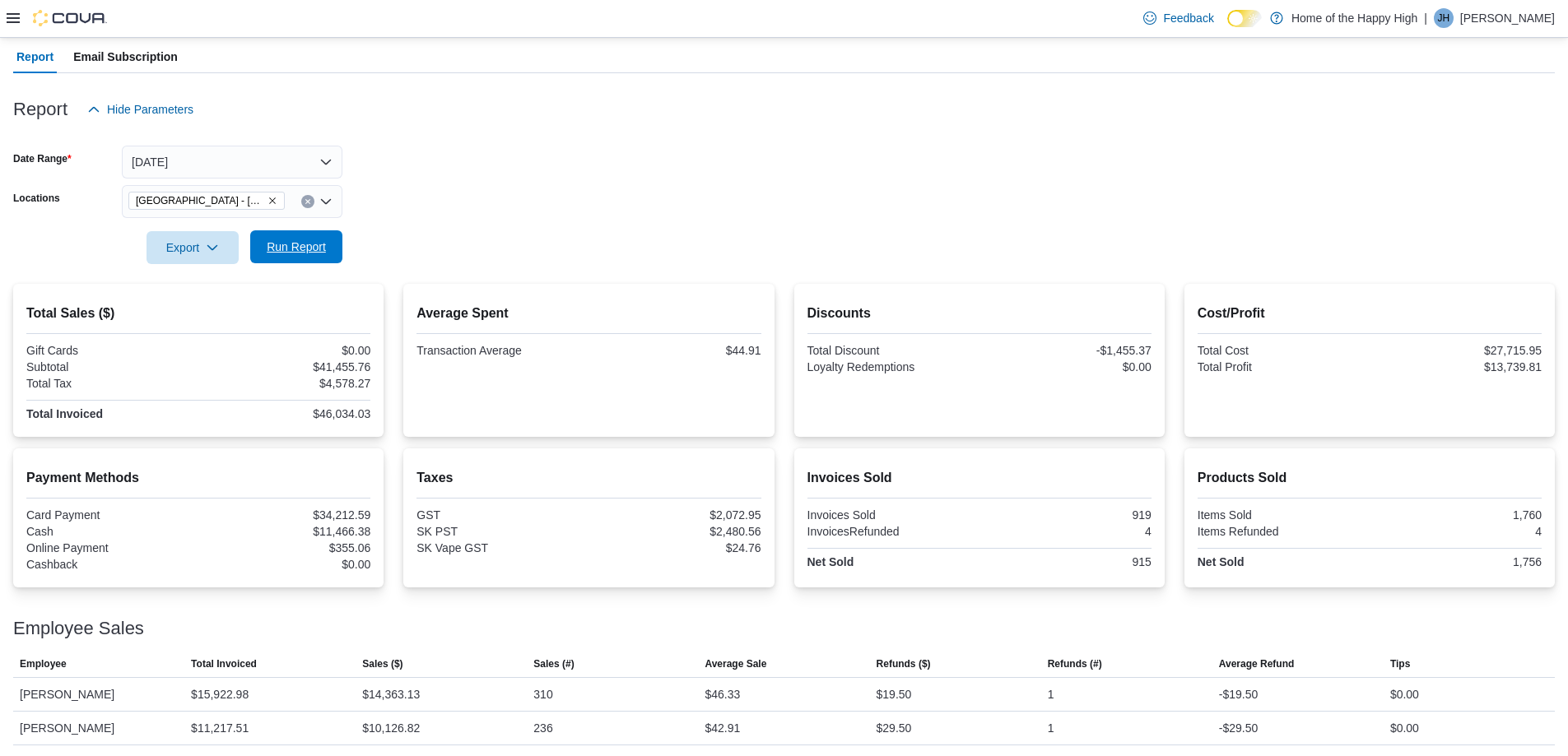
click at [319, 240] on span "Run Report" at bounding box center [296, 247] width 60 height 16
click at [307, 198] on icon "Clear input" at bounding box center [307, 201] width 6 height 6
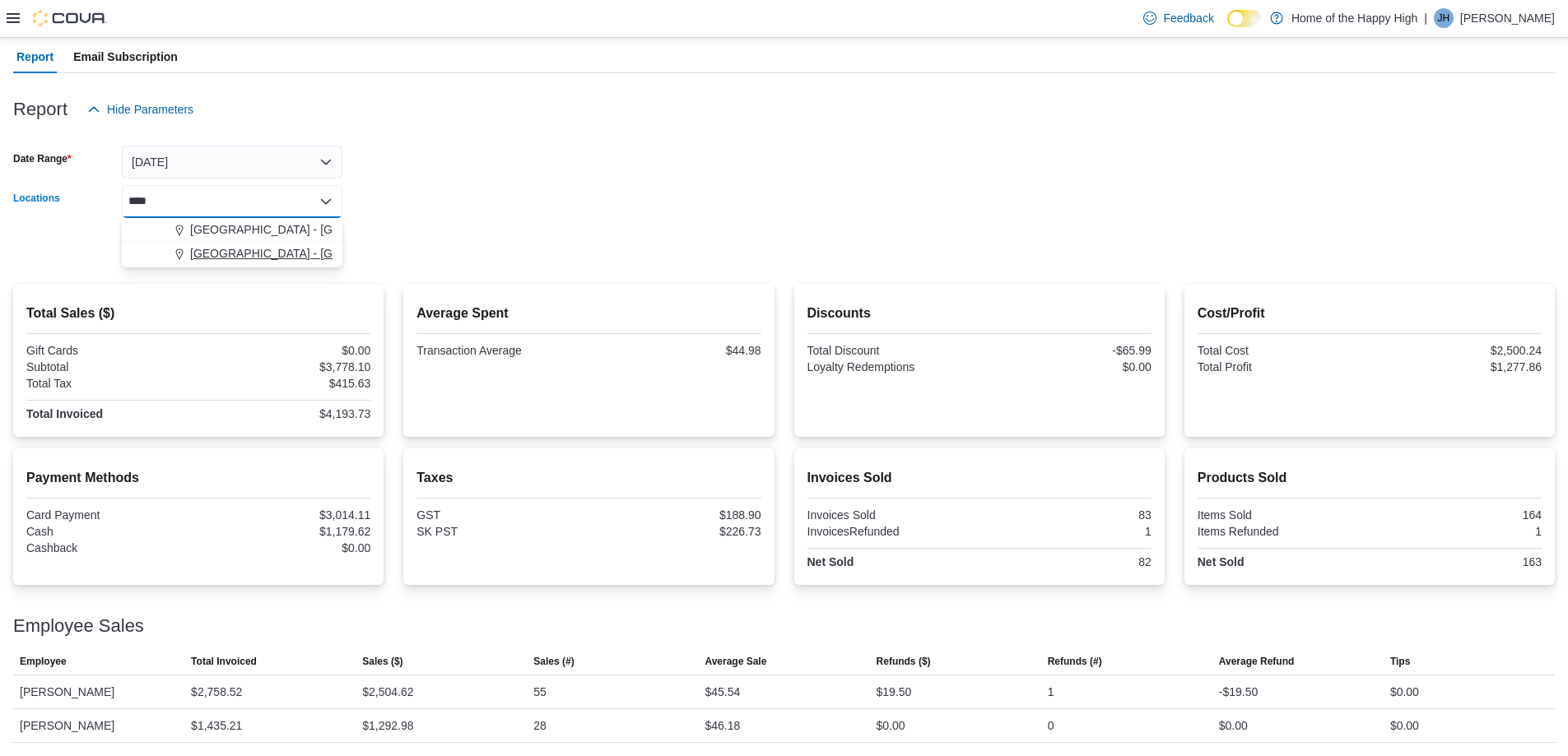
type input "****"
drag, startPoint x: 237, startPoint y: 255, endPoint x: 379, endPoint y: 256, distance: 142.0
click at [236, 255] on span "[GEOGRAPHIC_DATA] - [GEOGRAPHIC_DATA] - Fire & Flower" at bounding box center [354, 254] width 329 height 16
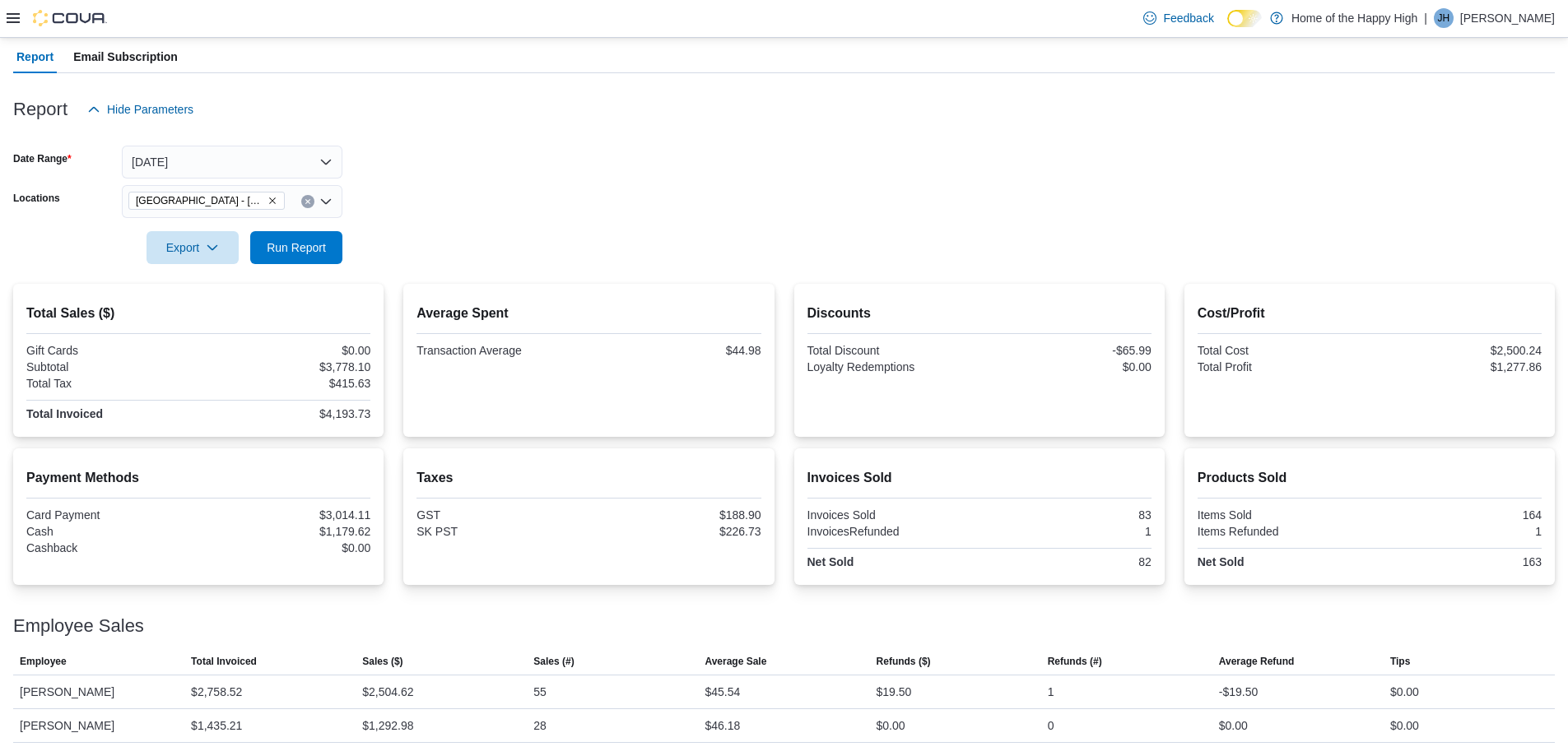
click at [541, 229] on div at bounding box center [784, 225] width 1542 height 13
click at [312, 247] on span "Run Report" at bounding box center [296, 247] width 60 height 16
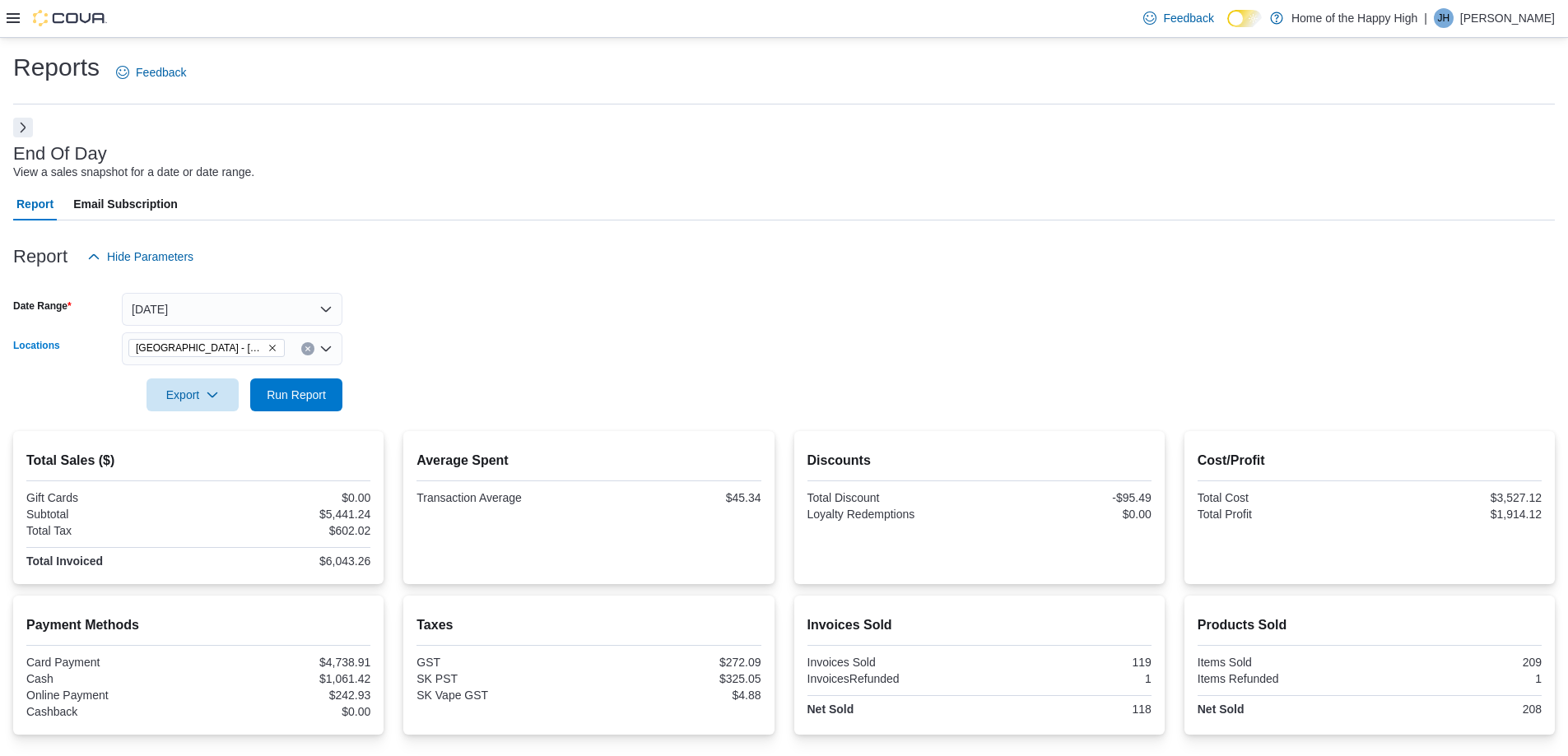
click at [304, 348] on button "Clear input" at bounding box center [308, 348] width 13 height 13
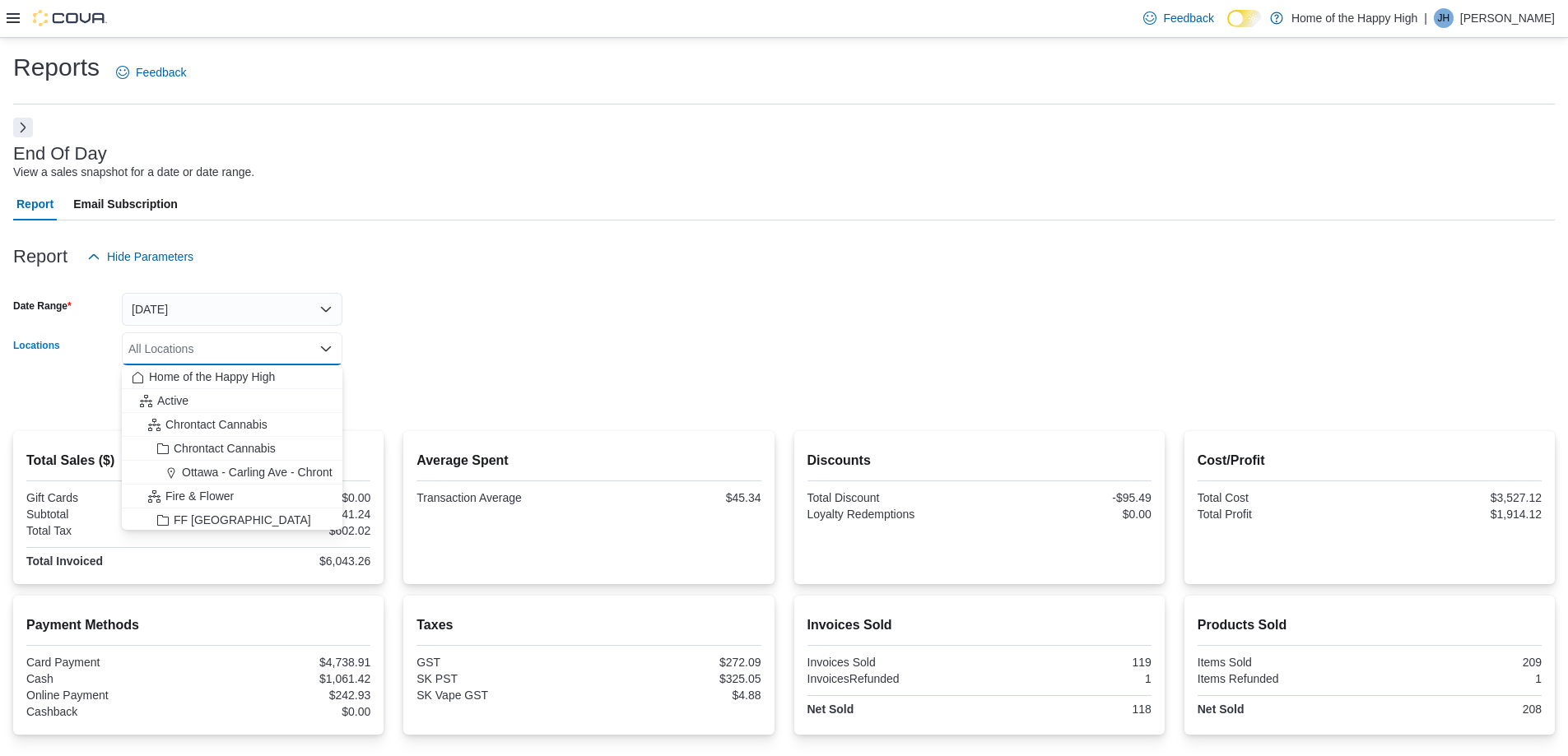
click at [292, 345] on div "All Locations" at bounding box center [232, 349] width 221 height 33
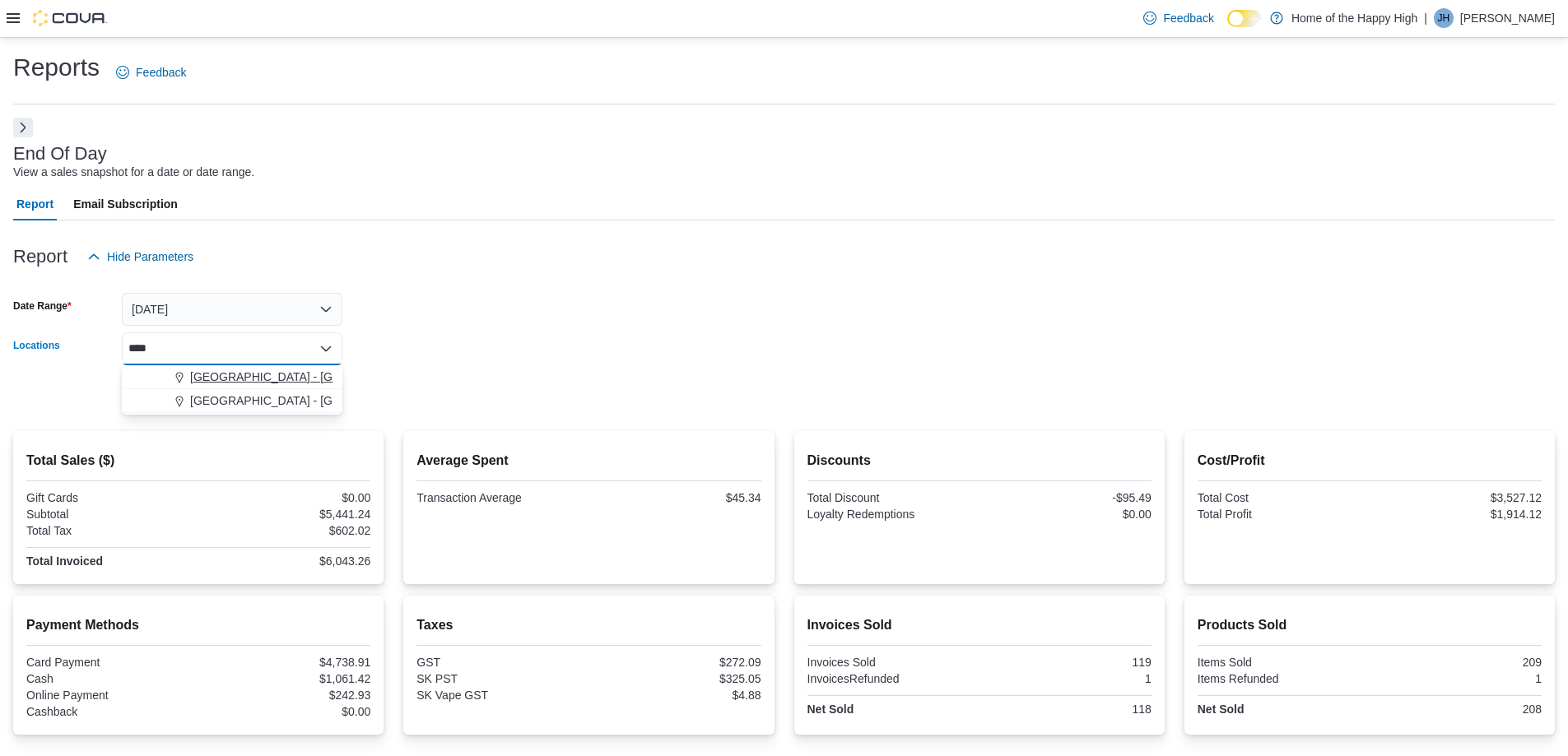
type input "****"
click at [272, 374] on span "[GEOGRAPHIC_DATA] - [GEOGRAPHIC_DATA] - Fire & Flower" at bounding box center [354, 377] width 329 height 16
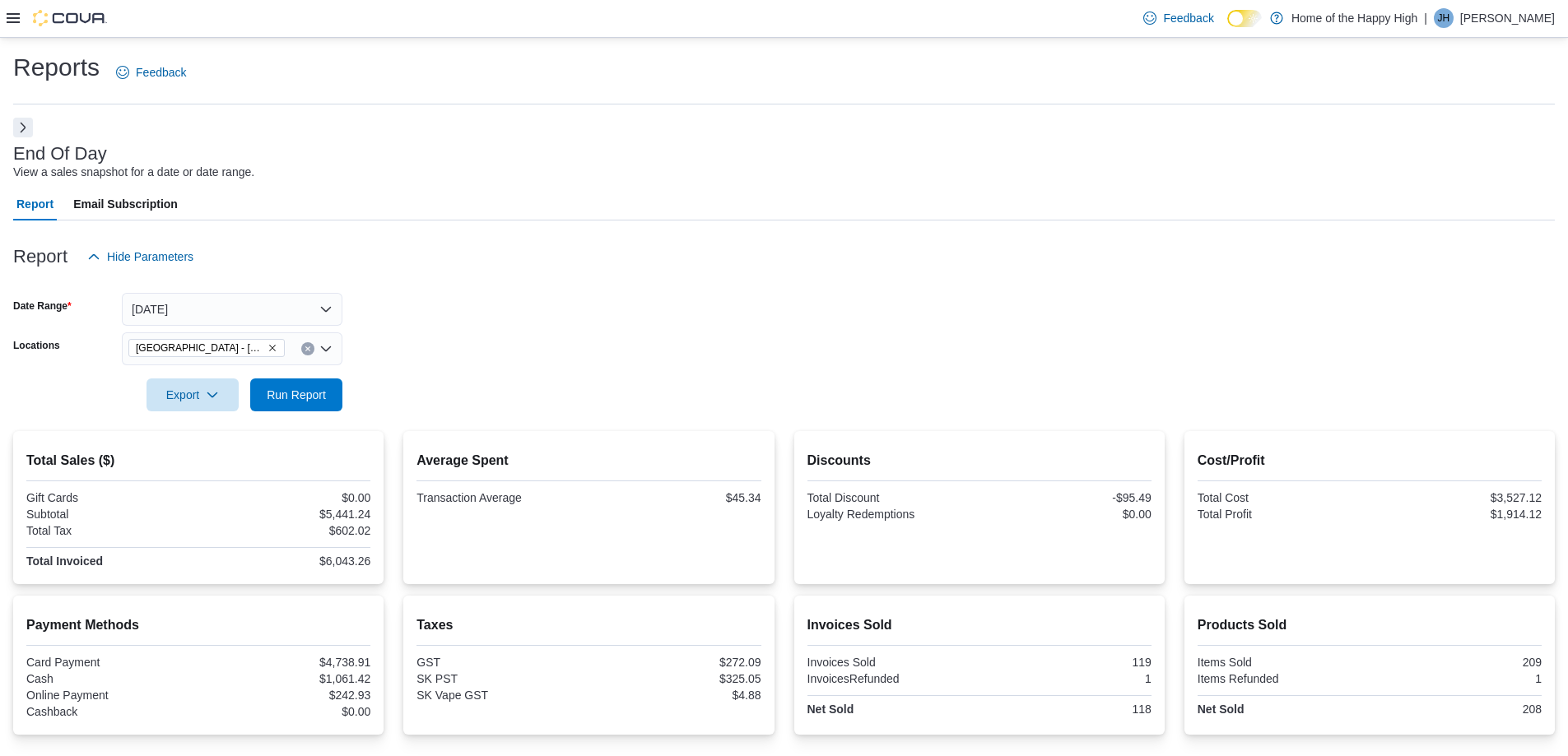
click at [511, 352] on form "Date Range [DATE] Locations [GEOGRAPHIC_DATA] - [GEOGRAPHIC_DATA] - Fire & Flow…" at bounding box center [784, 342] width 1542 height 138
click at [286, 402] on span "Run Report" at bounding box center [296, 394] width 72 height 33
click at [317, 396] on span "Run Report" at bounding box center [296, 394] width 60 height 16
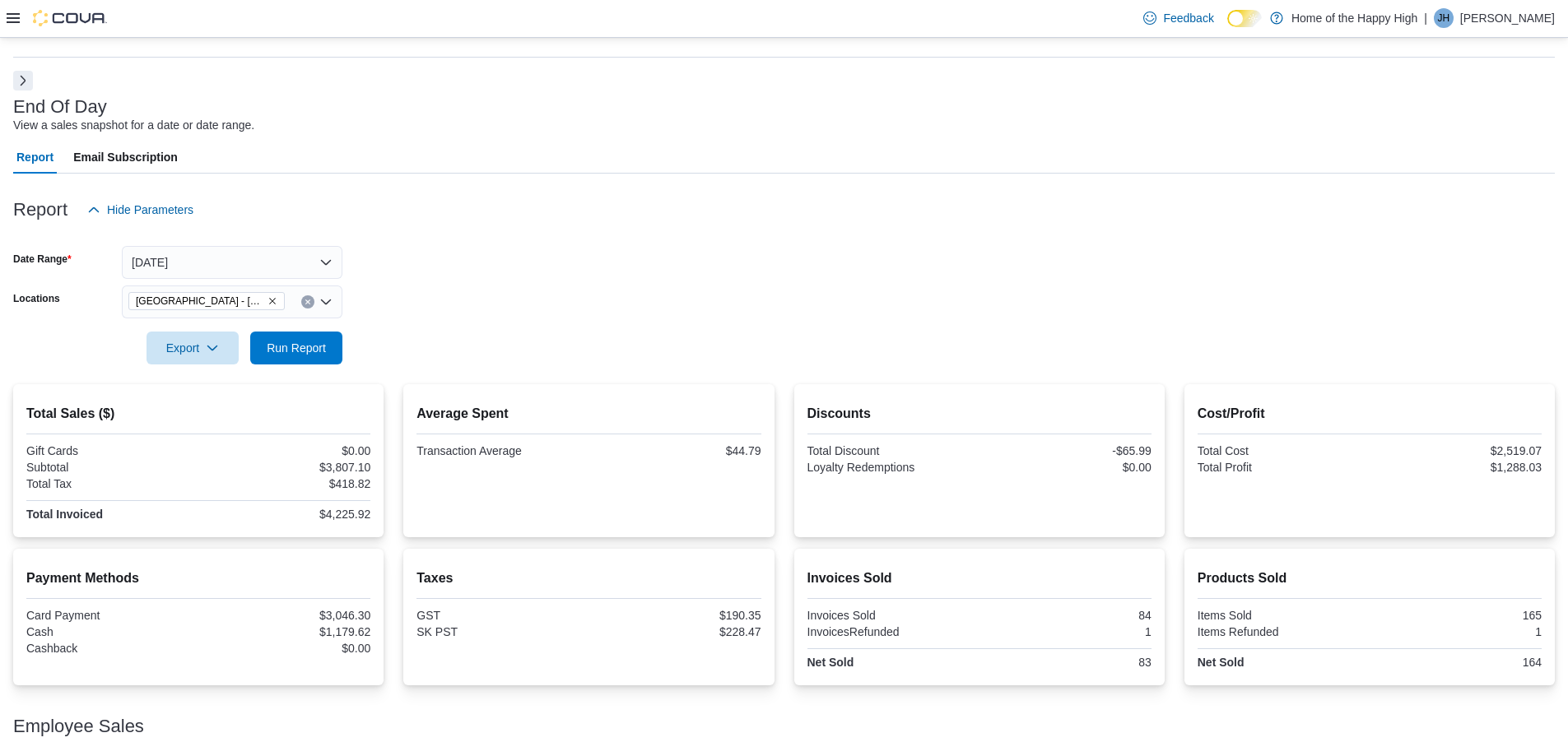
scroll to position [148, 0]
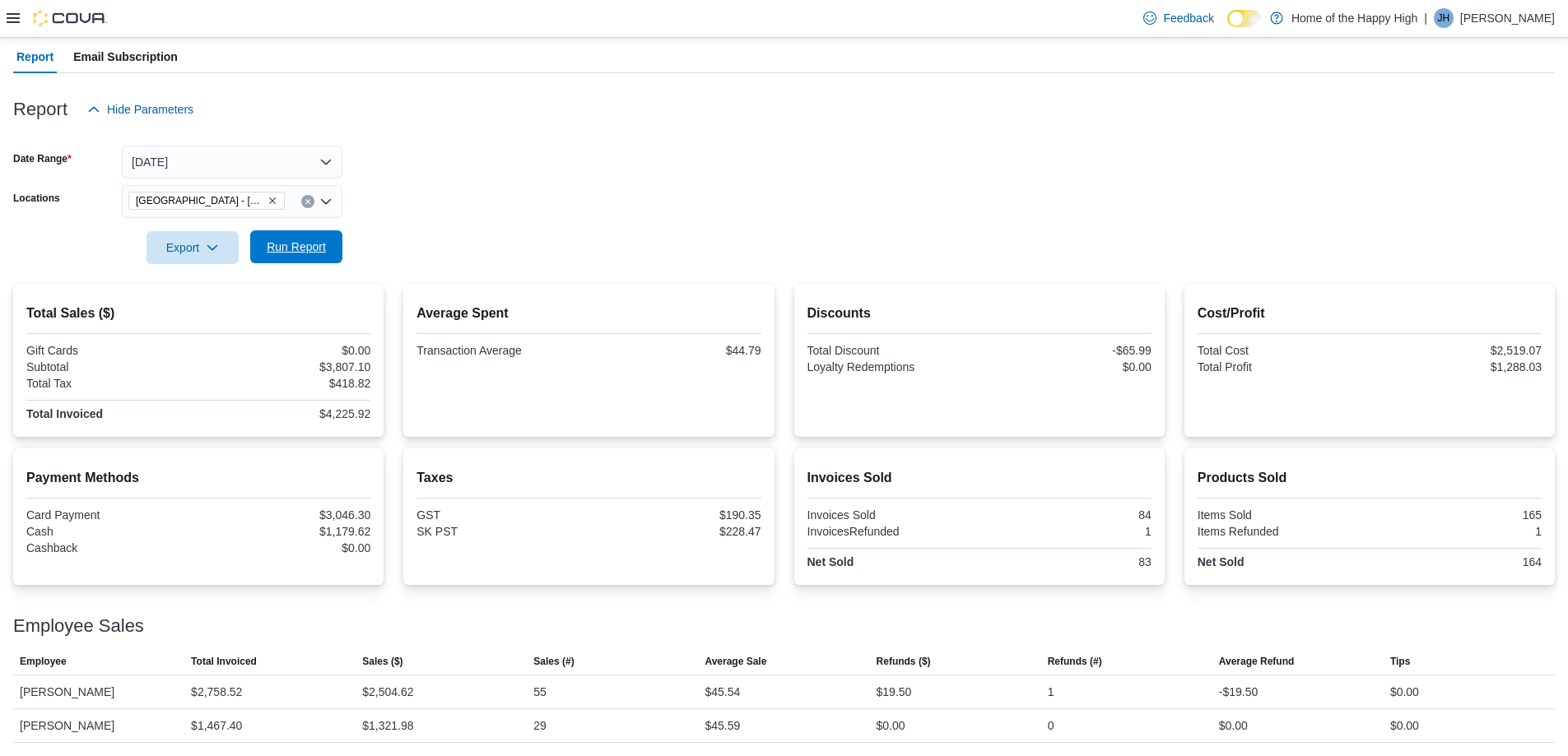
click at [320, 253] on span "Run Report" at bounding box center [296, 247] width 60 height 16
click at [321, 245] on span "Run Report" at bounding box center [296, 247] width 60 height 16
click at [315, 247] on span "Run Report" at bounding box center [296, 247] width 60 height 16
click at [323, 252] on span "Run Report" at bounding box center [296, 247] width 60 height 16
click at [312, 163] on button "[DATE]" at bounding box center [232, 162] width 221 height 33
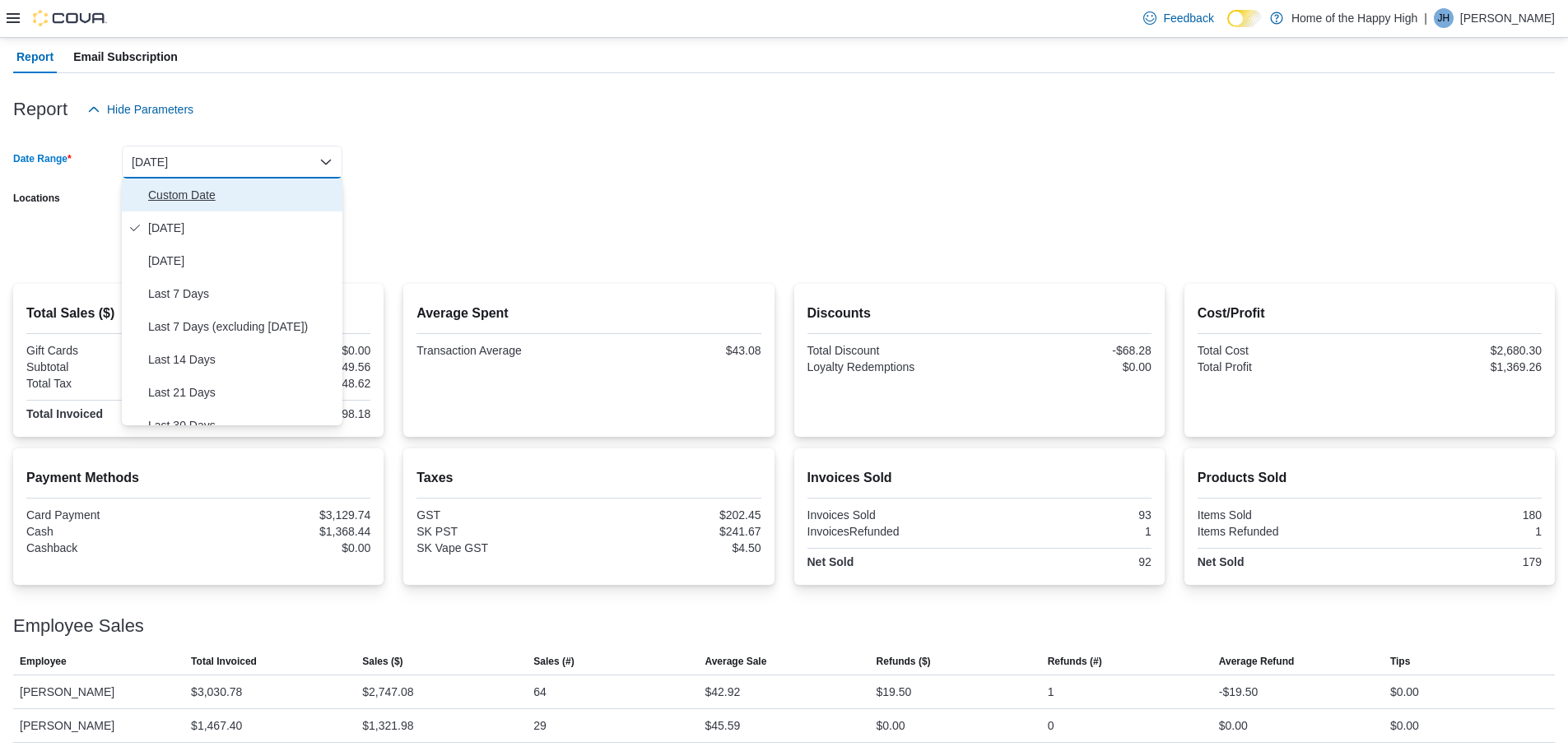
click at [203, 190] on span "Custom Date" at bounding box center [242, 195] width 188 height 20
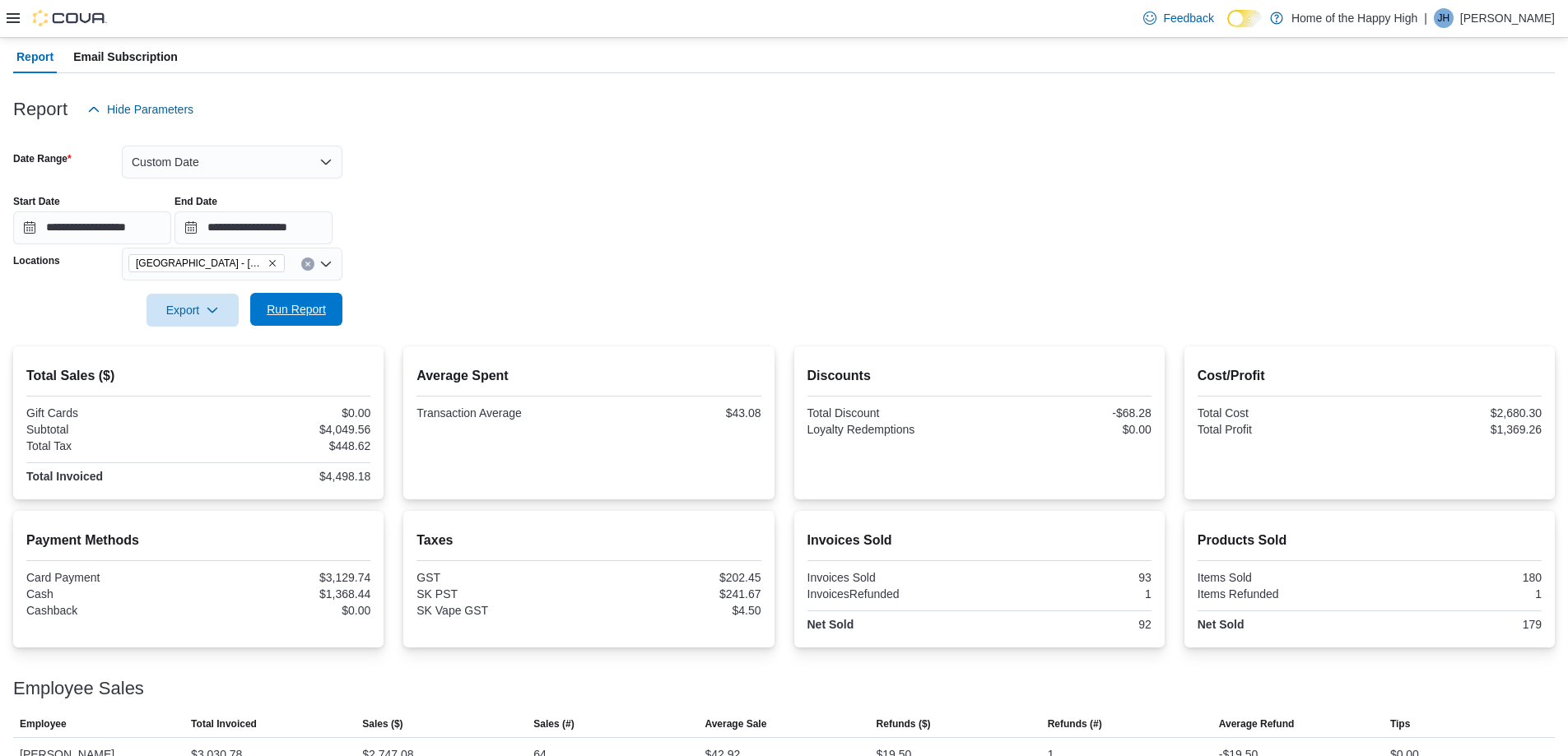
click at [298, 314] on span "Run Report" at bounding box center [296, 310] width 60 height 16
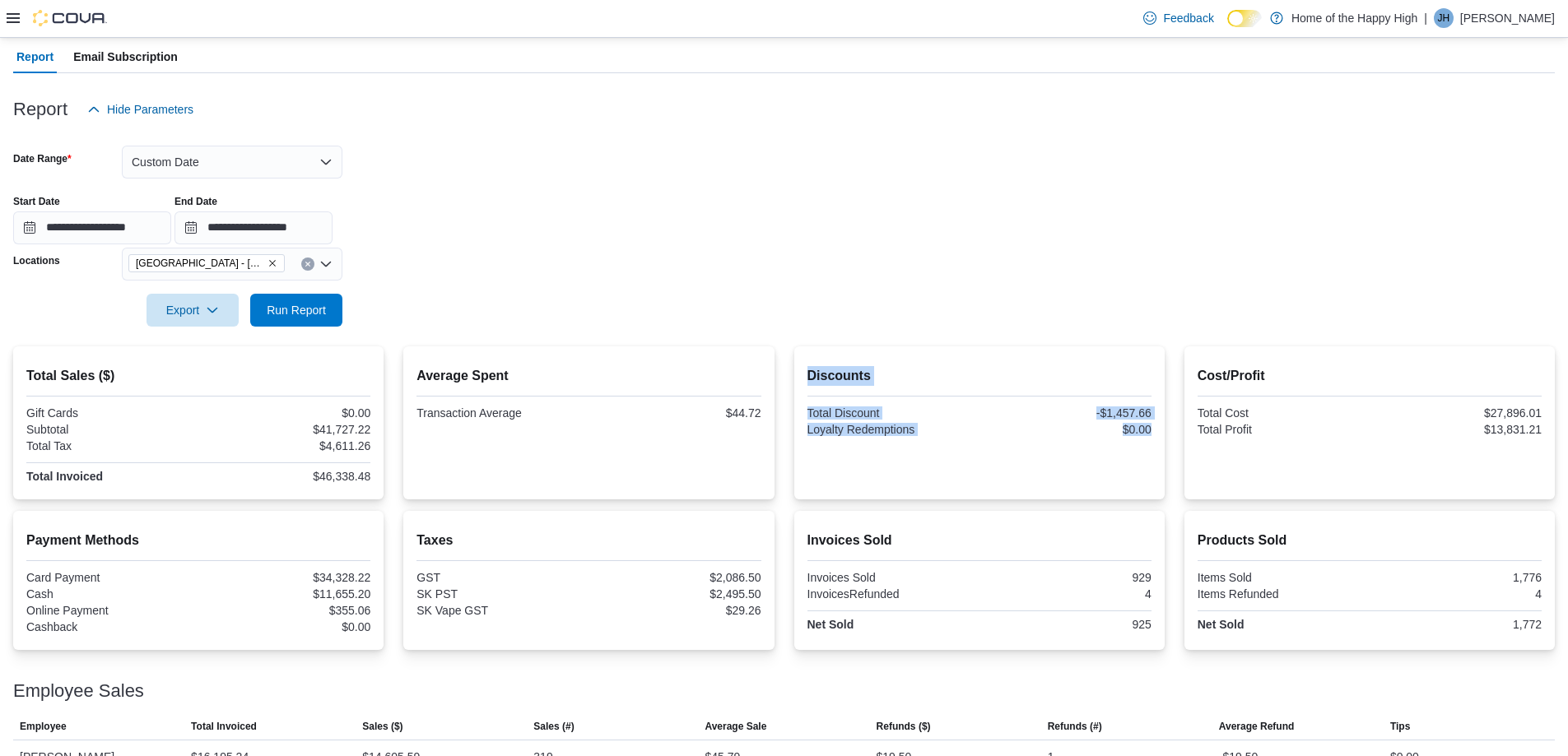
drag, startPoint x: 723, startPoint y: 467, endPoint x: 807, endPoint y: 466, distance: 84.0
click at [807, 466] on div "Total Sales ($) Gift Cards $0.00 Subtotal $41,727.22 Total Tax $4,611.26 Total …" at bounding box center [784, 422] width 1542 height 153
click at [768, 438] on div "Average Spent Transaction Average $44.72" at bounding box center [589, 422] width 370 height 153
click at [634, 145] on div at bounding box center [784, 136] width 1542 height 20
click at [271, 165] on button "Custom Date" at bounding box center [232, 162] width 221 height 33
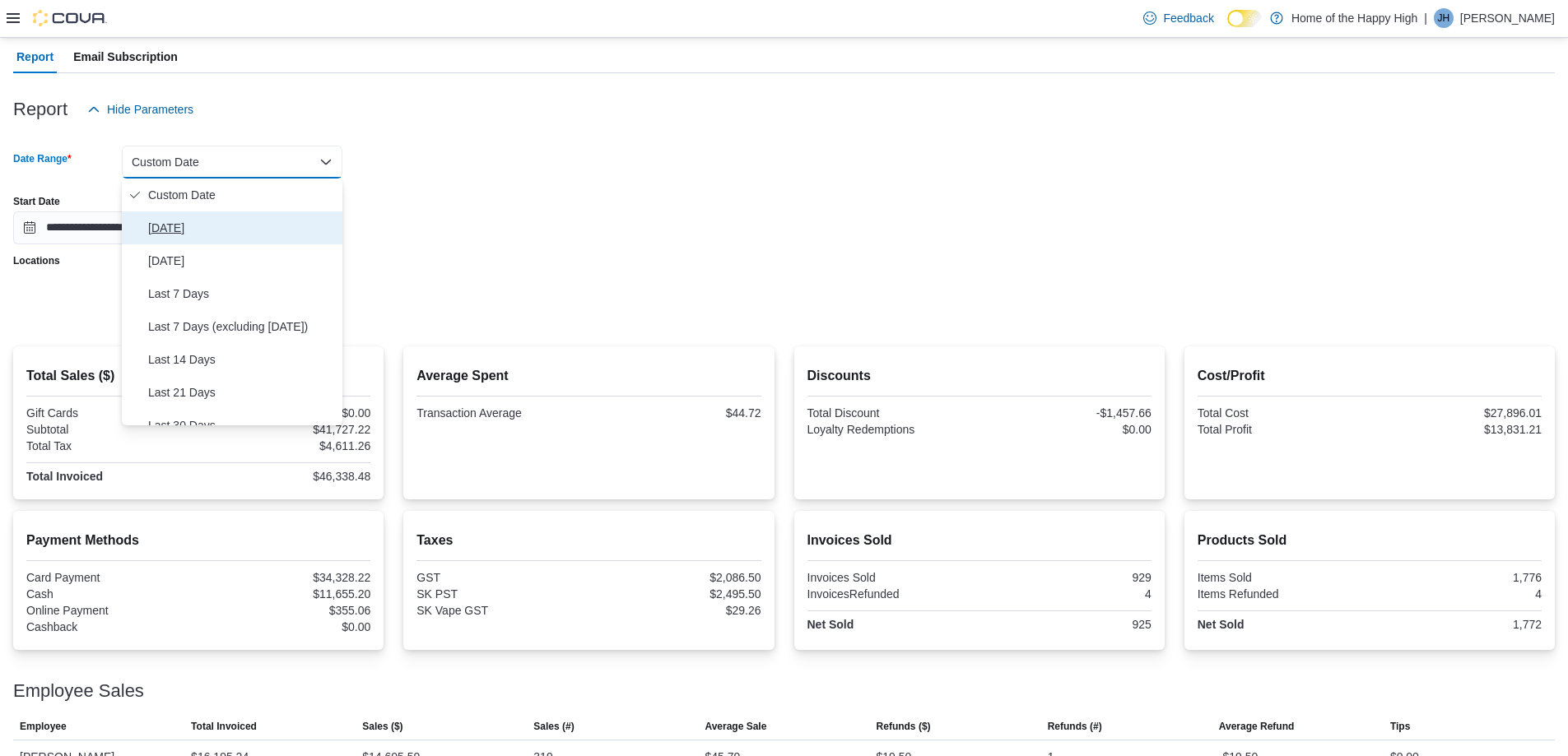
click at [152, 230] on span "[DATE]" at bounding box center [242, 228] width 188 height 20
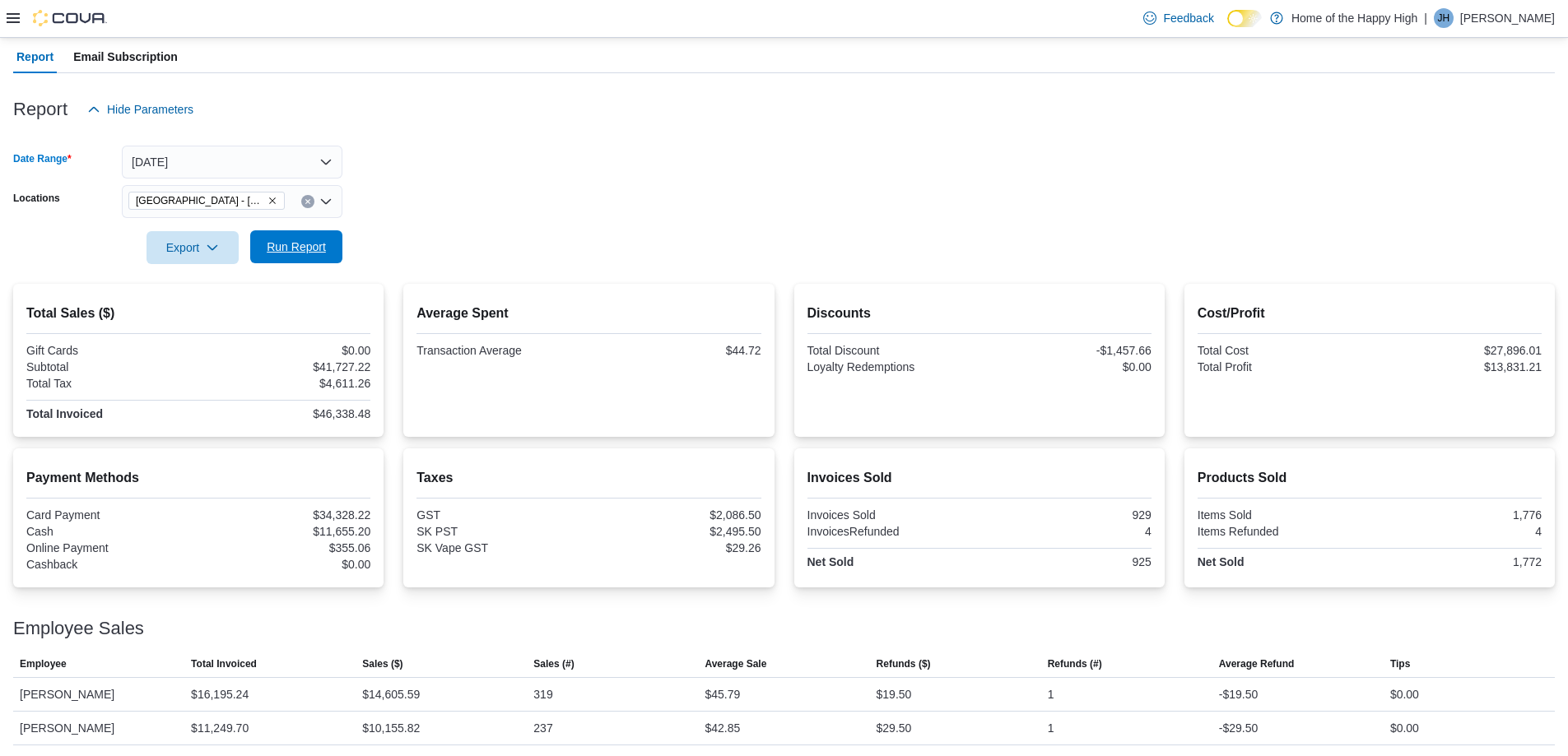
click at [326, 249] on span "Run Report" at bounding box center [296, 247] width 72 height 33
click at [321, 247] on span "Run Report" at bounding box center [296, 247] width 60 height 16
click at [1132, 249] on form "Date Range [DATE] Locations [GEOGRAPHIC_DATA] - [GEOGRAPHIC_DATA] - Fire & Flow…" at bounding box center [784, 194] width 1542 height 138
click at [281, 238] on span "Run Report" at bounding box center [296, 247] width 72 height 33
click at [545, 247] on form "Date Range [DATE] Locations [GEOGRAPHIC_DATA] - [GEOGRAPHIC_DATA] - Fire & Flow…" at bounding box center [784, 194] width 1542 height 138
